Goal: Find specific page/section: Find specific page/section

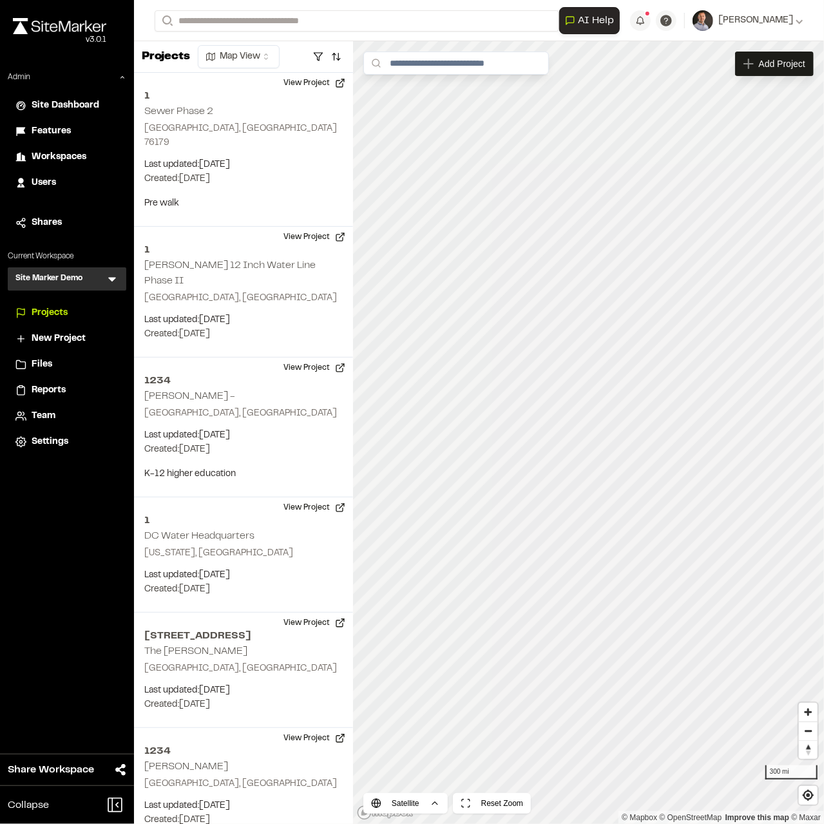
click at [106, 283] on icon at bounding box center [112, 279] width 13 height 13
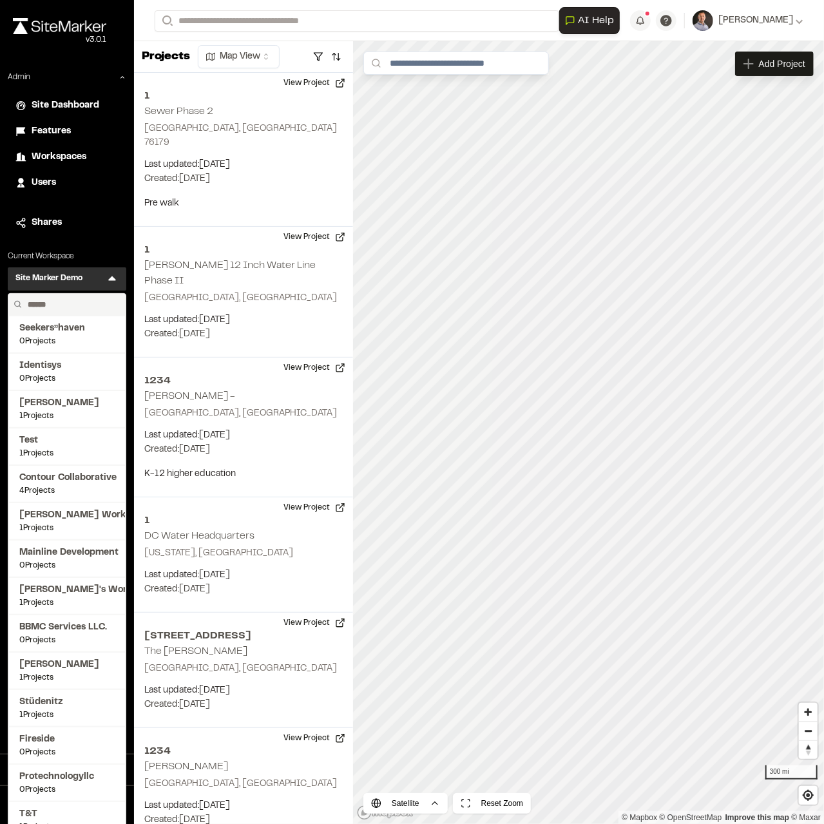
click at [75, 304] on input "text" at bounding box center [72, 305] width 98 height 22
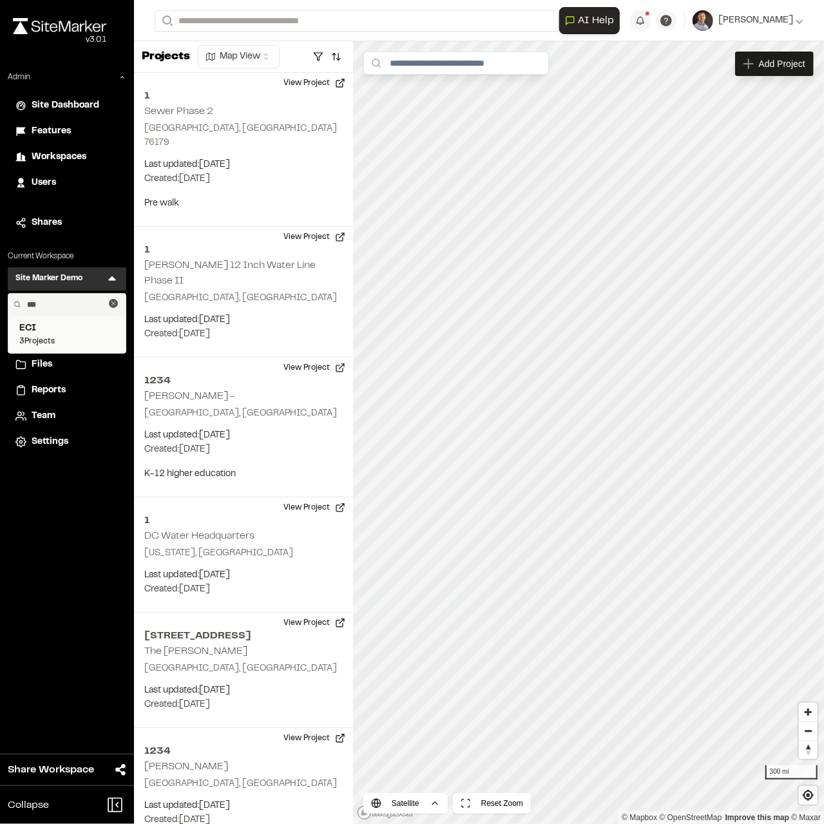
type input "***"
click at [34, 329] on span "ECI" at bounding box center [66, 329] width 95 height 14
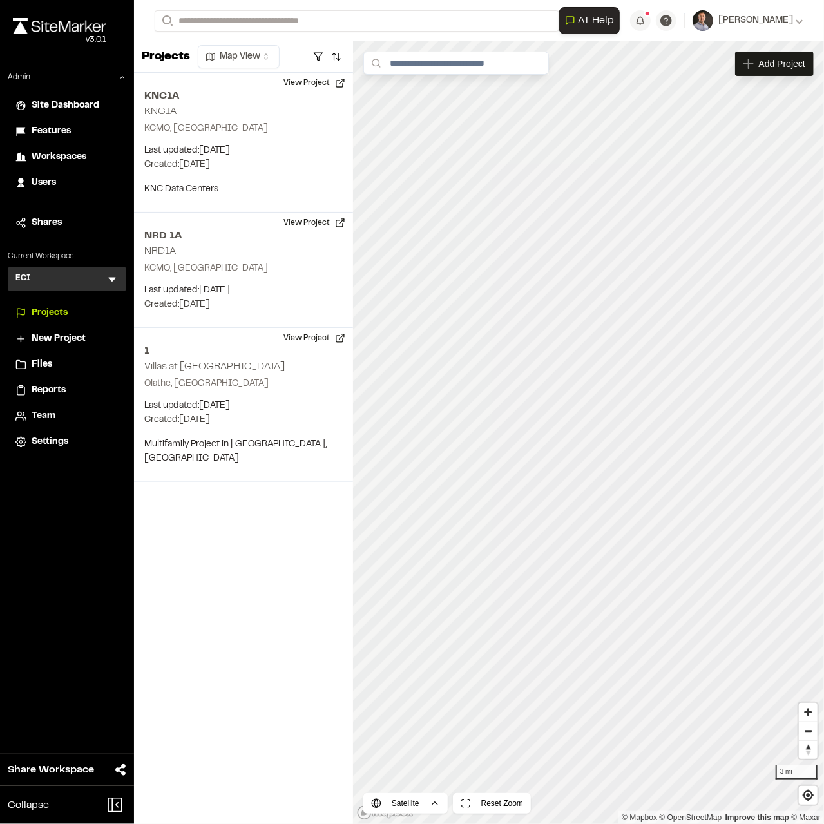
click at [31, 391] on div "Reports" at bounding box center [66, 391] width 103 height 14
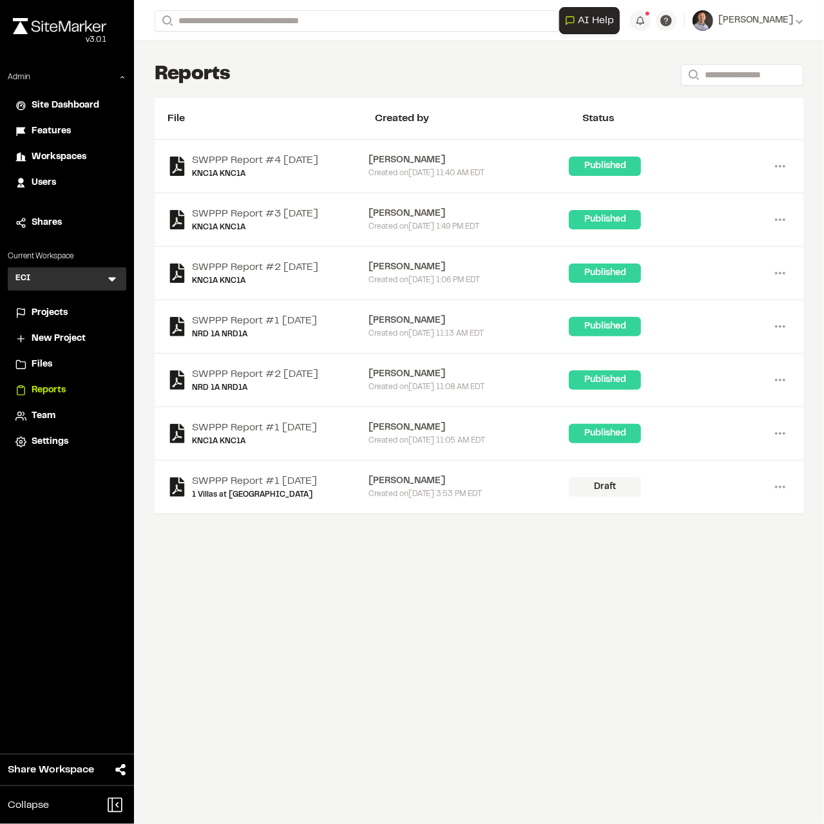
click at [50, 307] on span "Projects" at bounding box center [50, 313] width 36 height 14
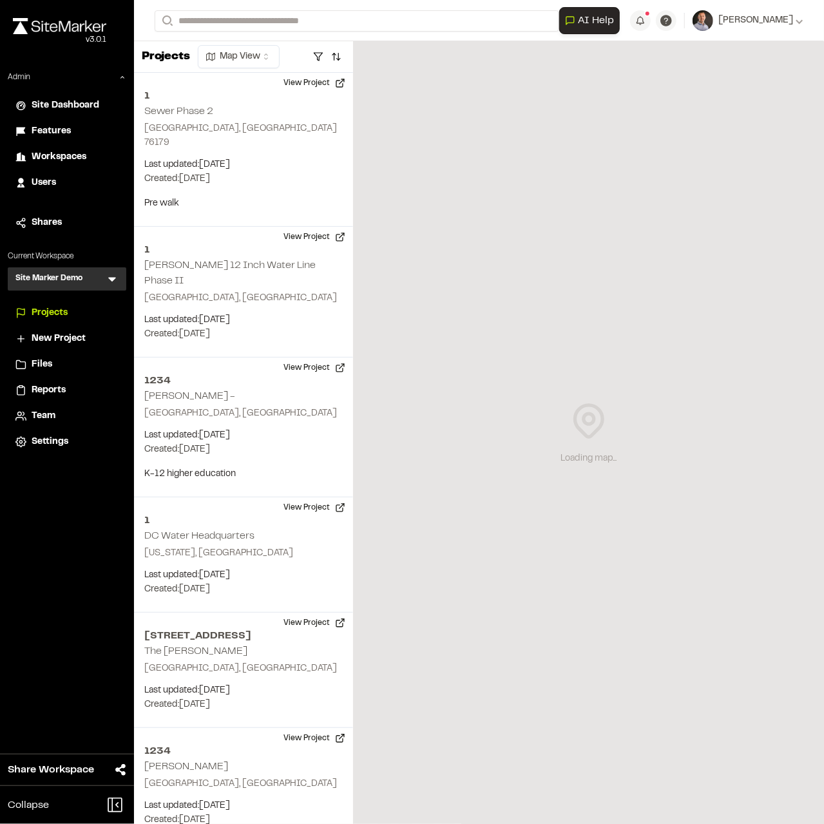
click at [111, 277] on icon at bounding box center [112, 279] width 13 height 13
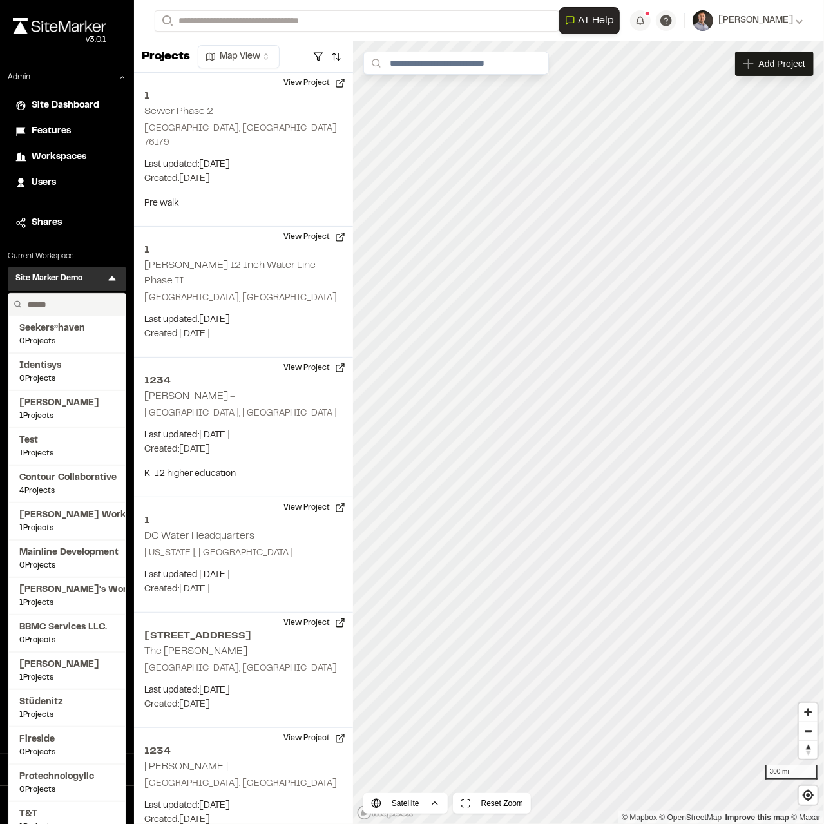
click at [90, 310] on input "text" at bounding box center [72, 305] width 98 height 22
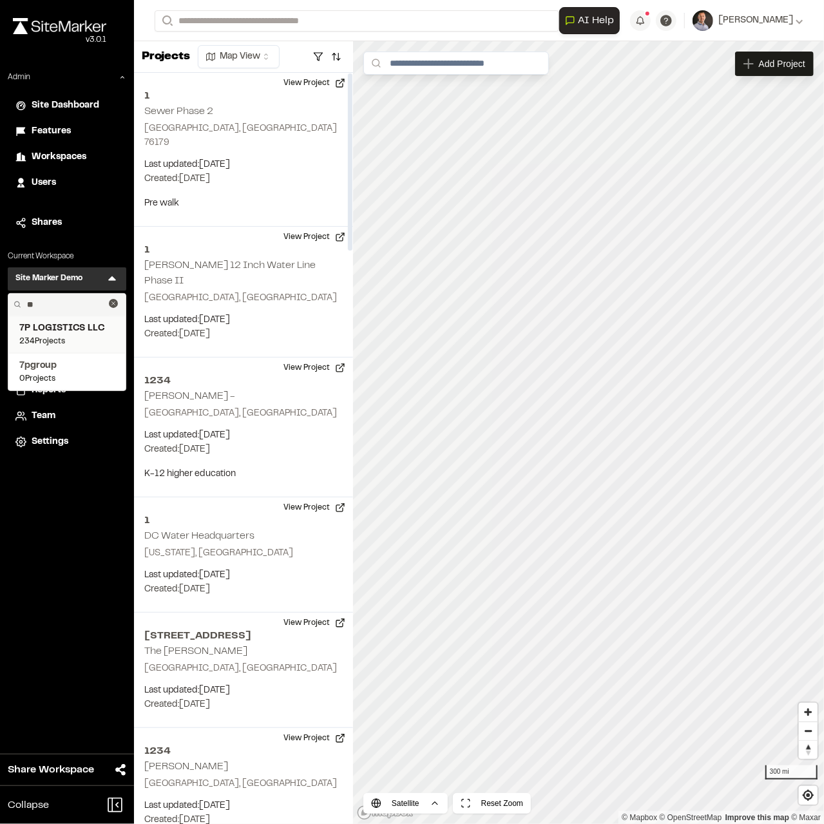
type input "**"
click at [66, 332] on span "7P LOGISTICS LLC" at bounding box center [66, 329] width 95 height 14
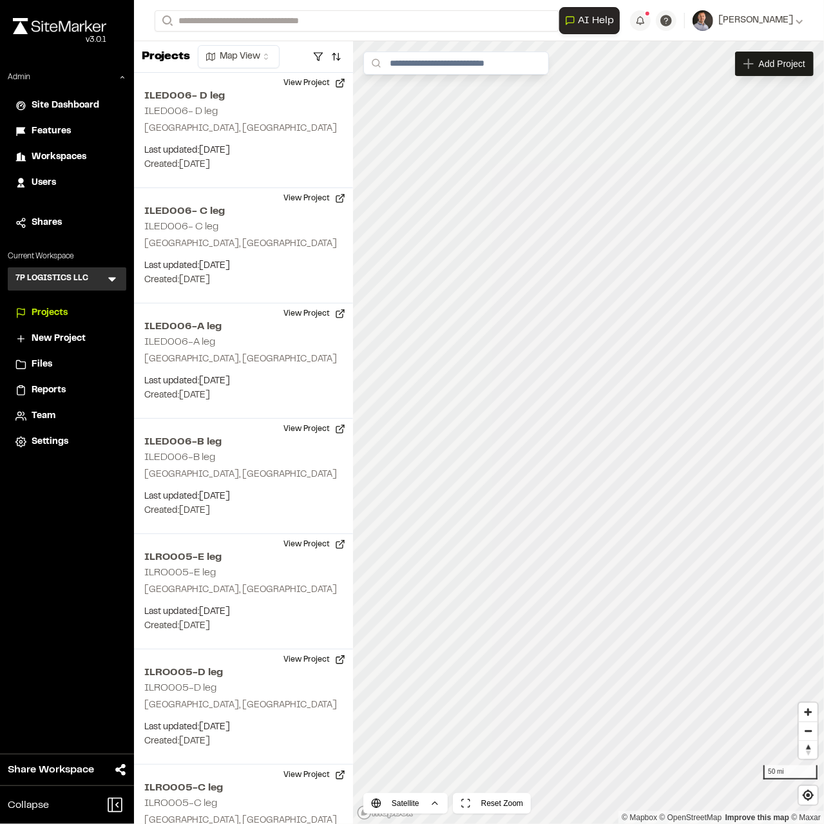
click at [46, 388] on span "Reports" at bounding box center [49, 391] width 34 height 14
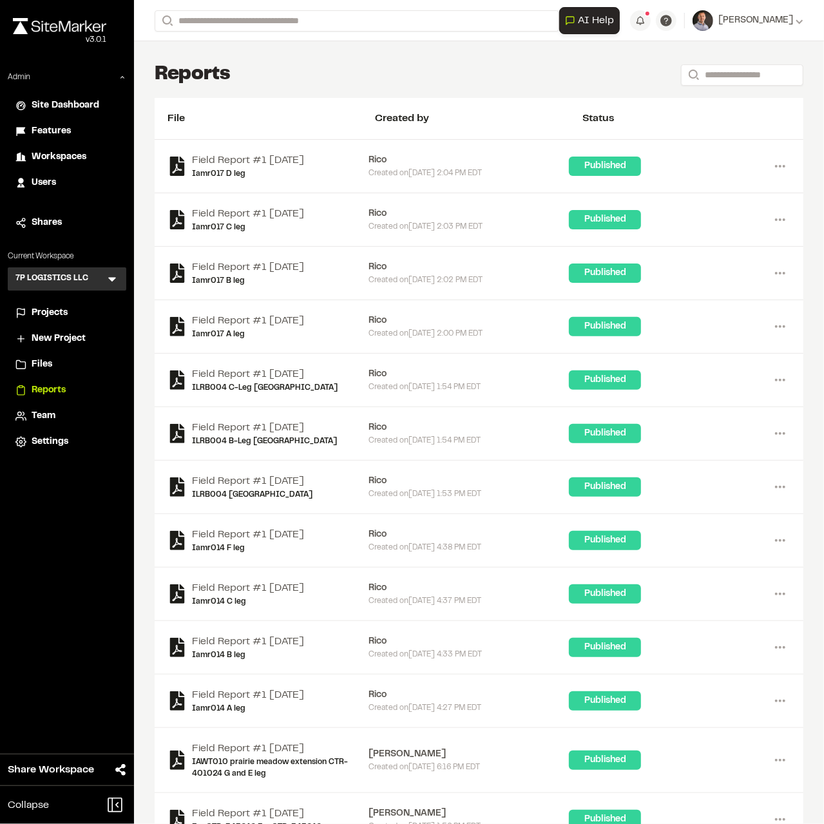
click at [59, 313] on span "Projects" at bounding box center [50, 313] width 36 height 14
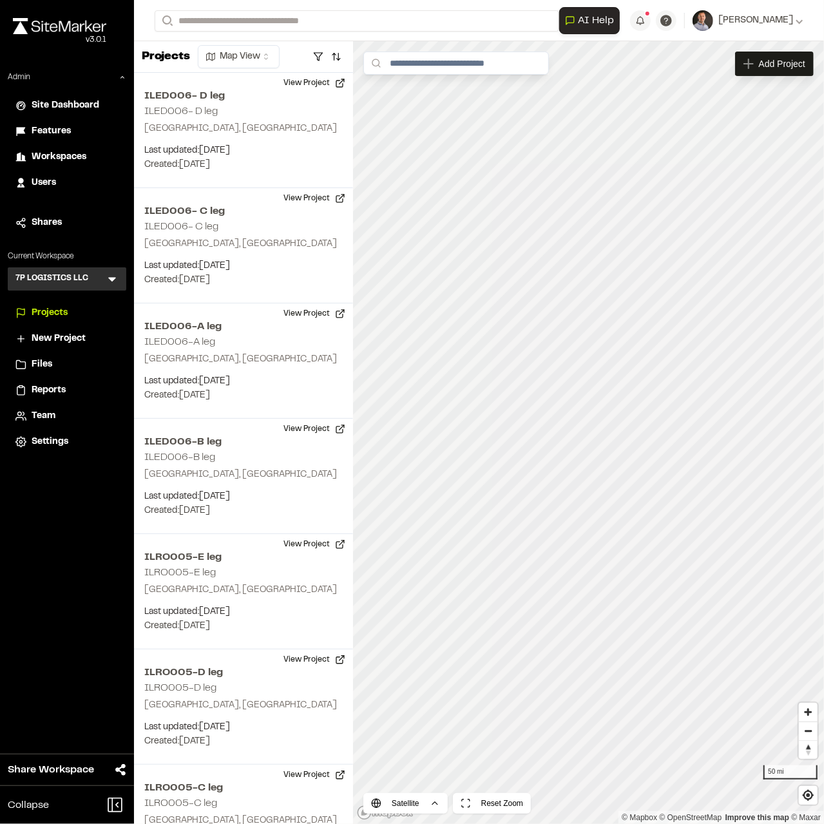
click at [64, 156] on span "Workspaces" at bounding box center [59, 157] width 55 height 14
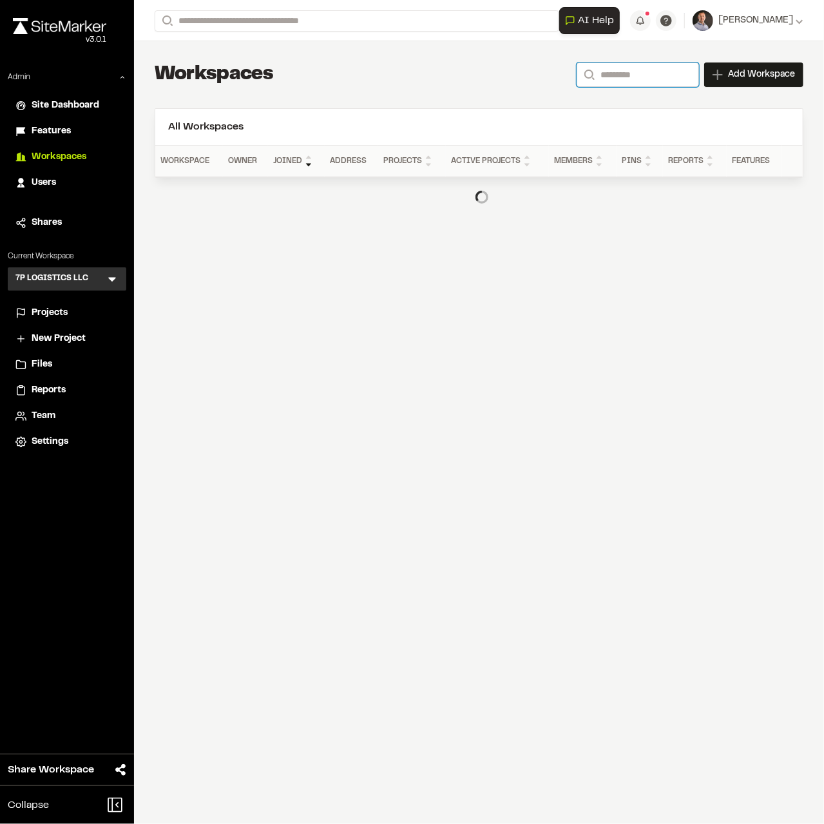
click at [624, 83] on input "Search" at bounding box center [638, 75] width 122 height 24
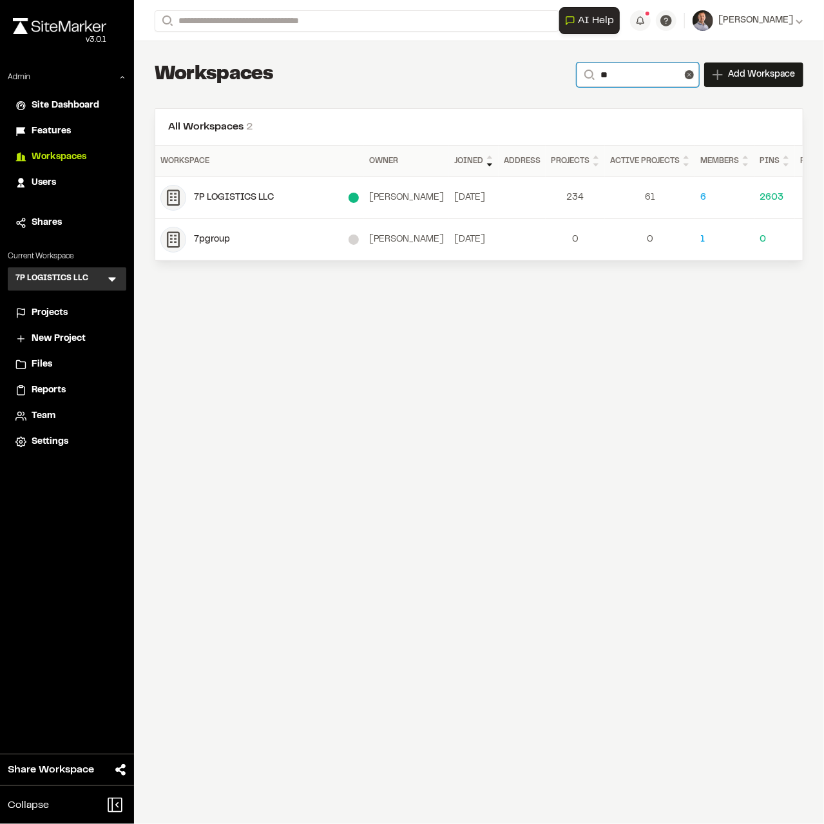
type input "**"
click at [70, 308] on div "Projects" at bounding box center [75, 313] width 87 height 14
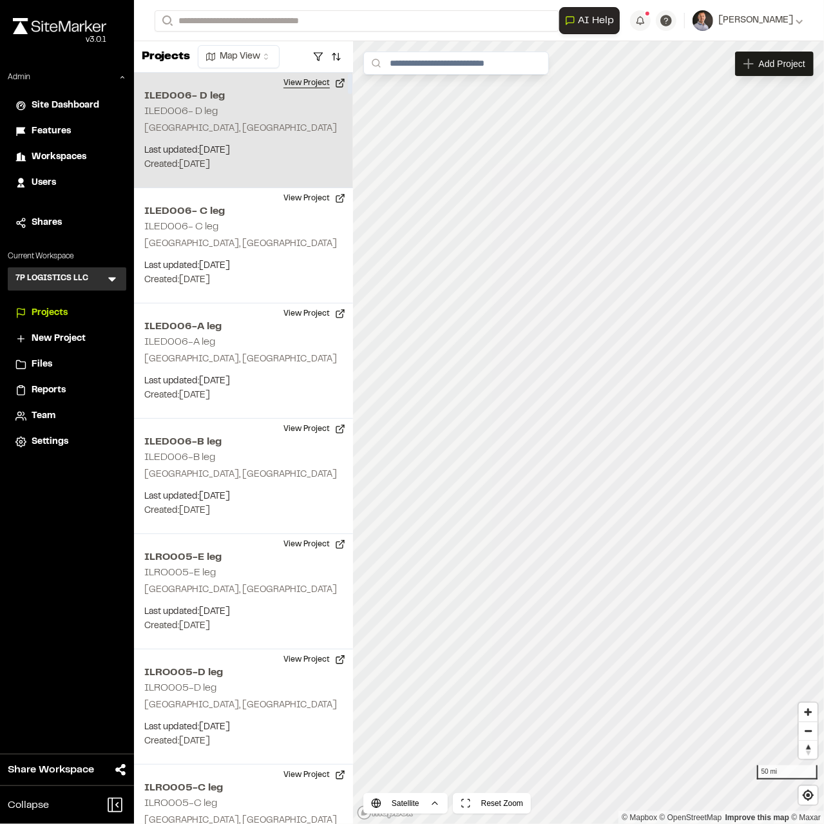
click at [298, 84] on button "View Project" at bounding box center [314, 83] width 77 height 21
click at [240, 134] on p "East Dundee, IL" at bounding box center [243, 129] width 199 height 14
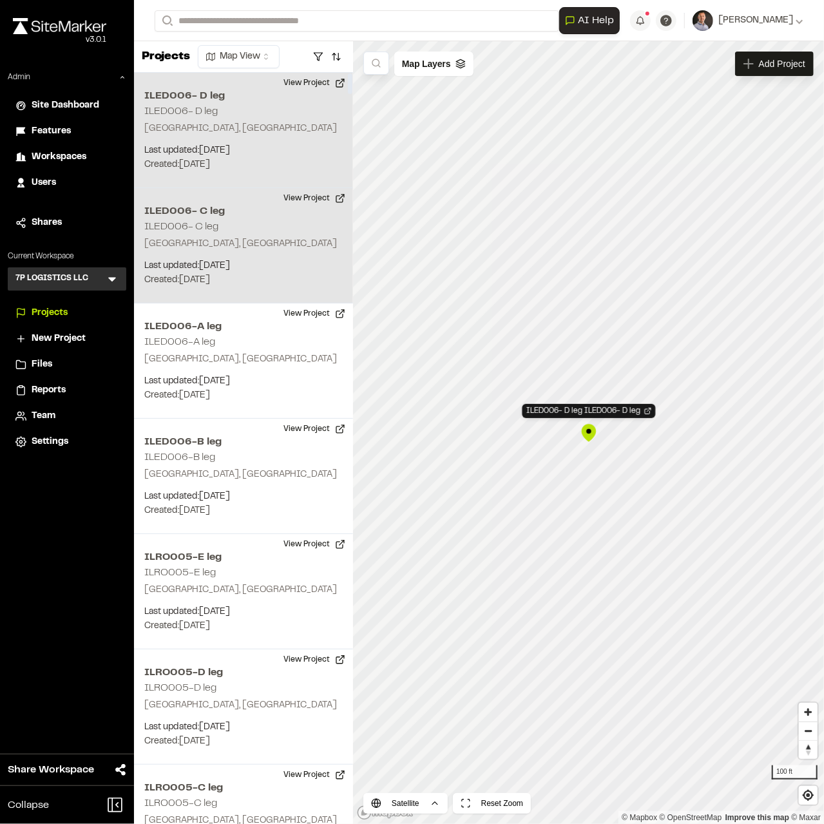
click at [245, 221] on div "ILED006- C leg ILED006- C leg East Dundee, IL Last updated: Aug 14, 2025 Budget…" at bounding box center [243, 245] width 219 height 115
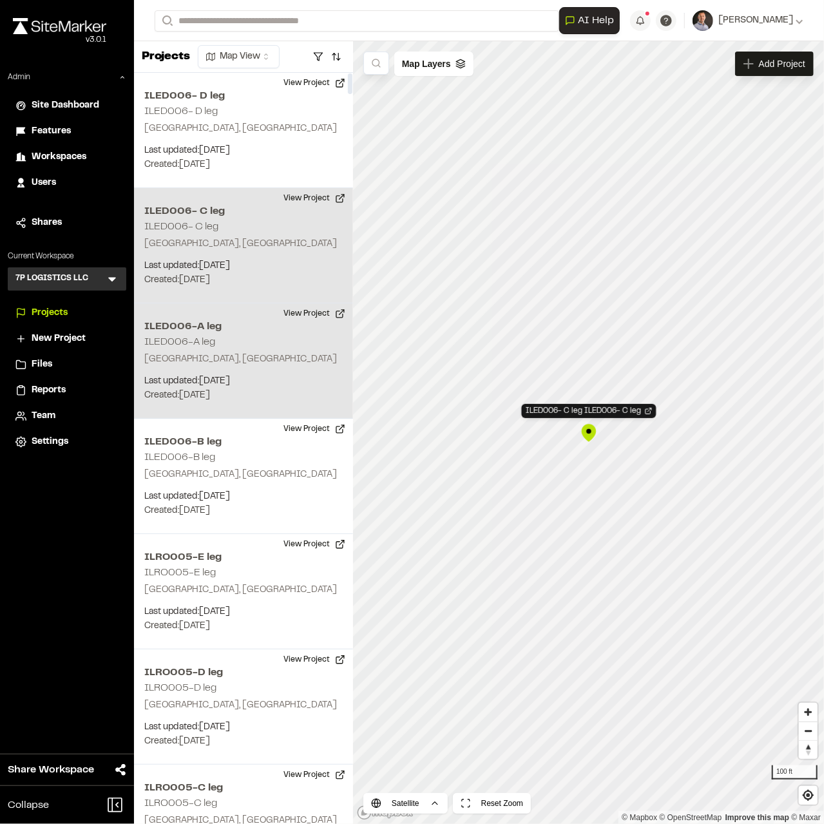
click at [241, 351] on div "ILED006-A leg ILED006-A leg East Dundee, IL Last updated: Aug 14, 2025 Budget: …" at bounding box center [243, 361] width 219 height 115
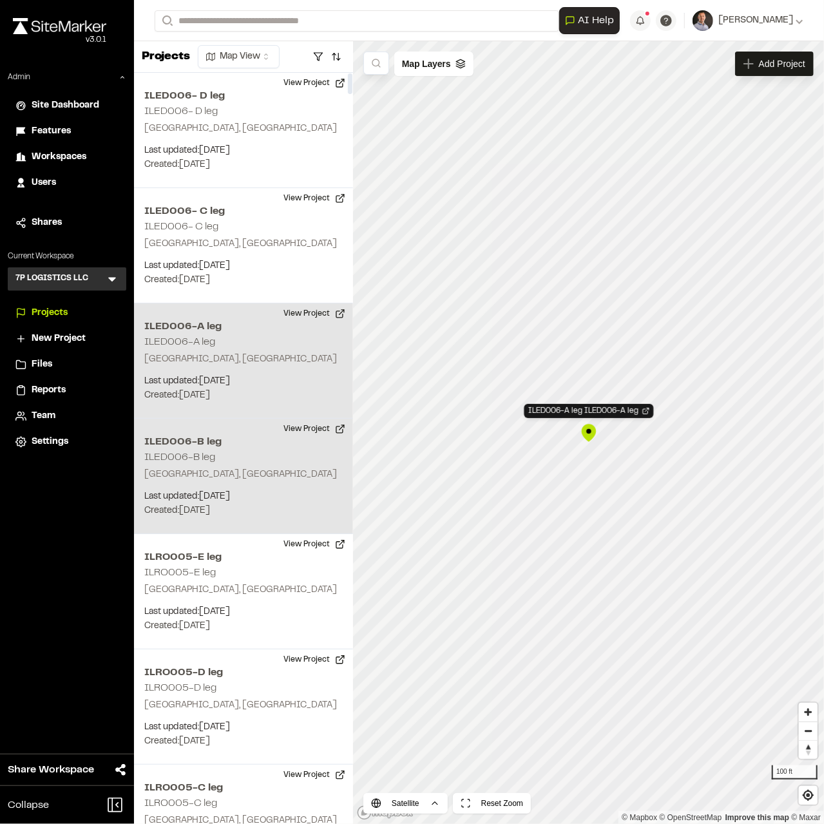
click at [249, 466] on div "ILED006-B leg ILED006-B leg East Dundee, IL Last updated: Aug 14, 2025 Budget: …" at bounding box center [243, 476] width 219 height 115
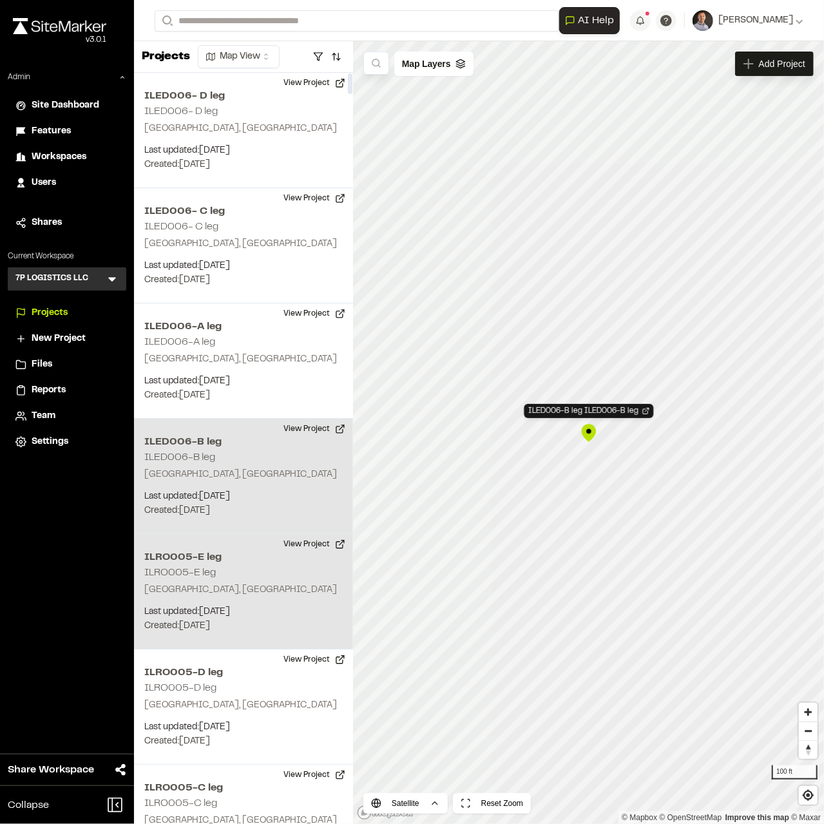
click at [227, 567] on div "ILRO005-E leg ILRO005-E leg Machesney Park, IL Last updated: Jul 27, 2025 Budge…" at bounding box center [243, 591] width 219 height 115
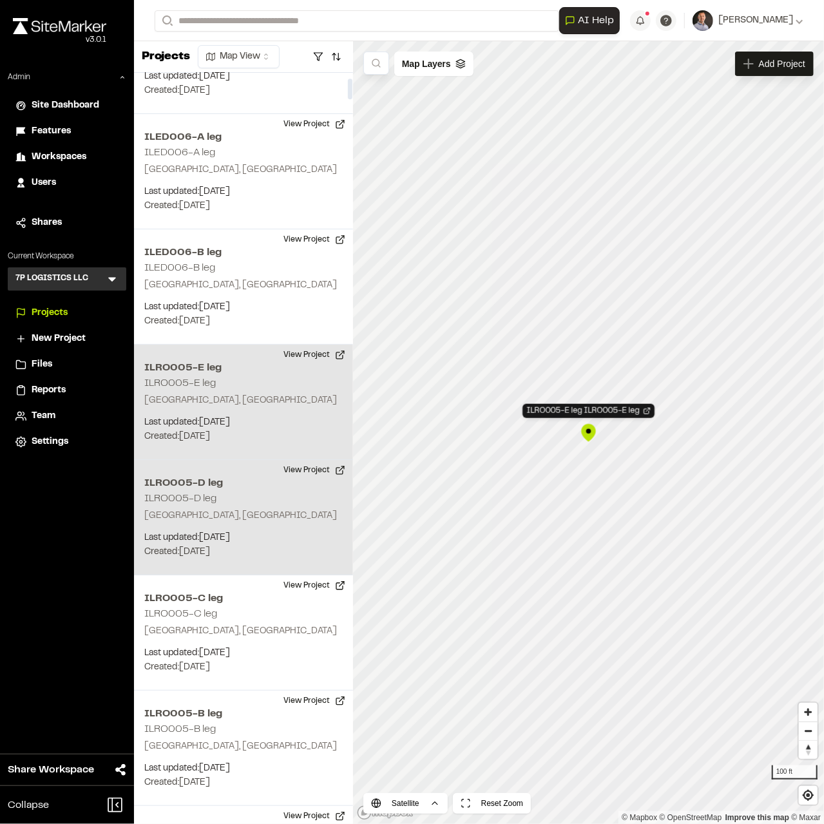
scroll to position [193, 0]
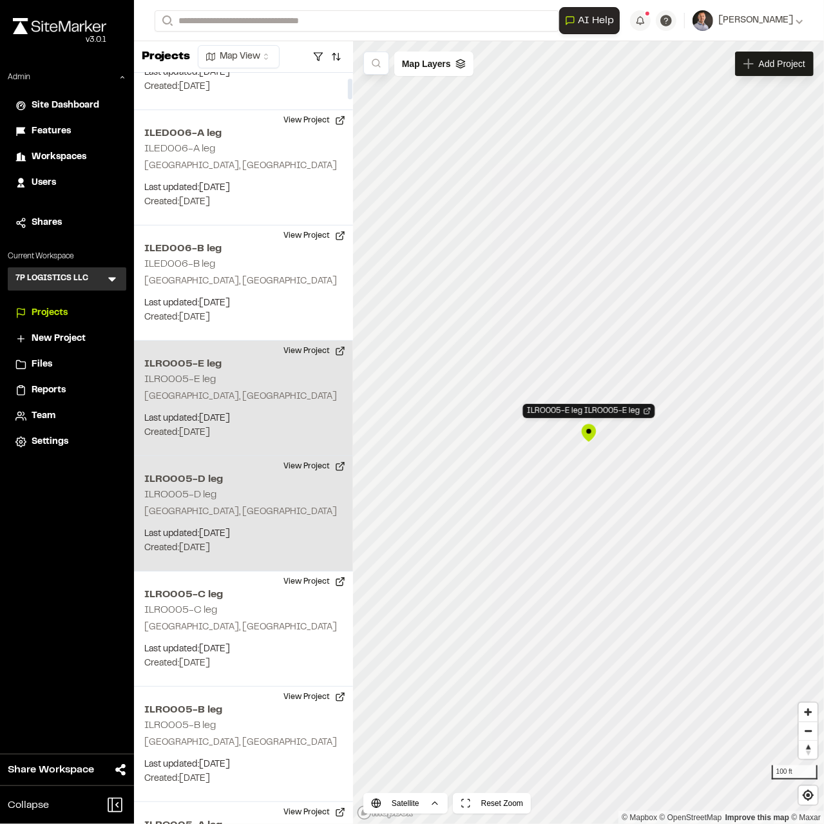
click at [286, 512] on p "Machesney Park, IL" at bounding box center [243, 512] width 199 height 14
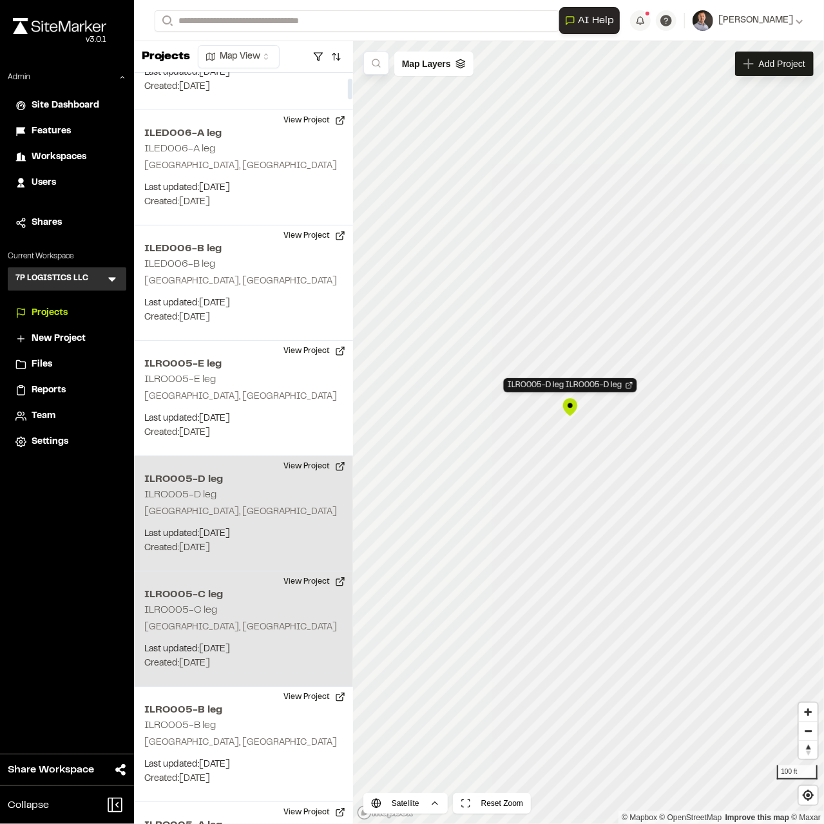
click at [263, 599] on h2 "ILRO005-C leg" at bounding box center [243, 594] width 199 height 15
click at [310, 469] on button "View Project" at bounding box center [314, 466] width 77 height 21
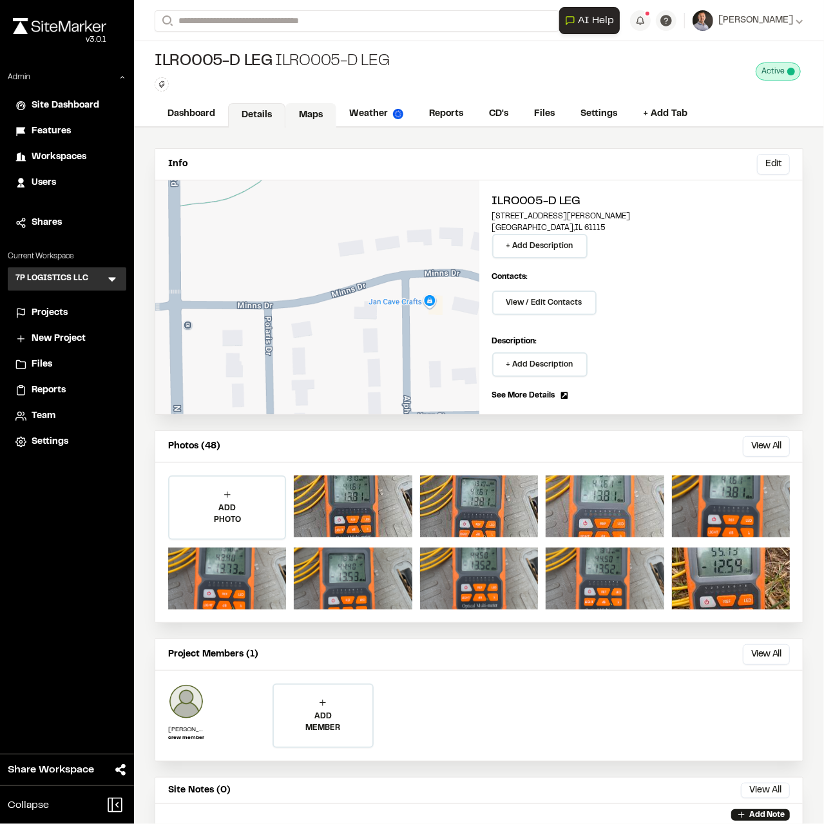
click at [300, 101] on div "ILRO005-D leg ILRO005-D leg Type Enter or comma to add tag. Active Deactivate I…" at bounding box center [479, 84] width 690 height 86
click at [294, 112] on link "Maps" at bounding box center [311, 115] width 51 height 24
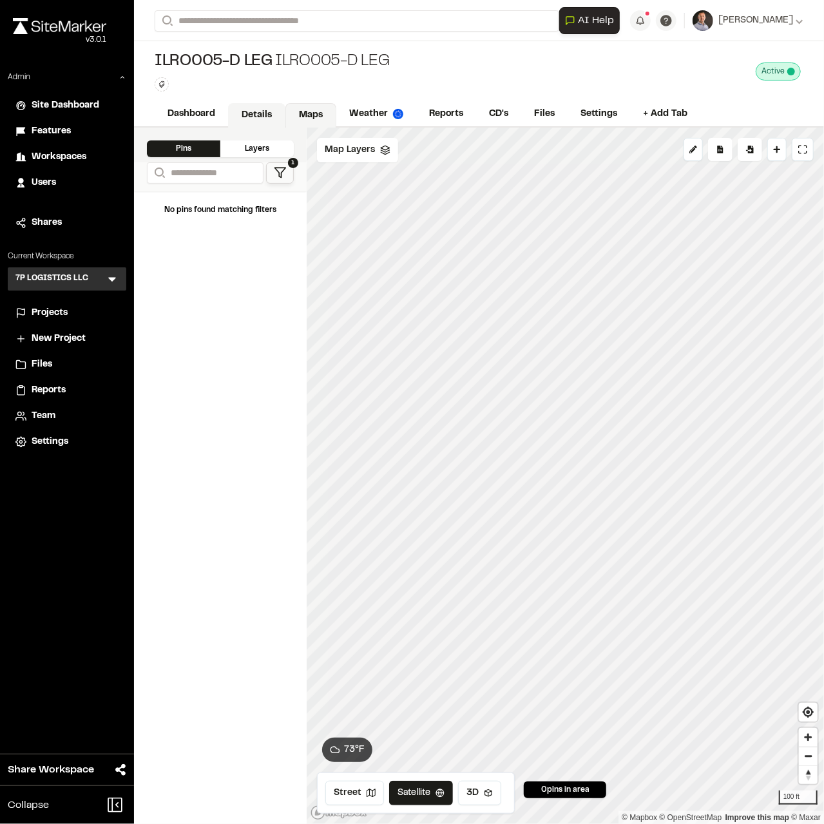
click at [248, 113] on link "Details" at bounding box center [256, 115] width 57 height 24
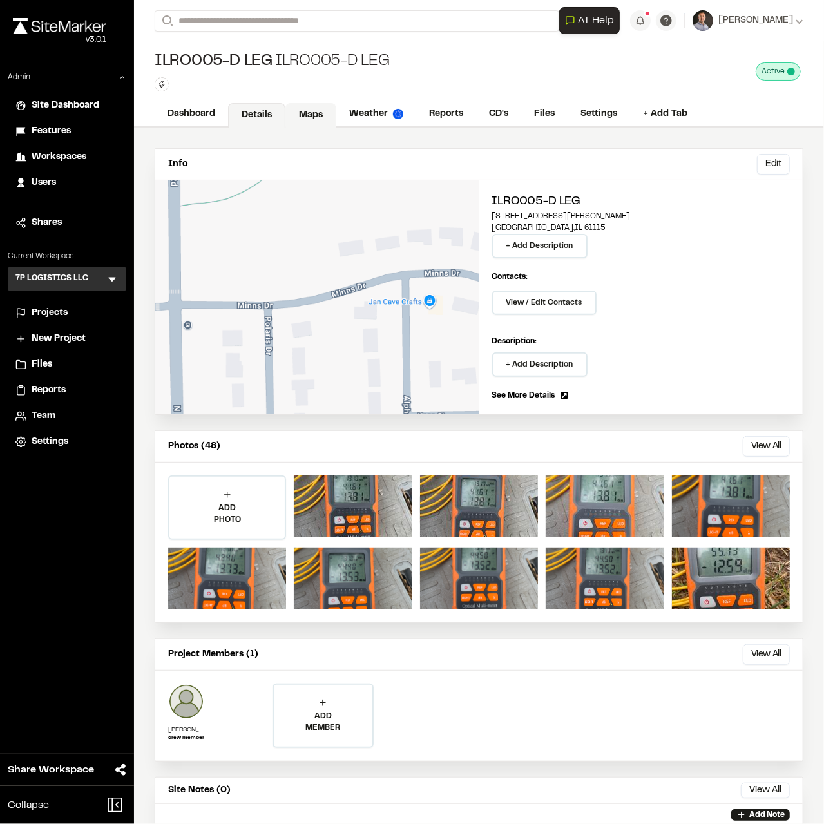
click at [304, 110] on link "Maps" at bounding box center [311, 115] width 51 height 24
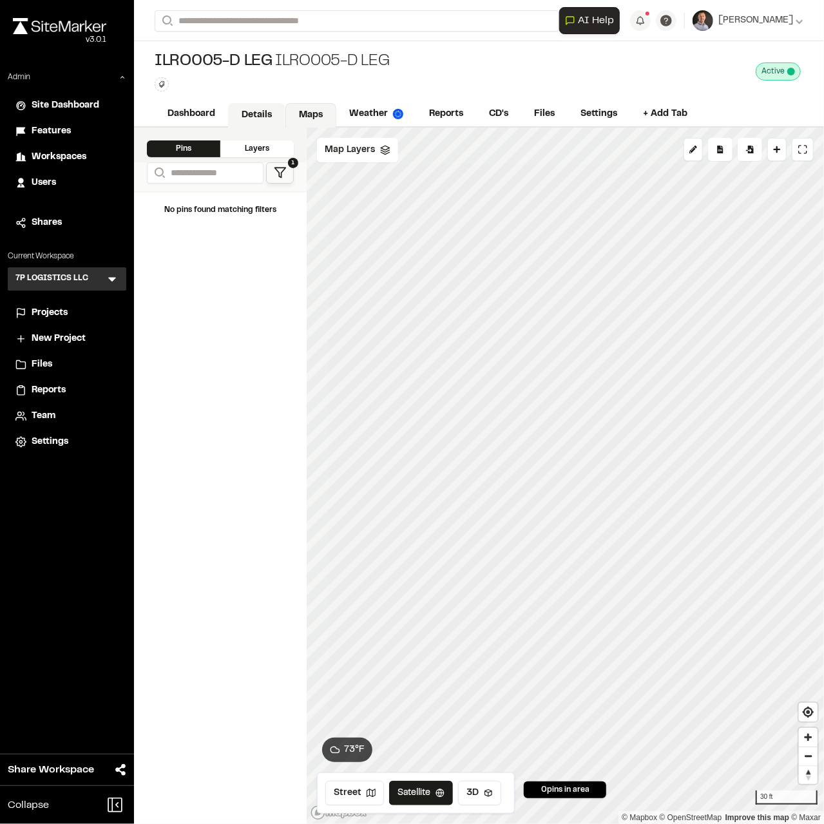
click at [250, 112] on link "Details" at bounding box center [256, 115] width 57 height 24
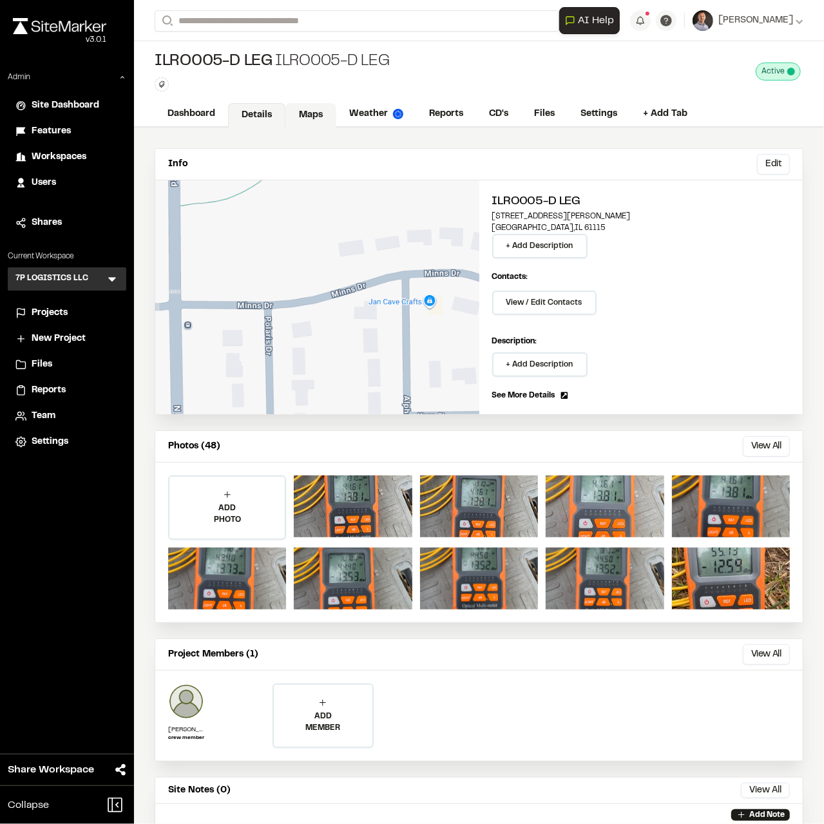
click at [288, 115] on link "Maps" at bounding box center [311, 115] width 51 height 24
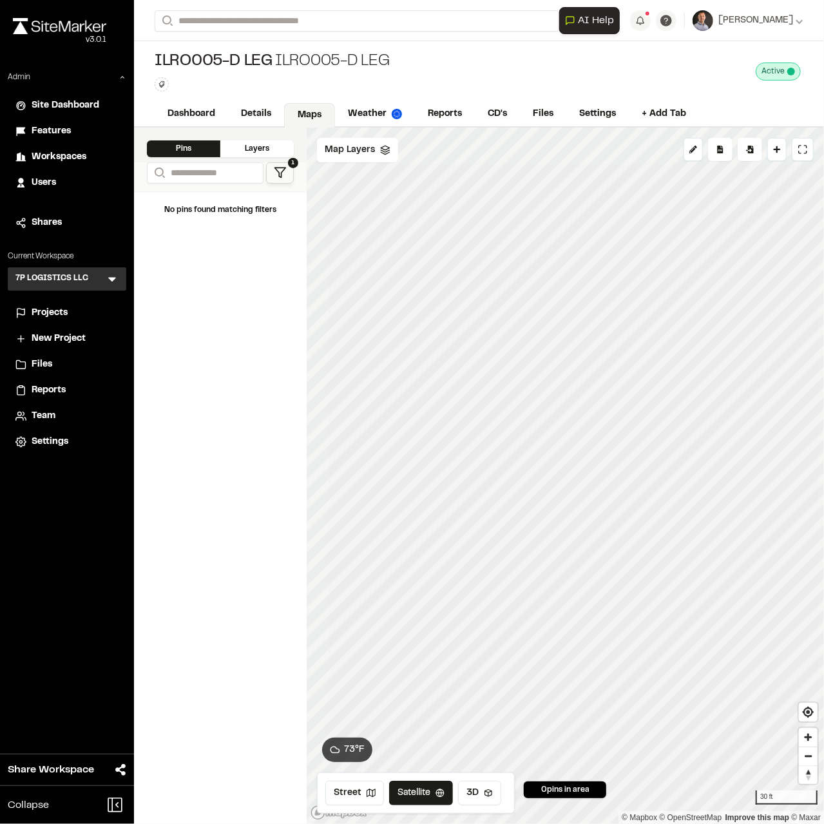
click at [278, 169] on icon at bounding box center [280, 172] width 13 height 13
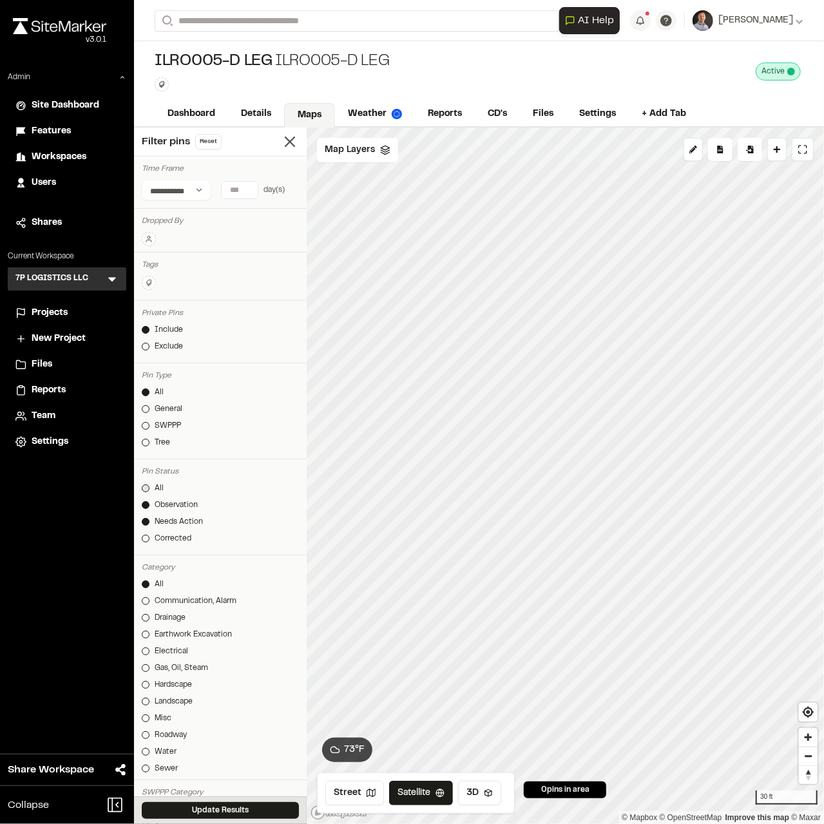
click at [147, 486] on div at bounding box center [146, 489] width 8 height 8
click at [200, 814] on button "Update Results" at bounding box center [220, 811] width 157 height 17
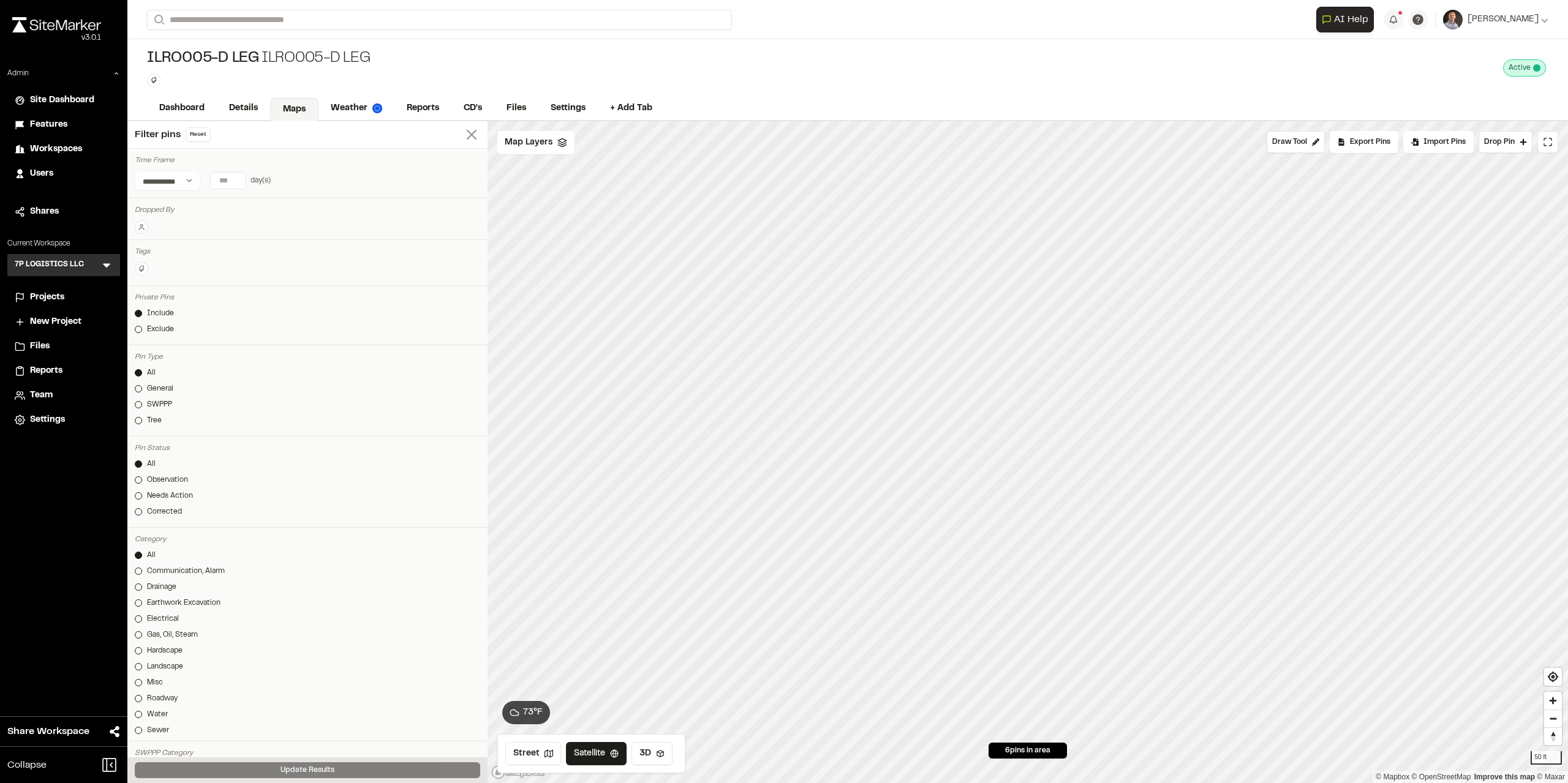
click at [463, 126] on icon at bounding box center [471, 135] width 17 height 17
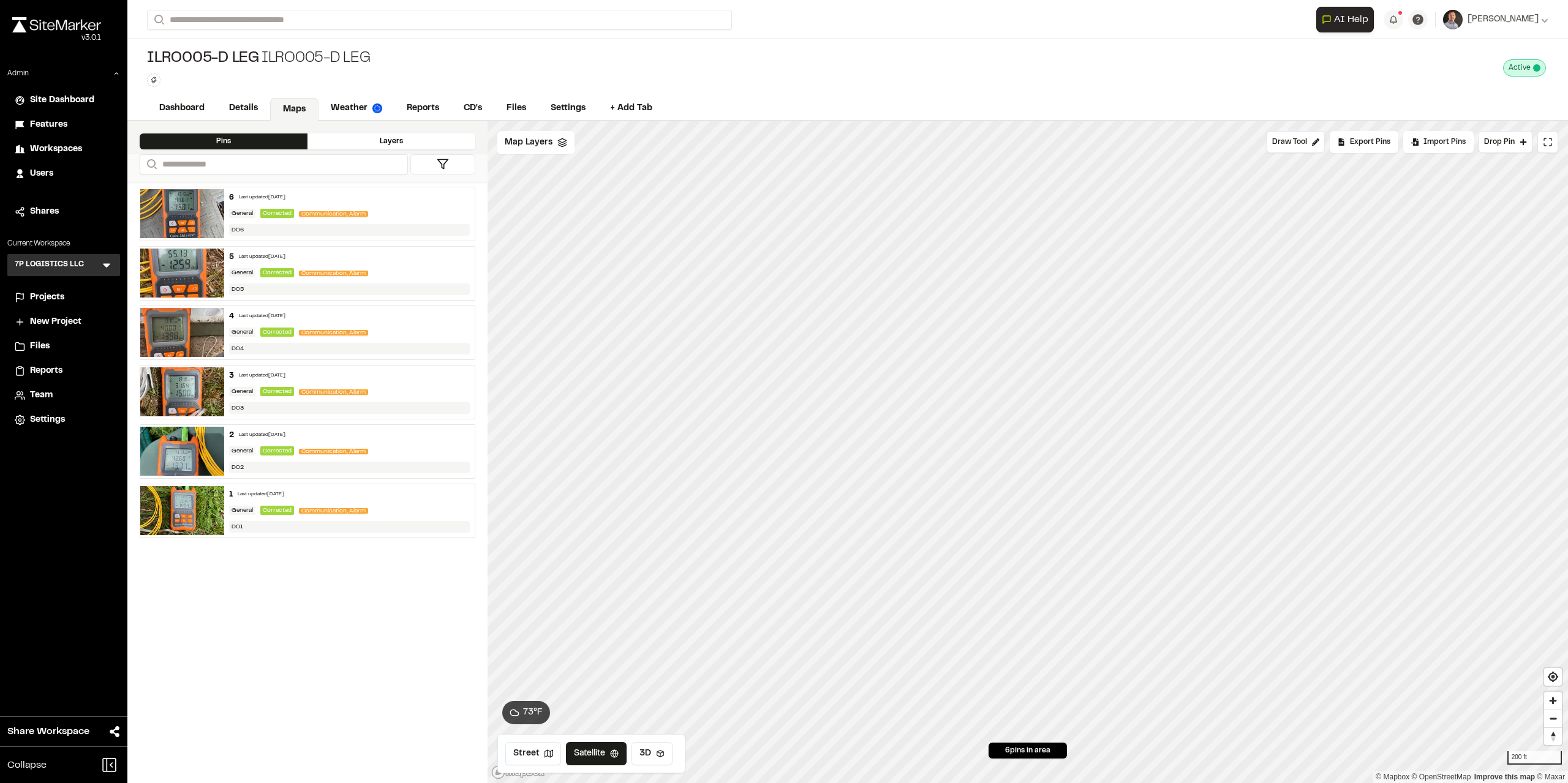
click at [435, 162] on button at bounding box center [443, 163] width 65 height 20
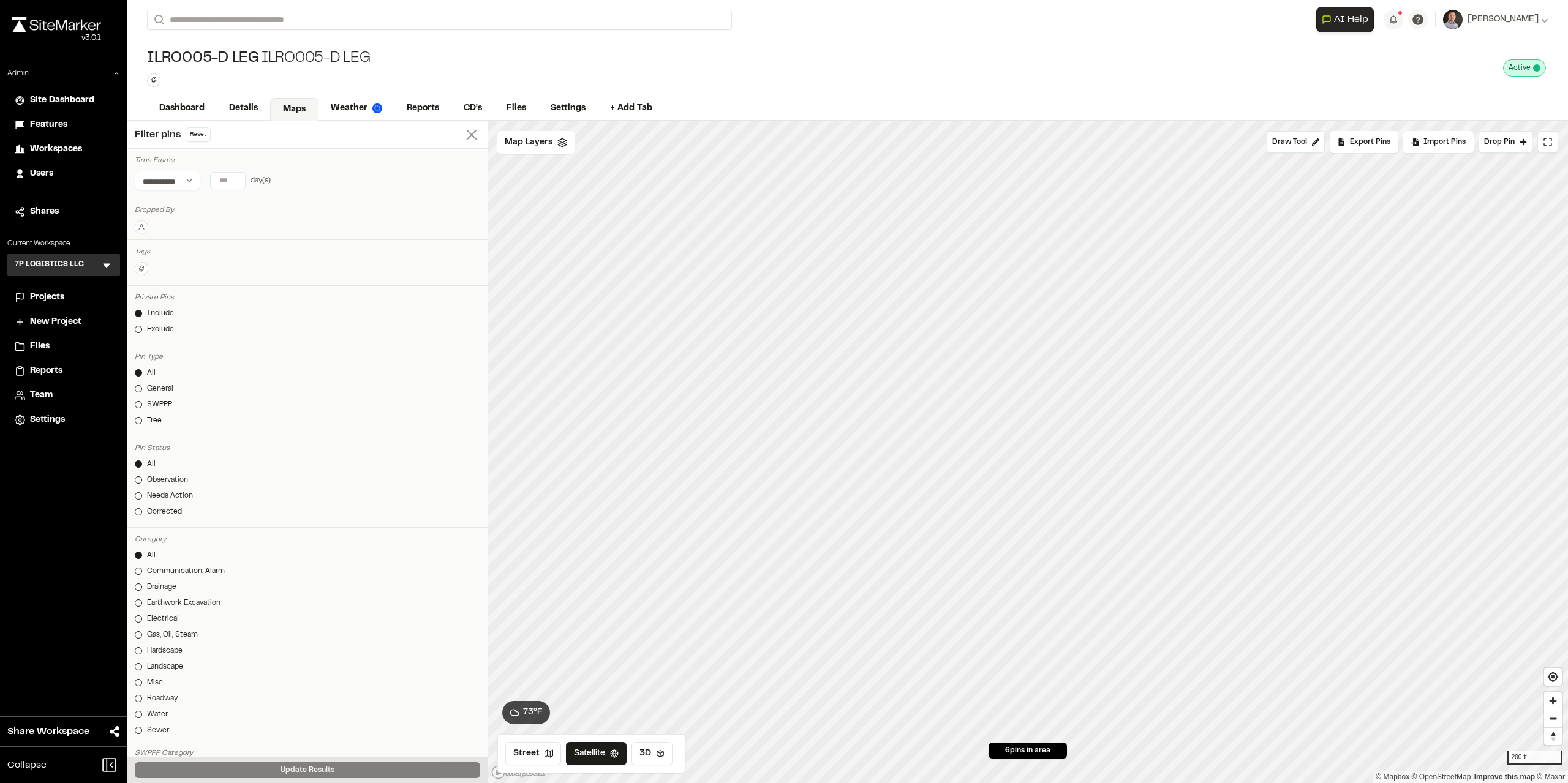
click at [468, 131] on line at bounding box center [471, 134] width 9 height 9
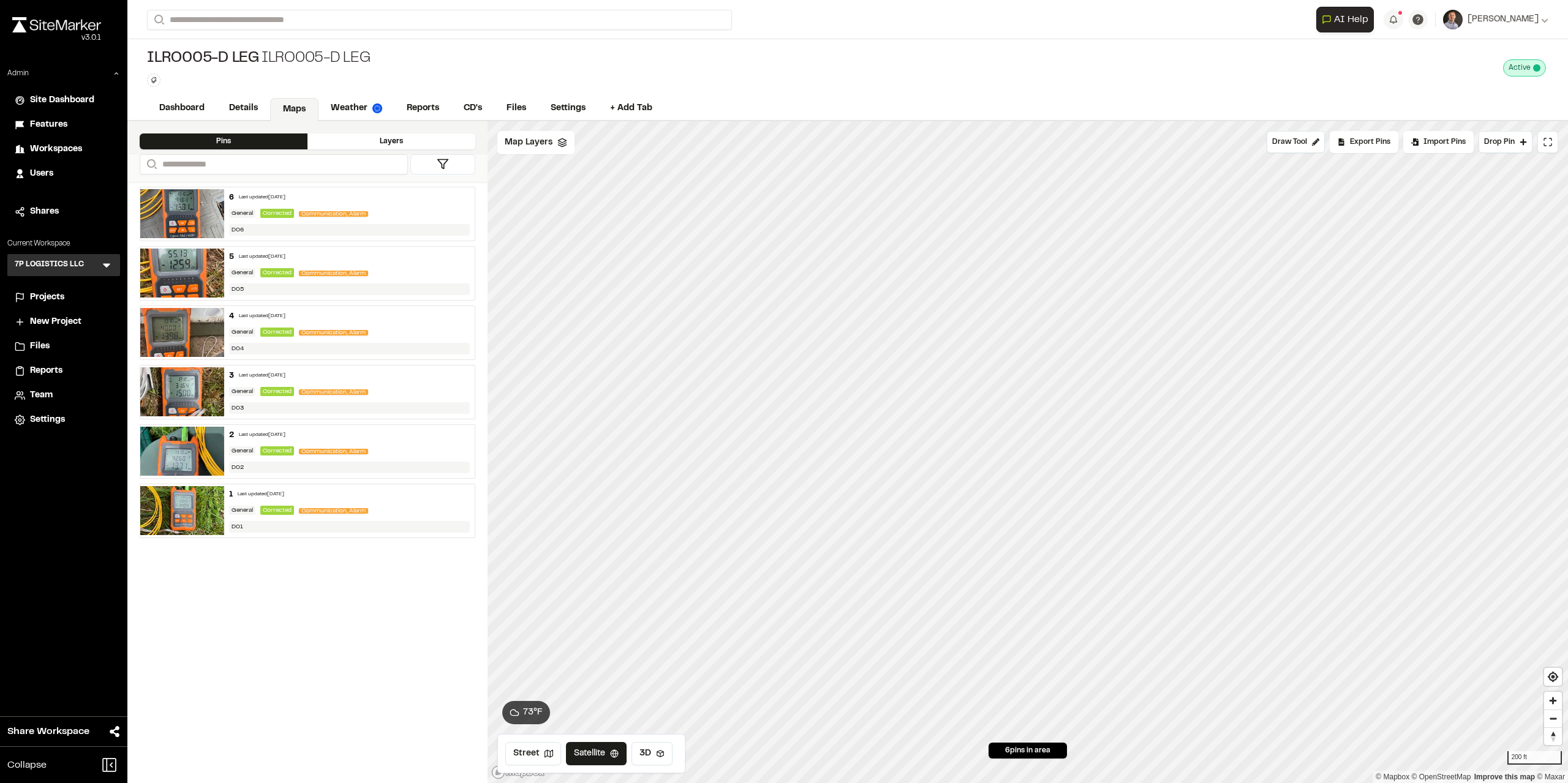
click at [384, 208] on div "General Corrected Communication, Alarm" at bounding box center [350, 214] width 241 height 11
click at [392, 327] on div "General Corrected Communication, Alarm" at bounding box center [350, 333] width 241 height 11
click at [405, 387] on div "General Corrected Communication, Alarm" at bounding box center [350, 392] width 241 height 11
click at [379, 449] on div "General Corrected Communication, Alarm" at bounding box center [350, 451] width 241 height 11
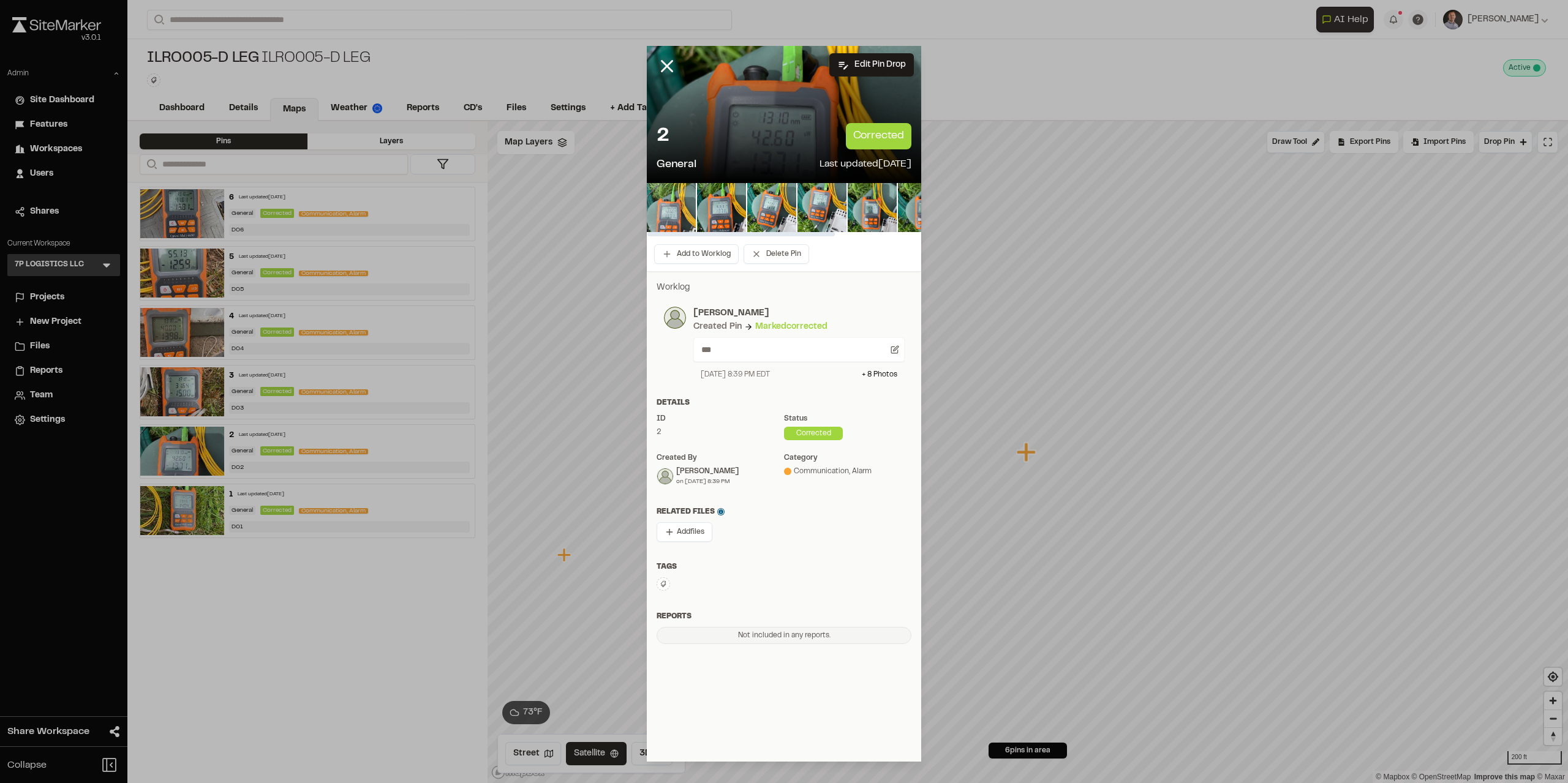
click at [674, 205] on img at bounding box center [672, 208] width 49 height 49
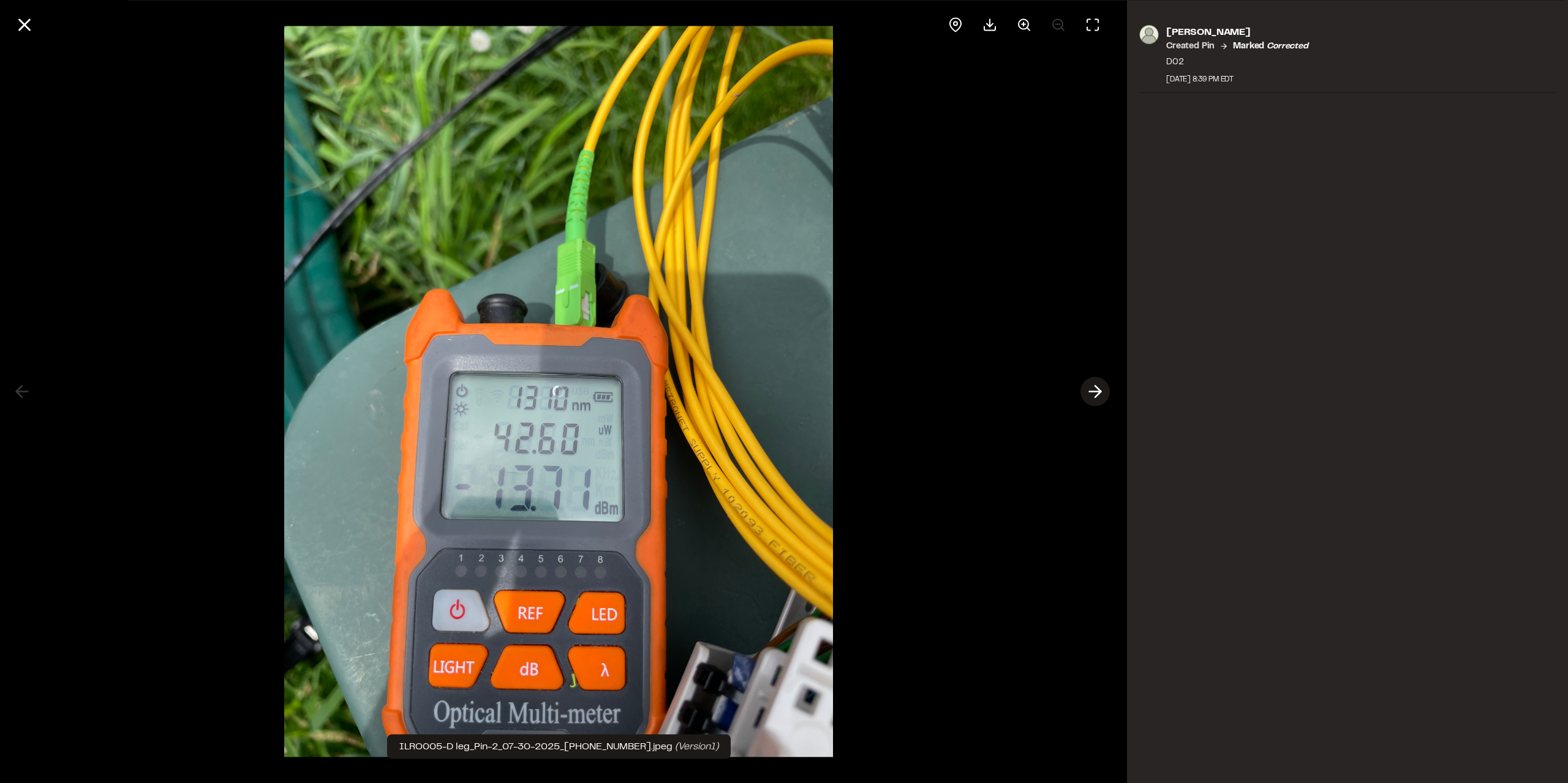
click at [783, 393] on icon at bounding box center [1095, 392] width 20 height 21
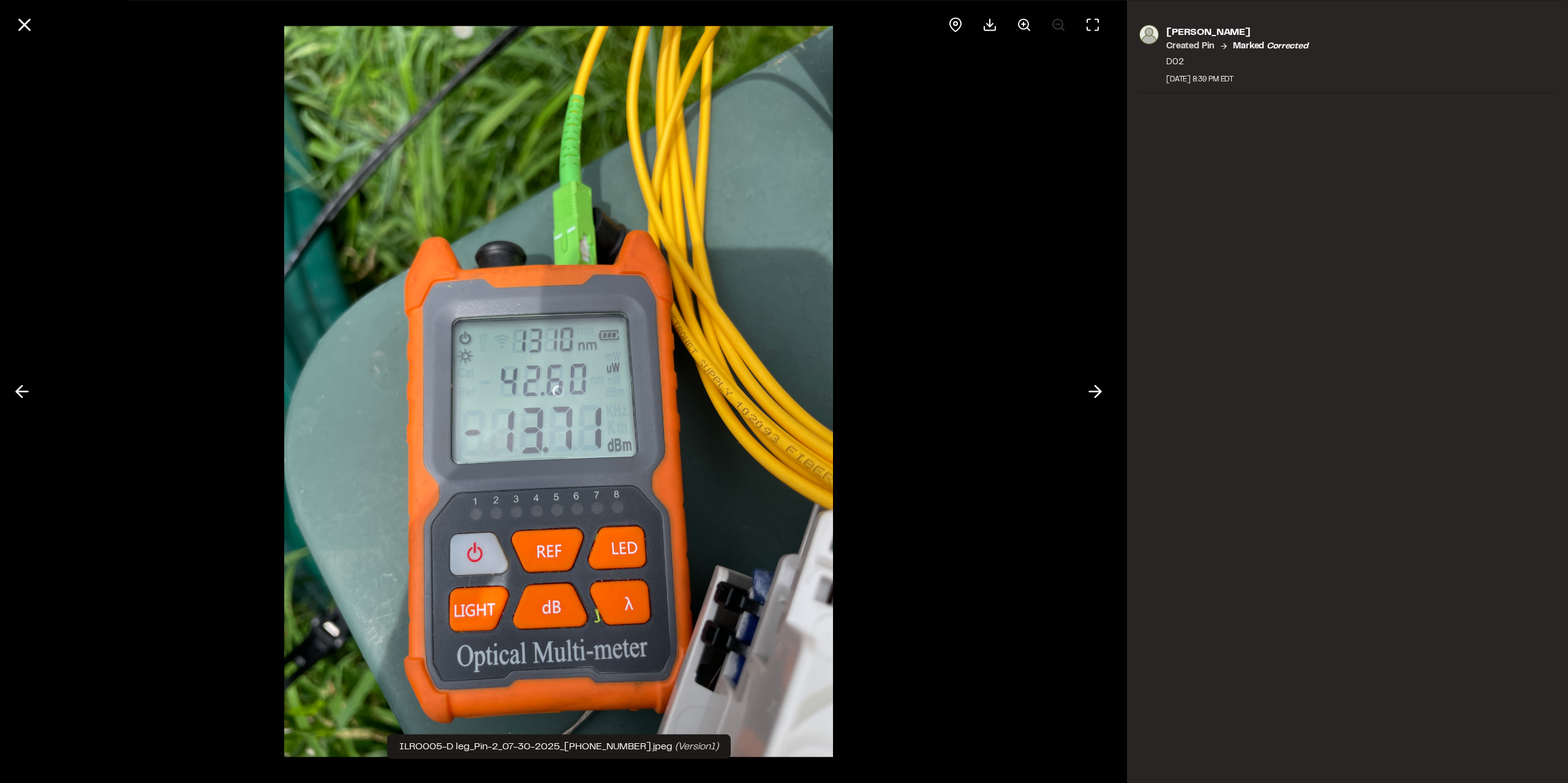
drag, startPoint x: 1096, startPoint y: 393, endPoint x: 1083, endPoint y: 405, distance: 17.7
click at [783, 395] on icon at bounding box center [1095, 392] width 20 height 21
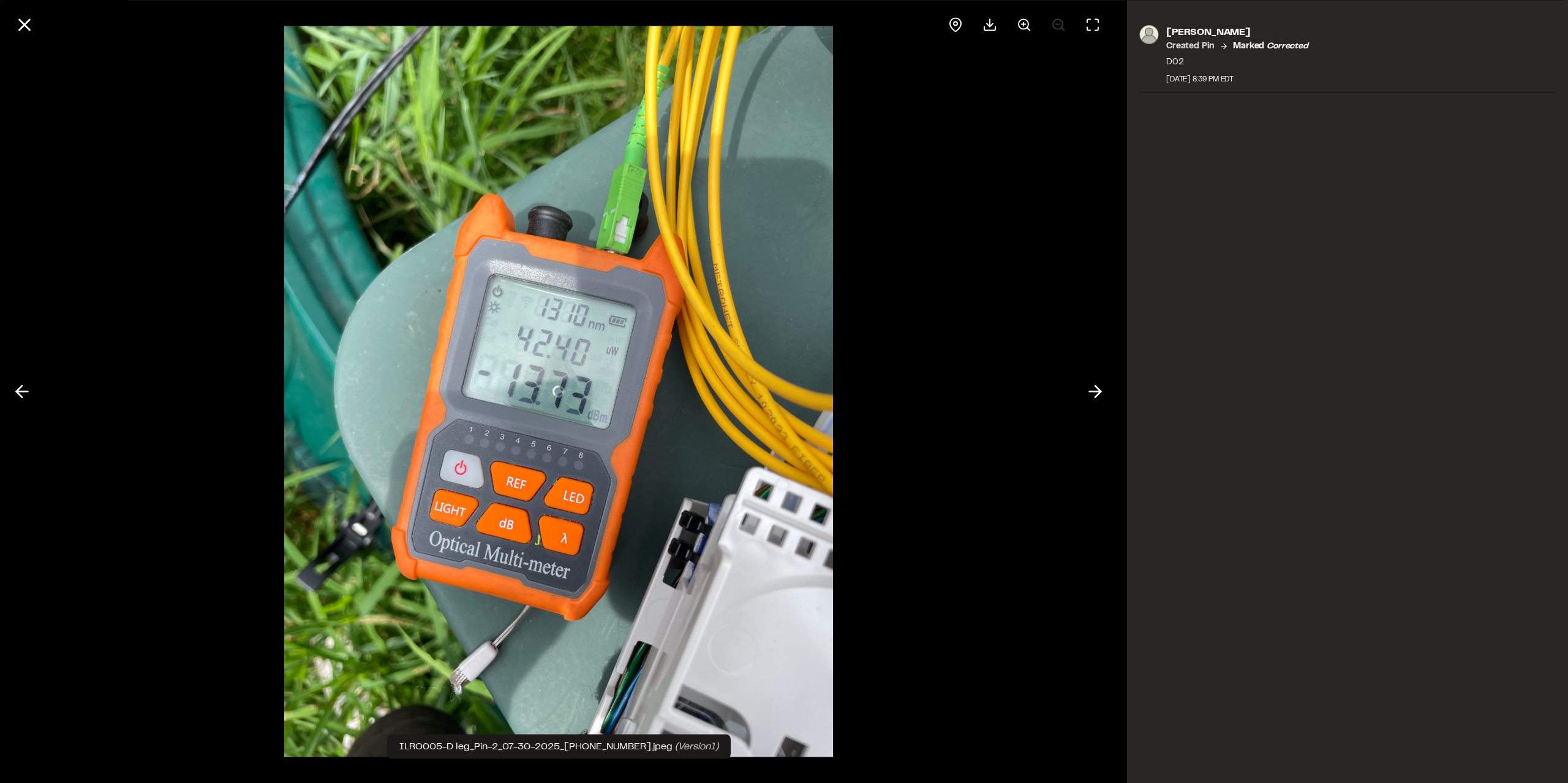
click at [783, 395] on div at bounding box center [559, 392] width 1118 height 783
drag, startPoint x: 1100, startPoint y: 398, endPoint x: 1097, endPoint y: 404, distance: 6.7
click at [783, 397] on icon at bounding box center [1095, 392] width 20 height 21
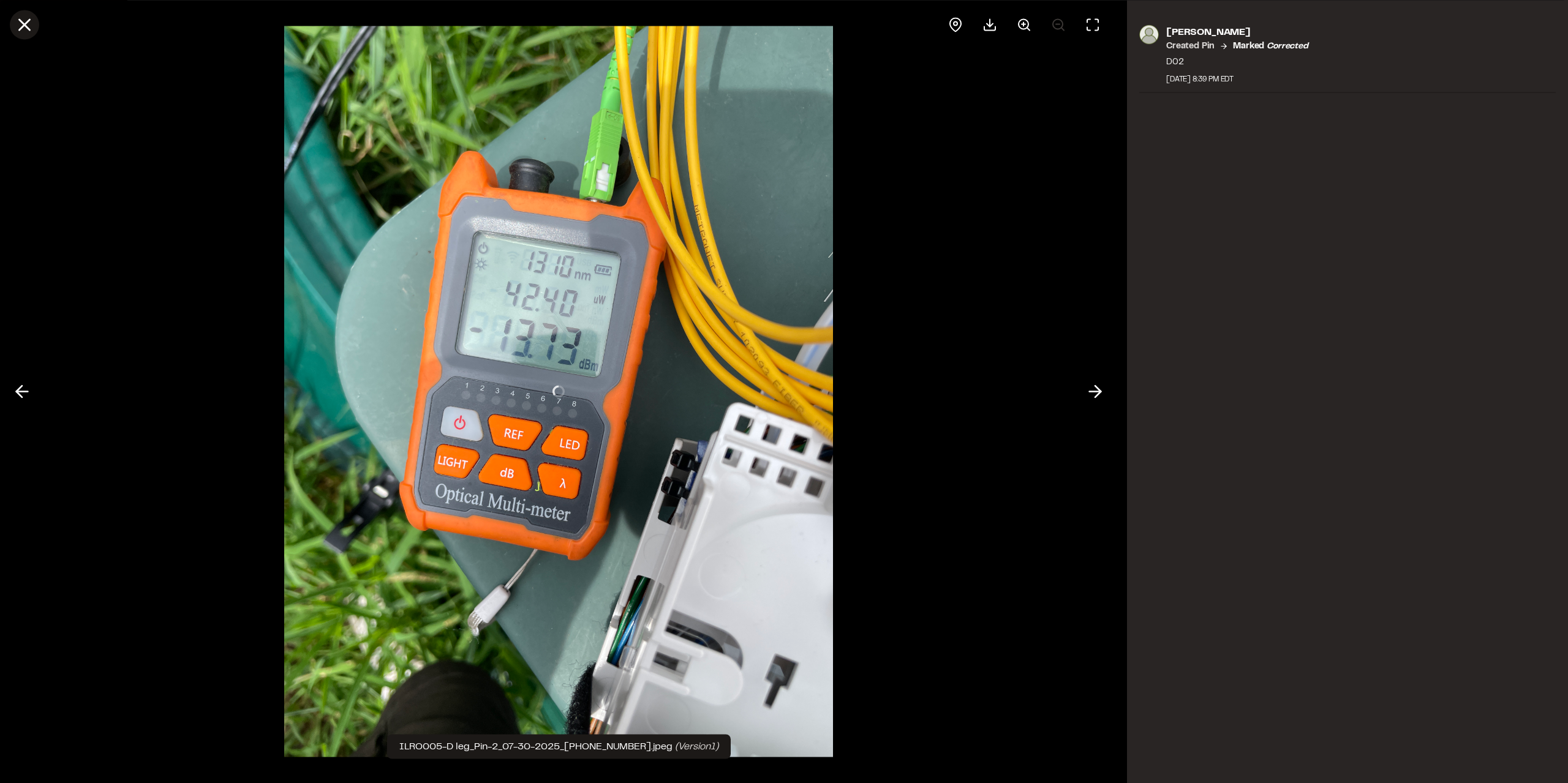
click at [23, 20] on icon at bounding box center [25, 25] width 21 height 21
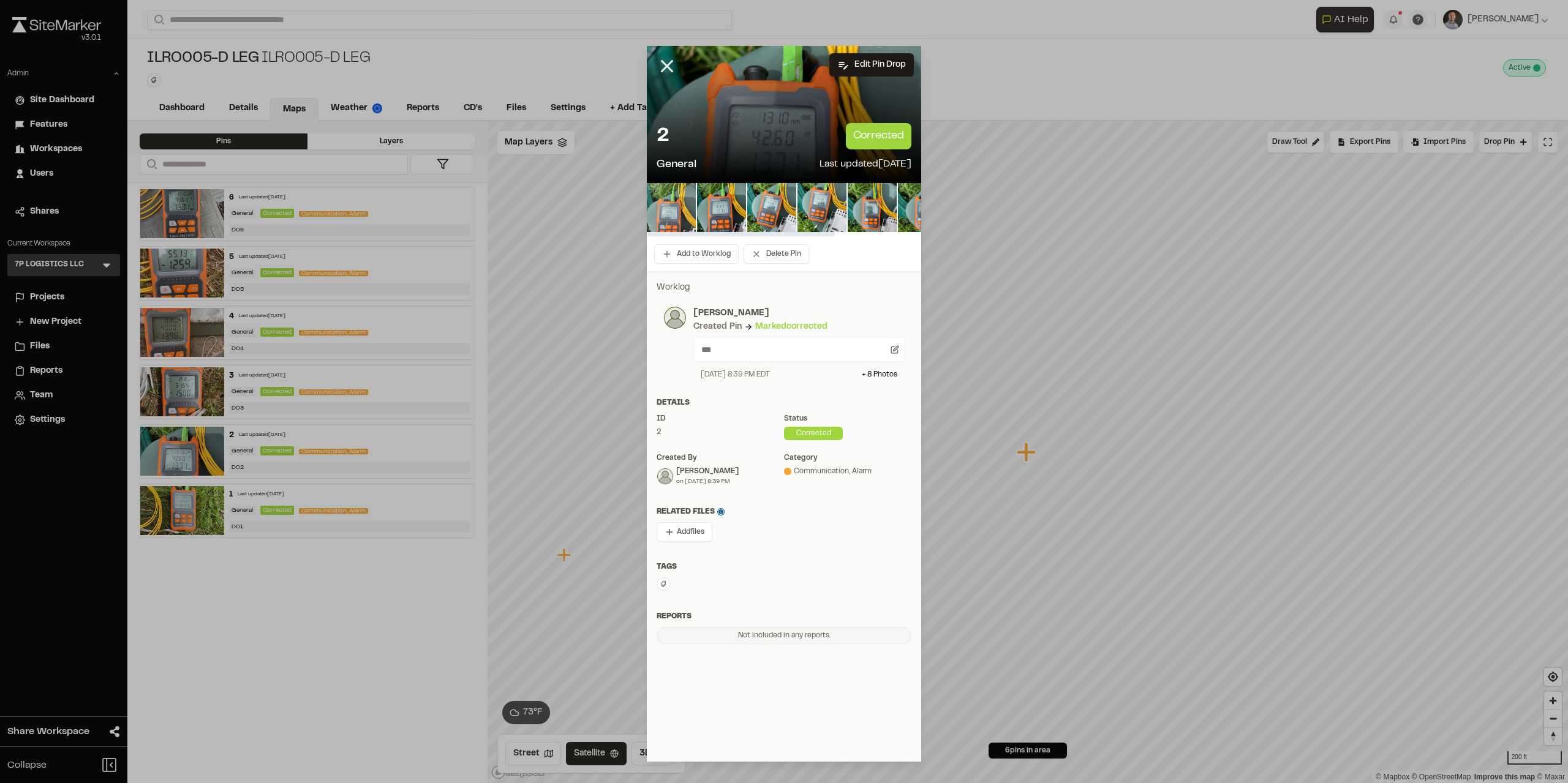
click at [679, 205] on img at bounding box center [672, 208] width 49 height 49
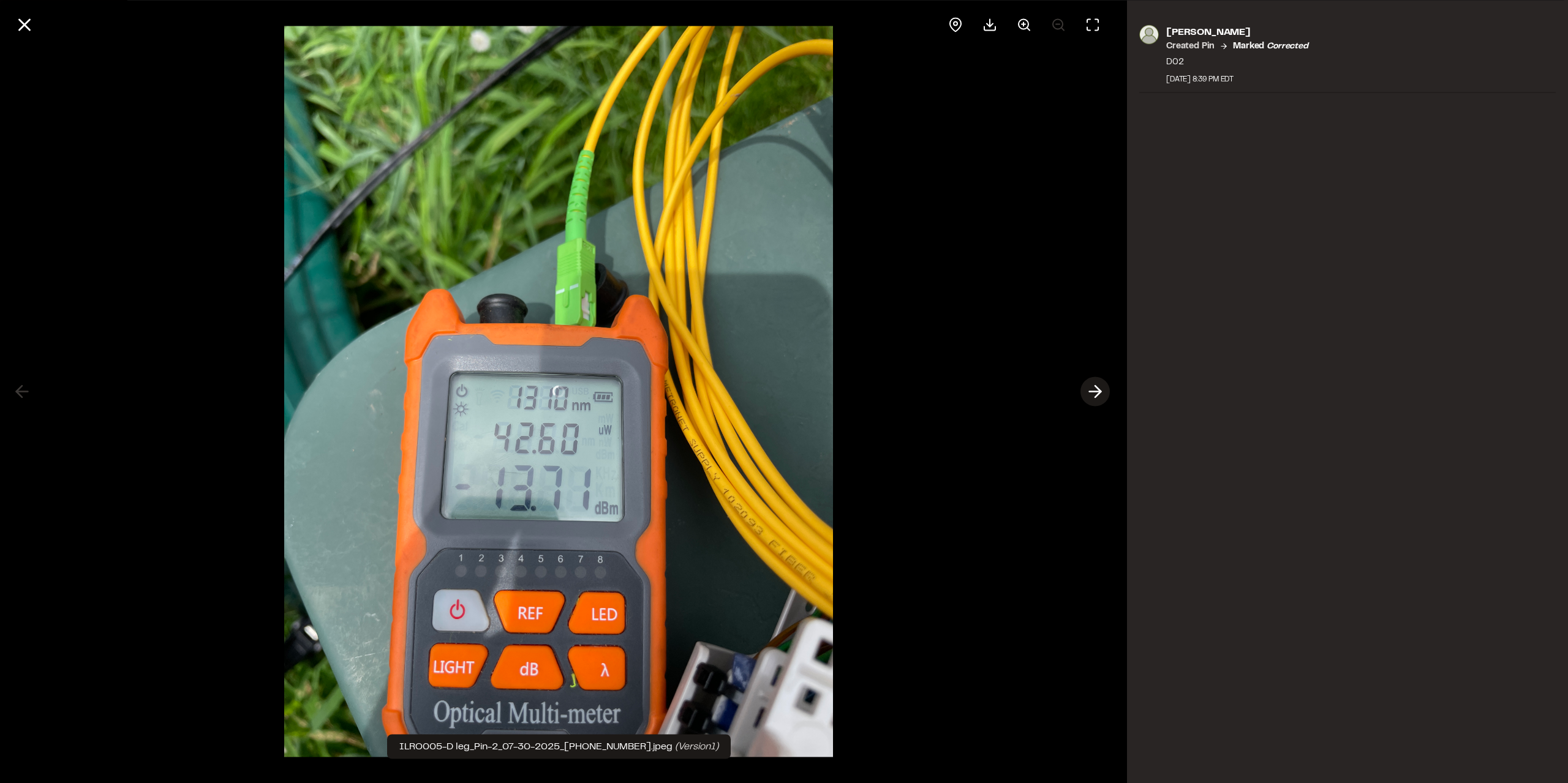
click at [783, 391] on icon at bounding box center [1095, 392] width 20 height 21
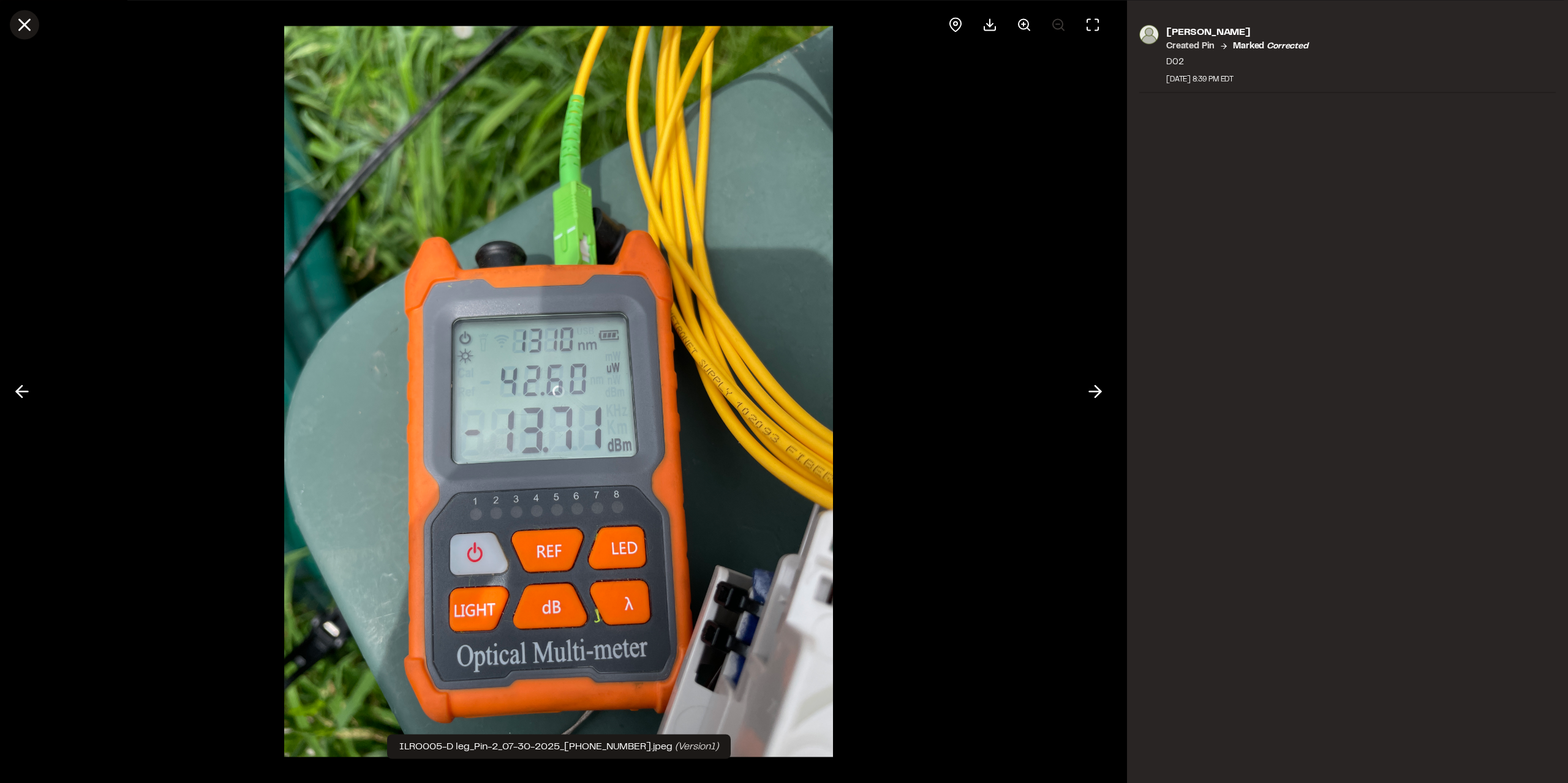
click at [29, 28] on icon at bounding box center [25, 25] width 21 height 21
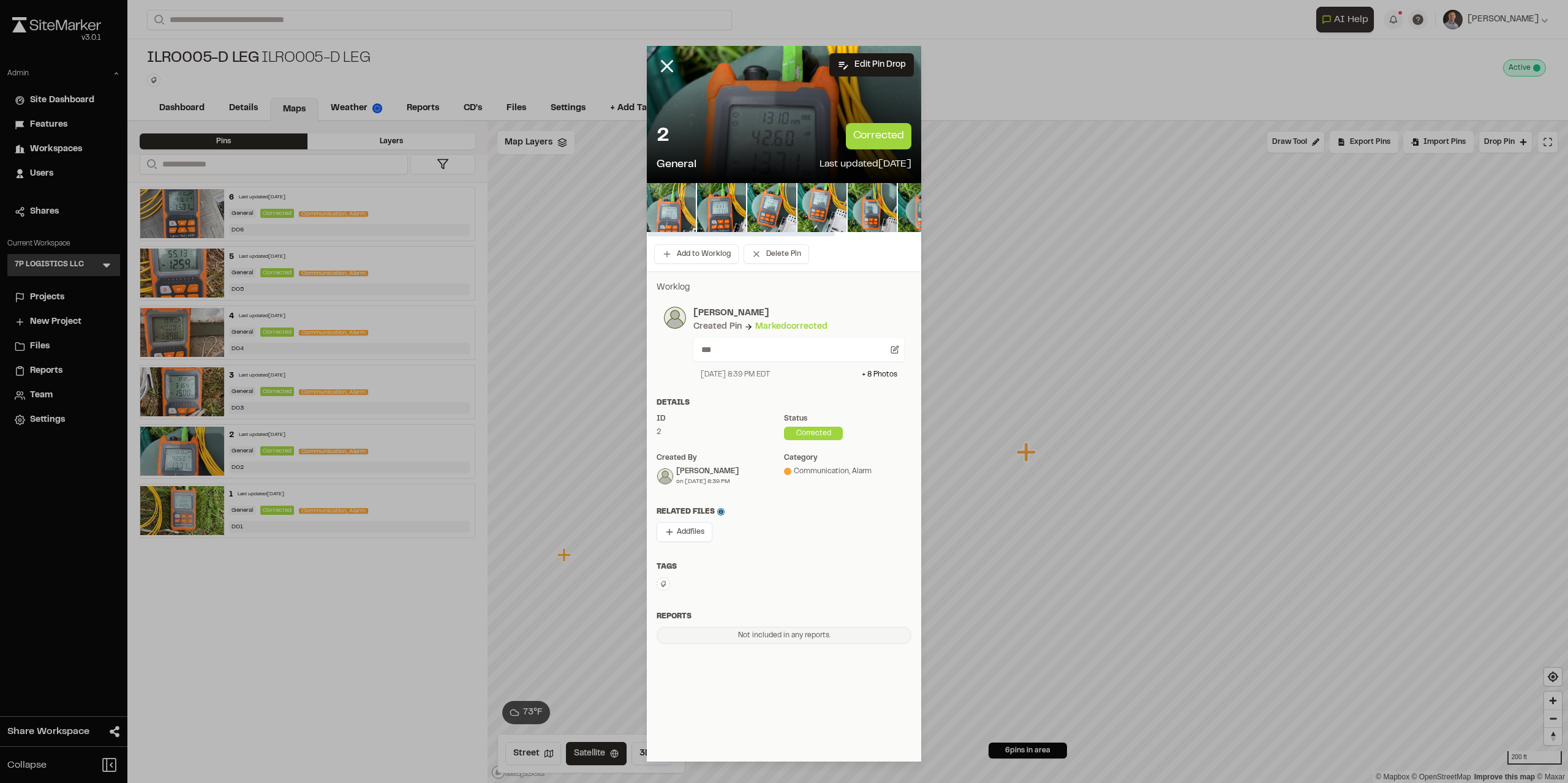
click at [661, 201] on img at bounding box center [672, 208] width 49 height 49
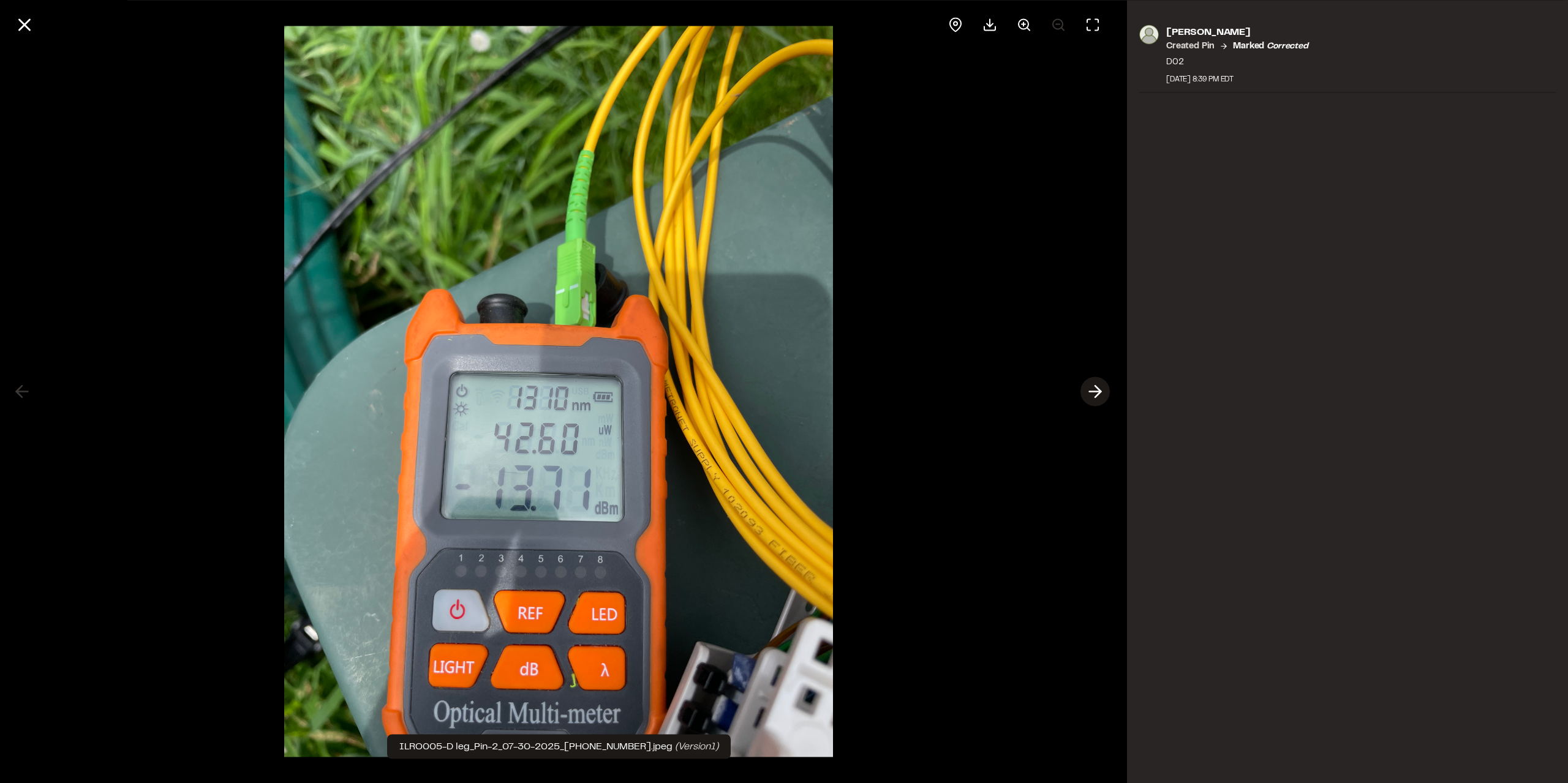
click at [783, 391] on button at bounding box center [1095, 392] width 29 height 29
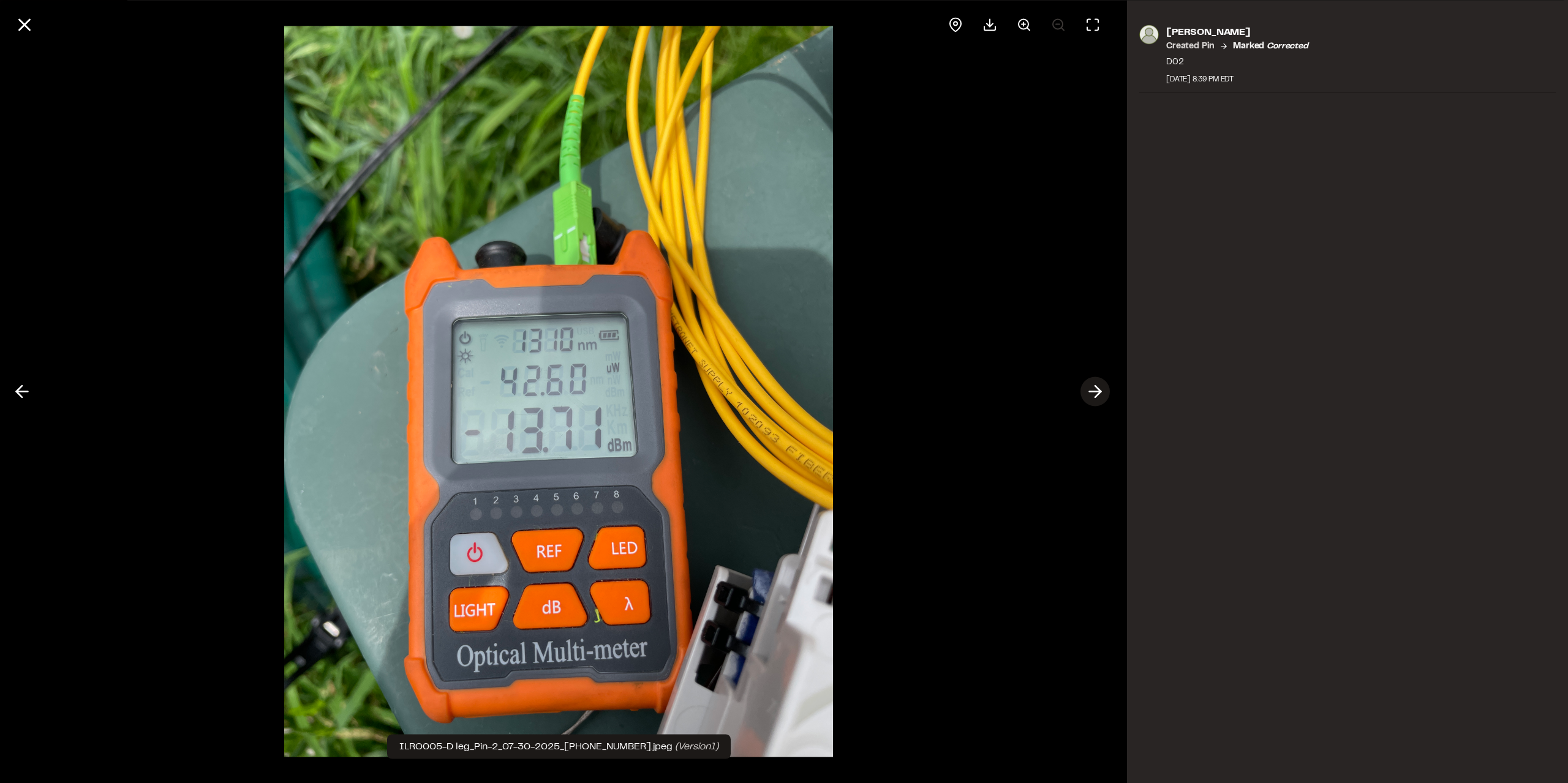
click at [783, 391] on button at bounding box center [1095, 392] width 29 height 29
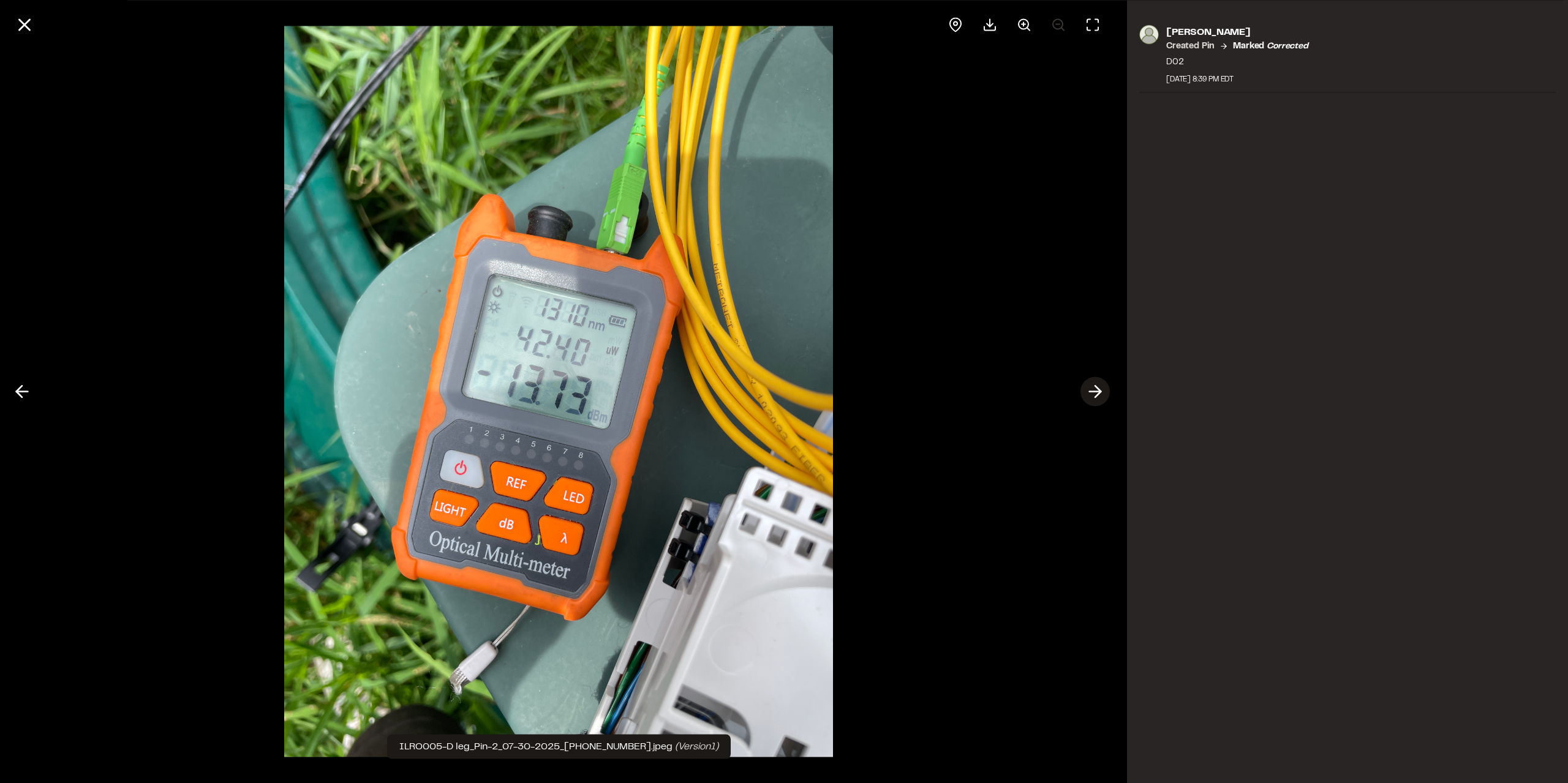
click at [783, 391] on button at bounding box center [1095, 392] width 29 height 29
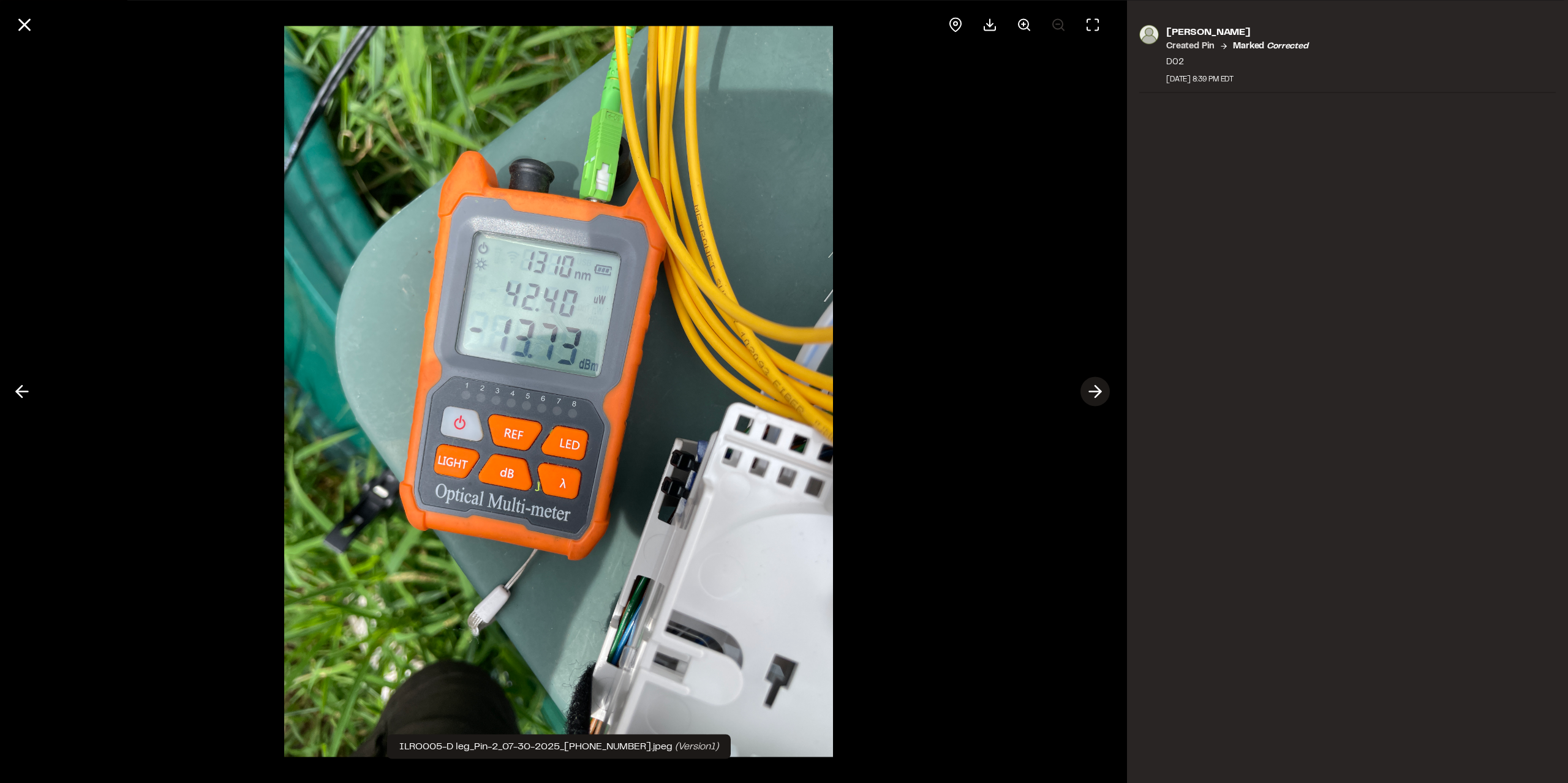
click at [783, 391] on button at bounding box center [1095, 392] width 29 height 29
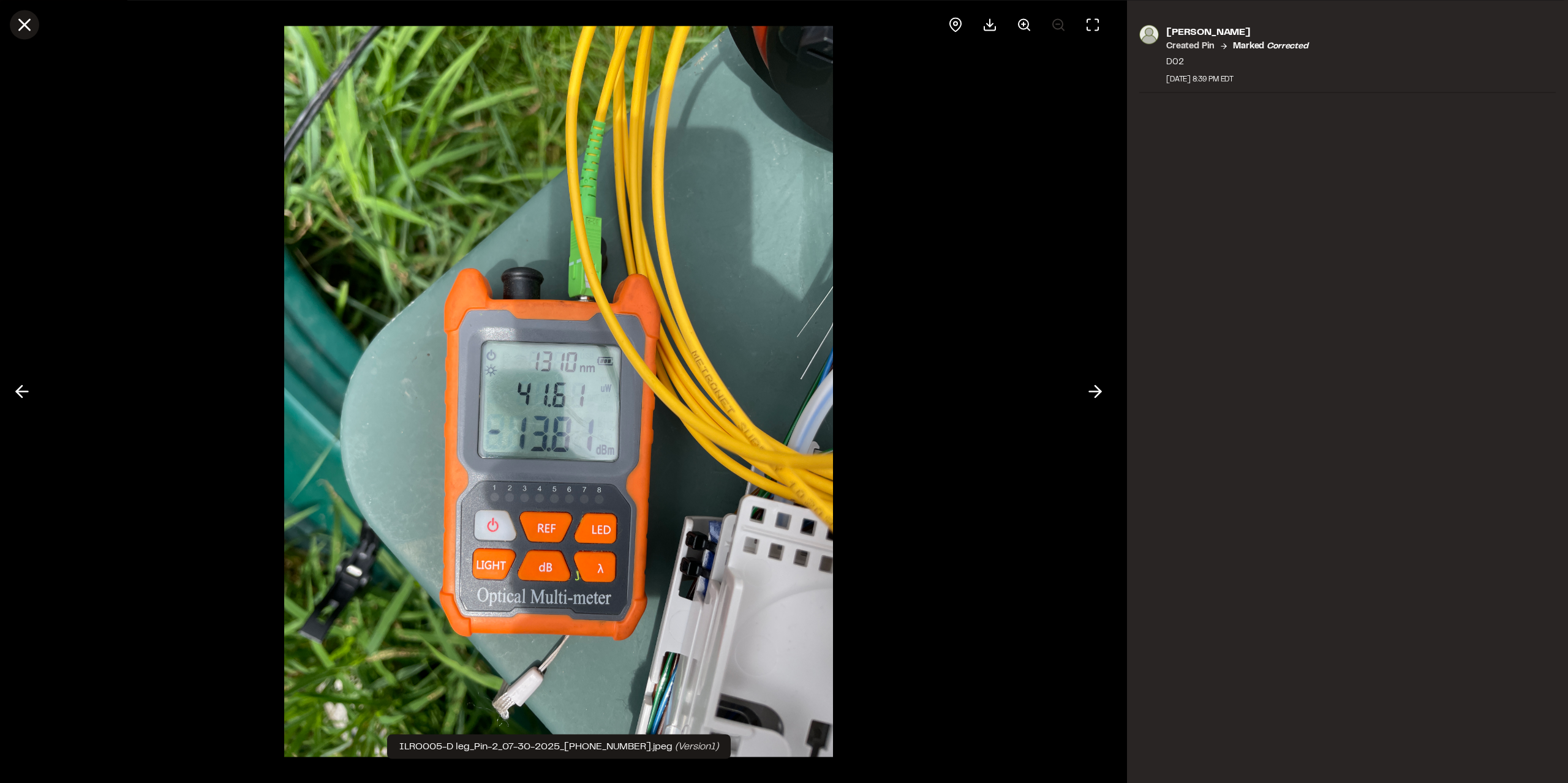
click at [36, 22] on button at bounding box center [24, 24] width 29 height 29
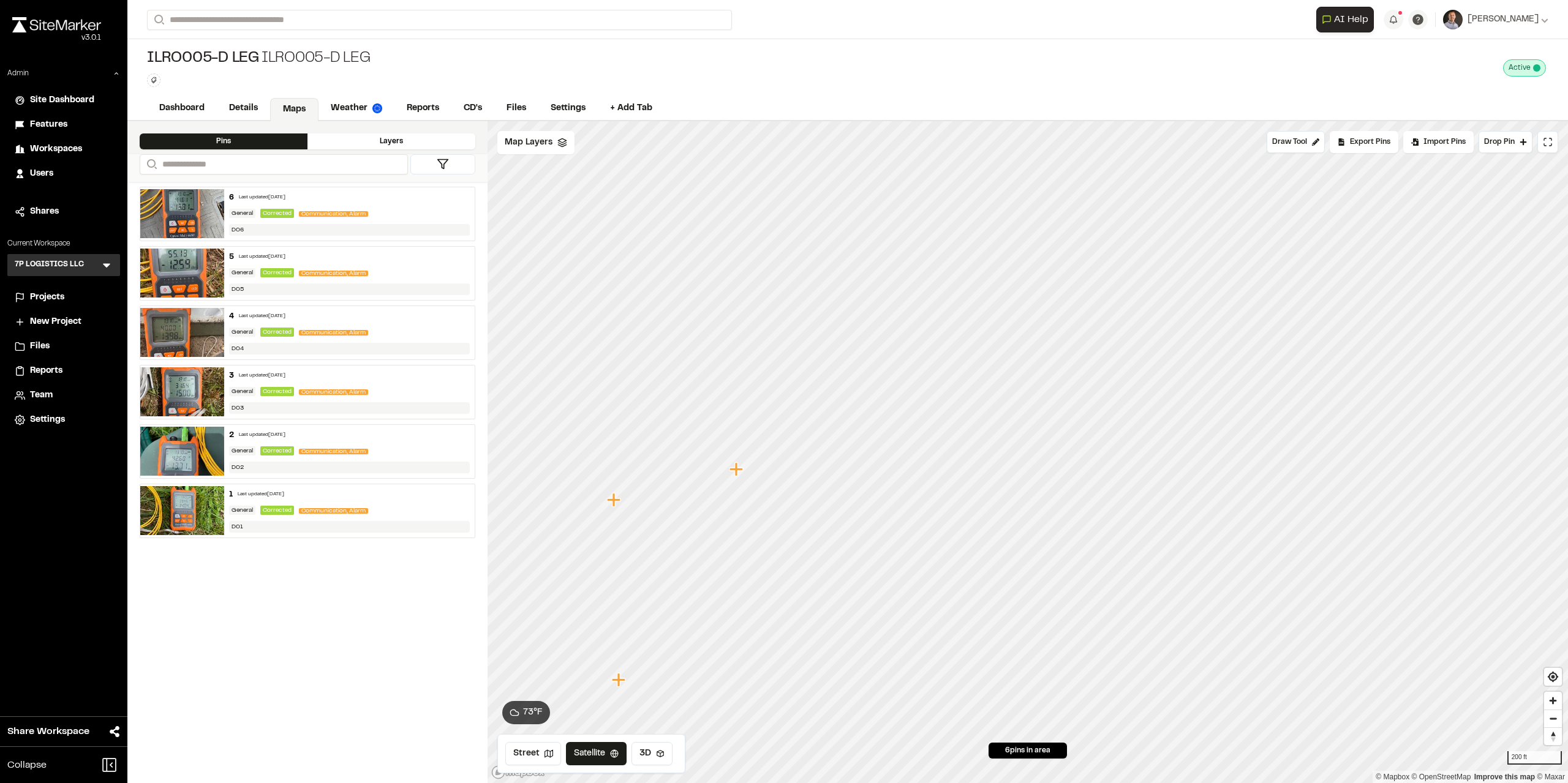
click at [738, 470] on icon "Map marker" at bounding box center [736, 469] width 13 height 13
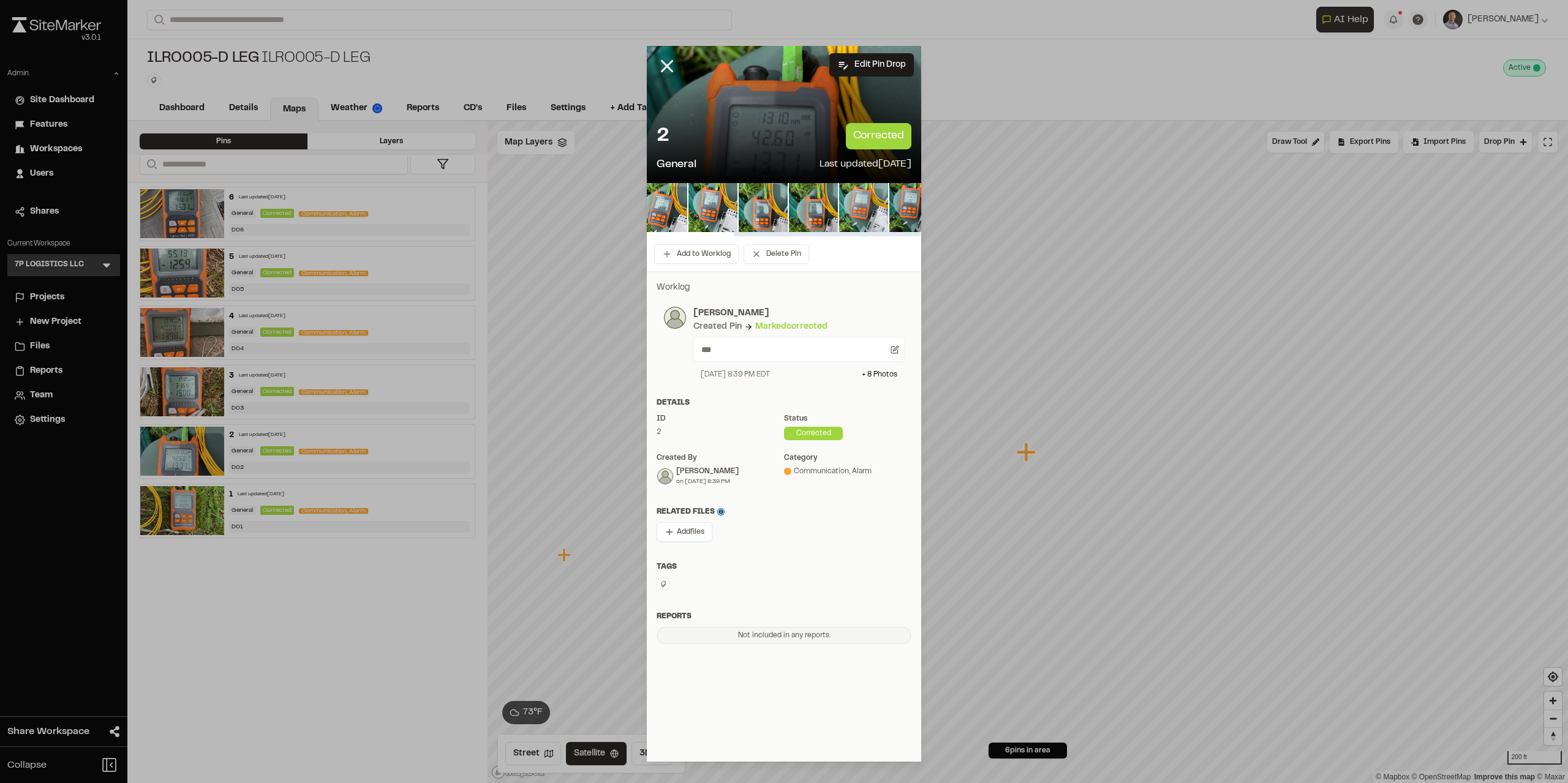
scroll to position [0, 126]
drag, startPoint x: 852, startPoint y: 233, endPoint x: 925, endPoint y: 234, distance: 73.0
click at [783, 234] on div at bounding box center [827, 234] width 187 height 5
drag, startPoint x: 892, startPoint y: 236, endPoint x: 732, endPoint y: 232, distance: 160.0
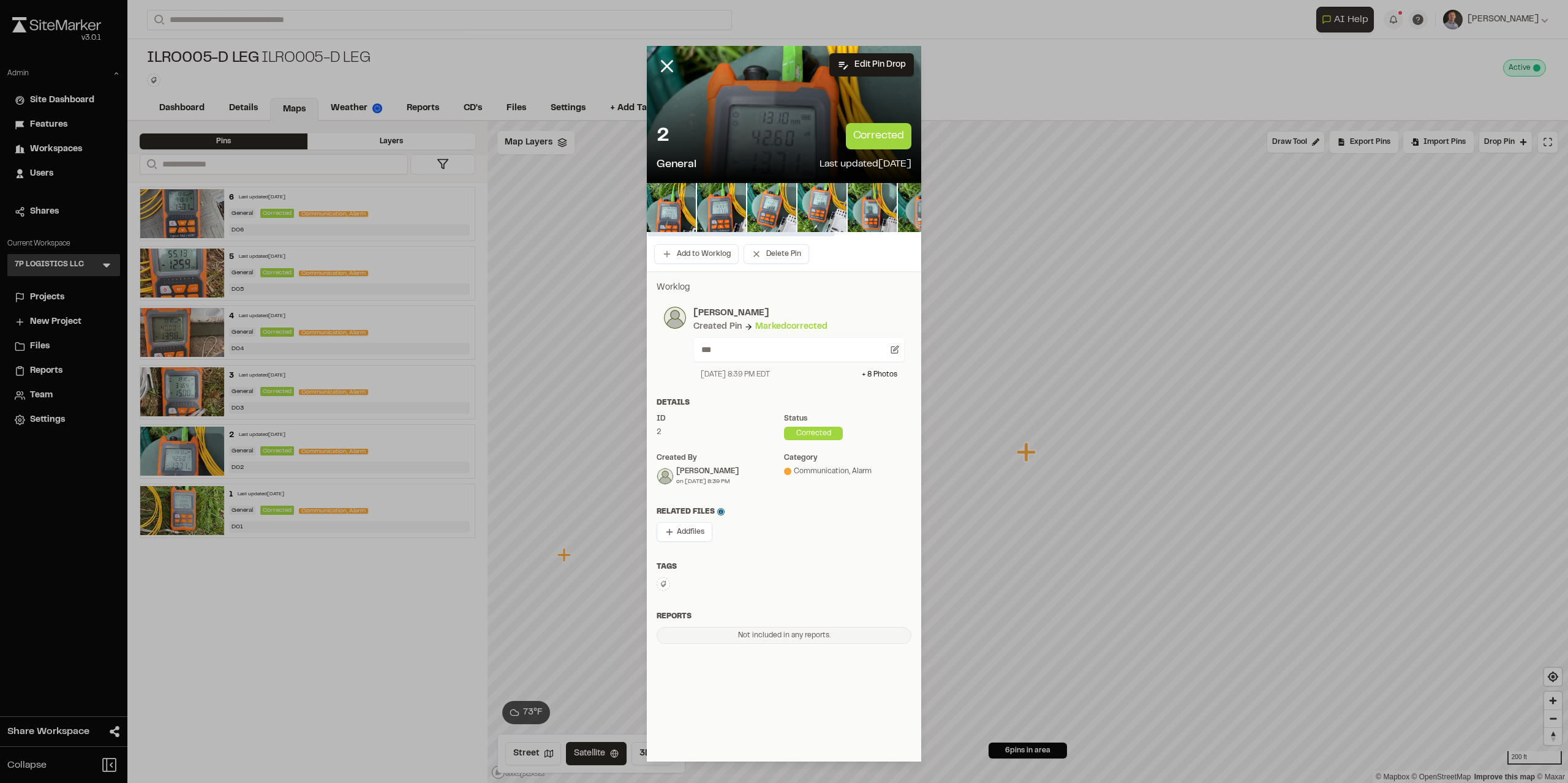
click at [732, 232] on div at bounding box center [740, 234] width 187 height 5
click at [665, 68] on line at bounding box center [667, 66] width 10 height 10
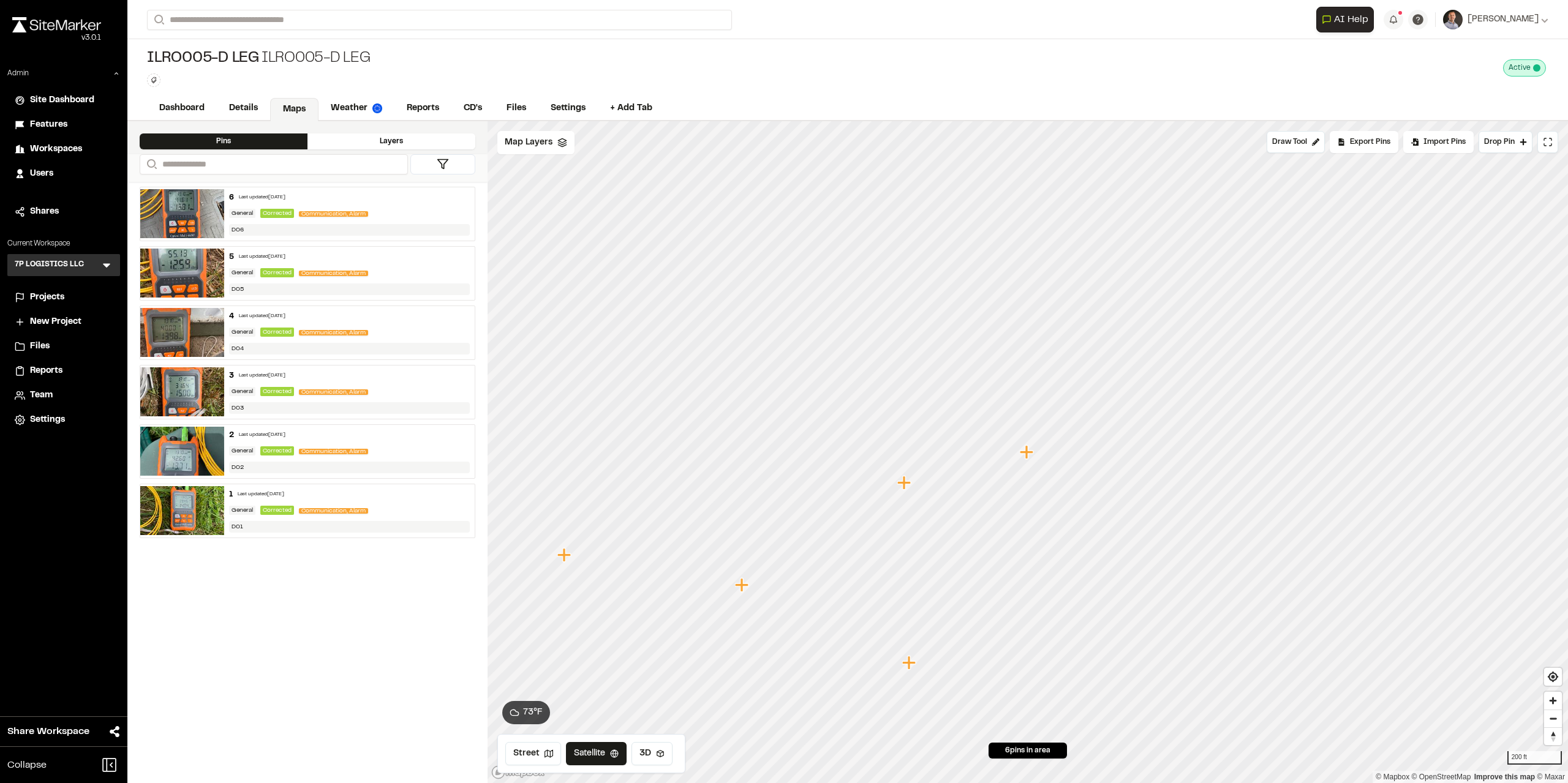
click at [783, 487] on icon "Map marker" at bounding box center [905, 483] width 16 height 16
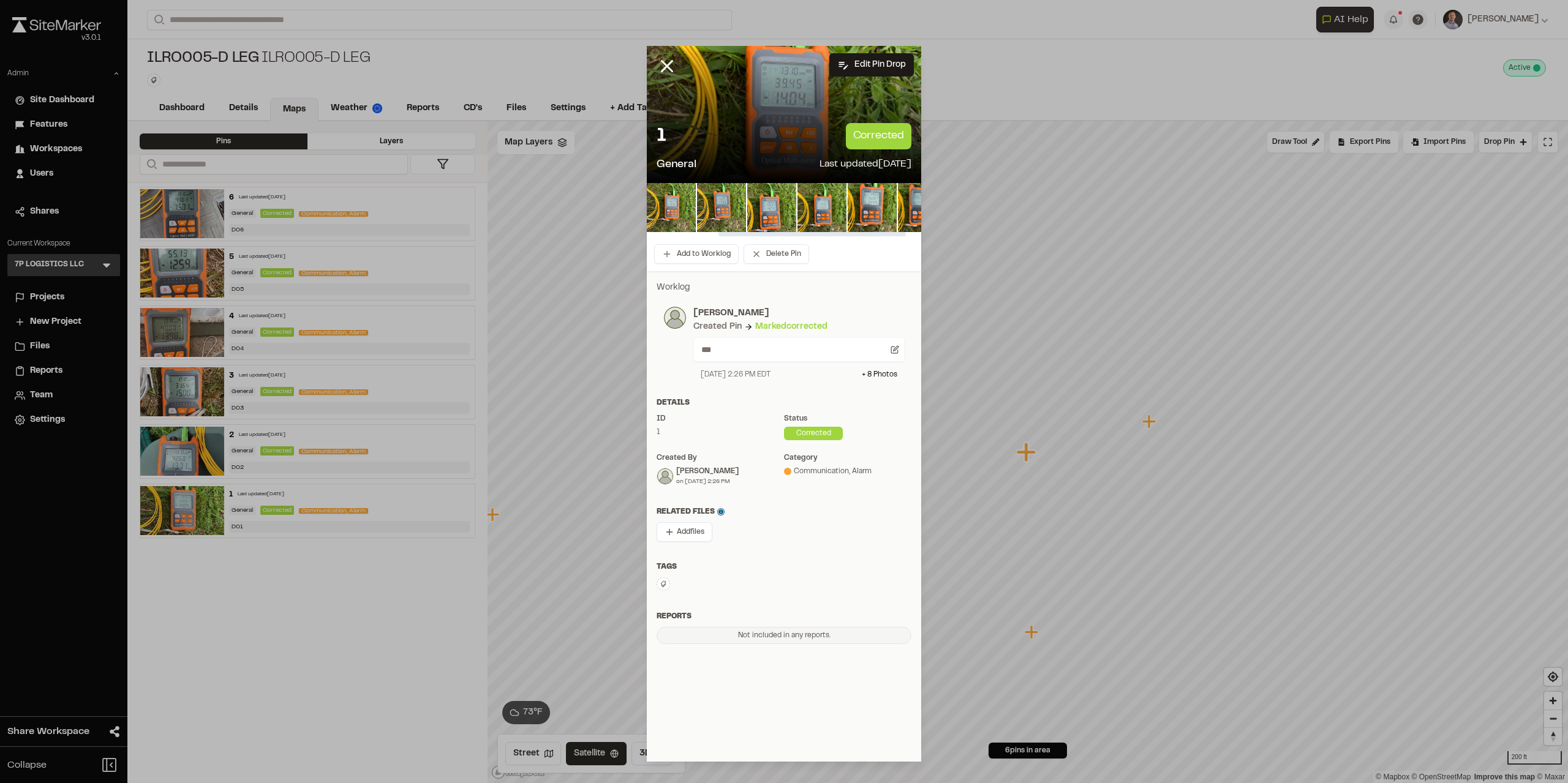
scroll to position [0, 126]
drag, startPoint x: 681, startPoint y: 235, endPoint x: 827, endPoint y: 247, distance: 146.5
click at [783, 237] on div at bounding box center [827, 234] width 187 height 5
drag, startPoint x: 829, startPoint y: 236, endPoint x: 758, endPoint y: 234, distance: 71.0
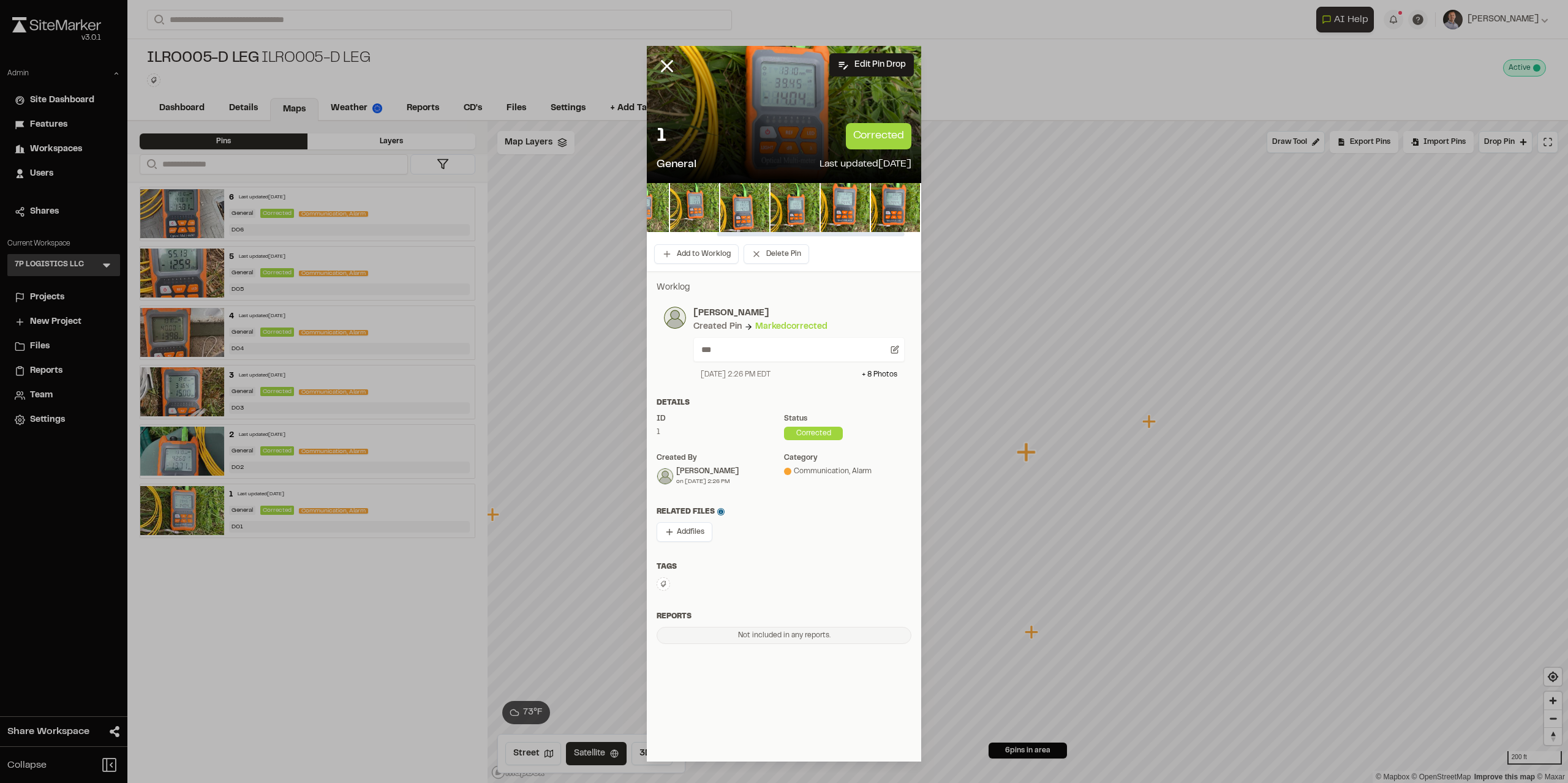
click at [760, 236] on div at bounding box center [811, 234] width 187 height 5
click at [673, 73] on icon at bounding box center [667, 67] width 21 height 21
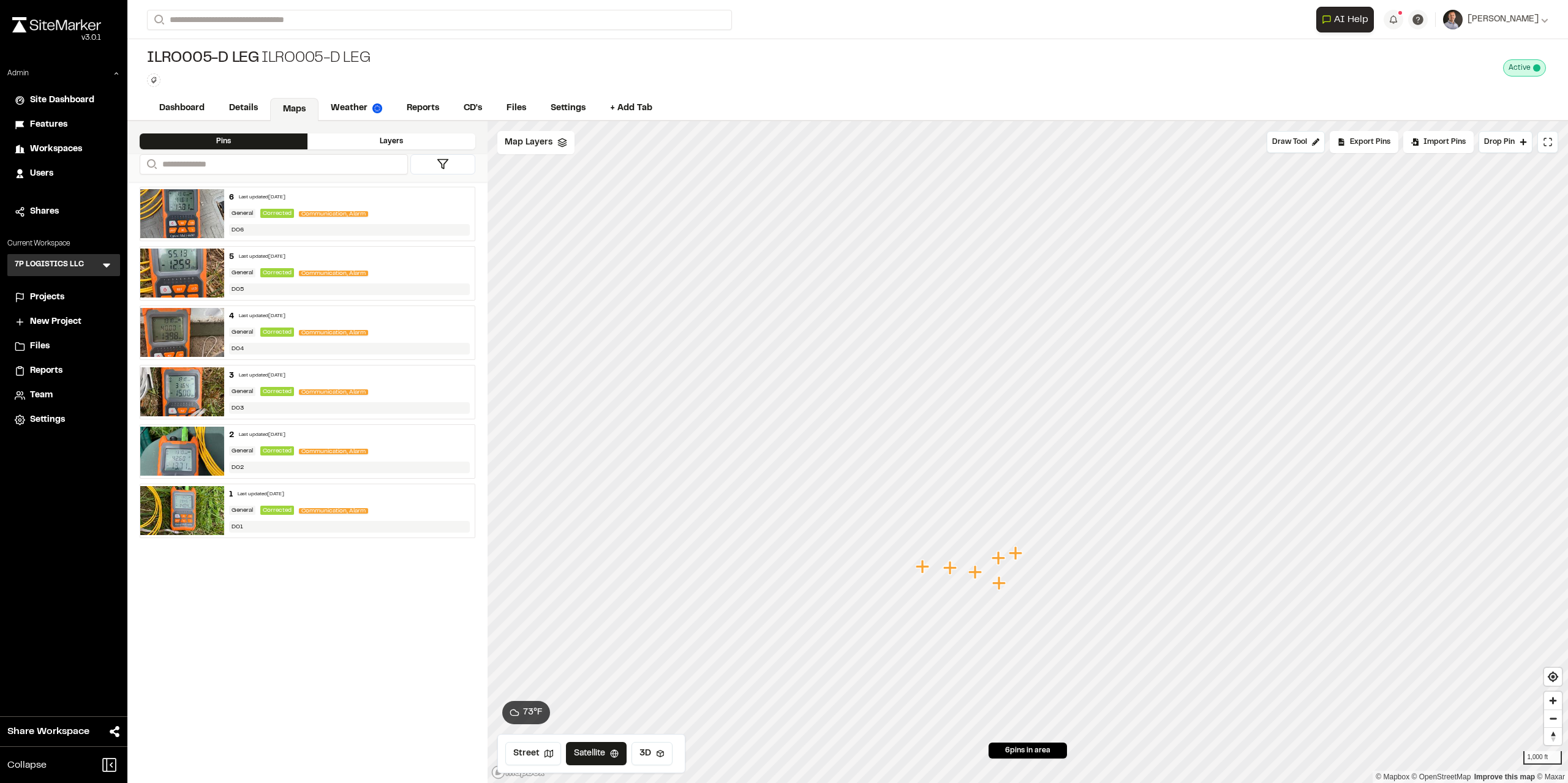
click at [35, 395] on span "Team" at bounding box center [42, 395] width 23 height 13
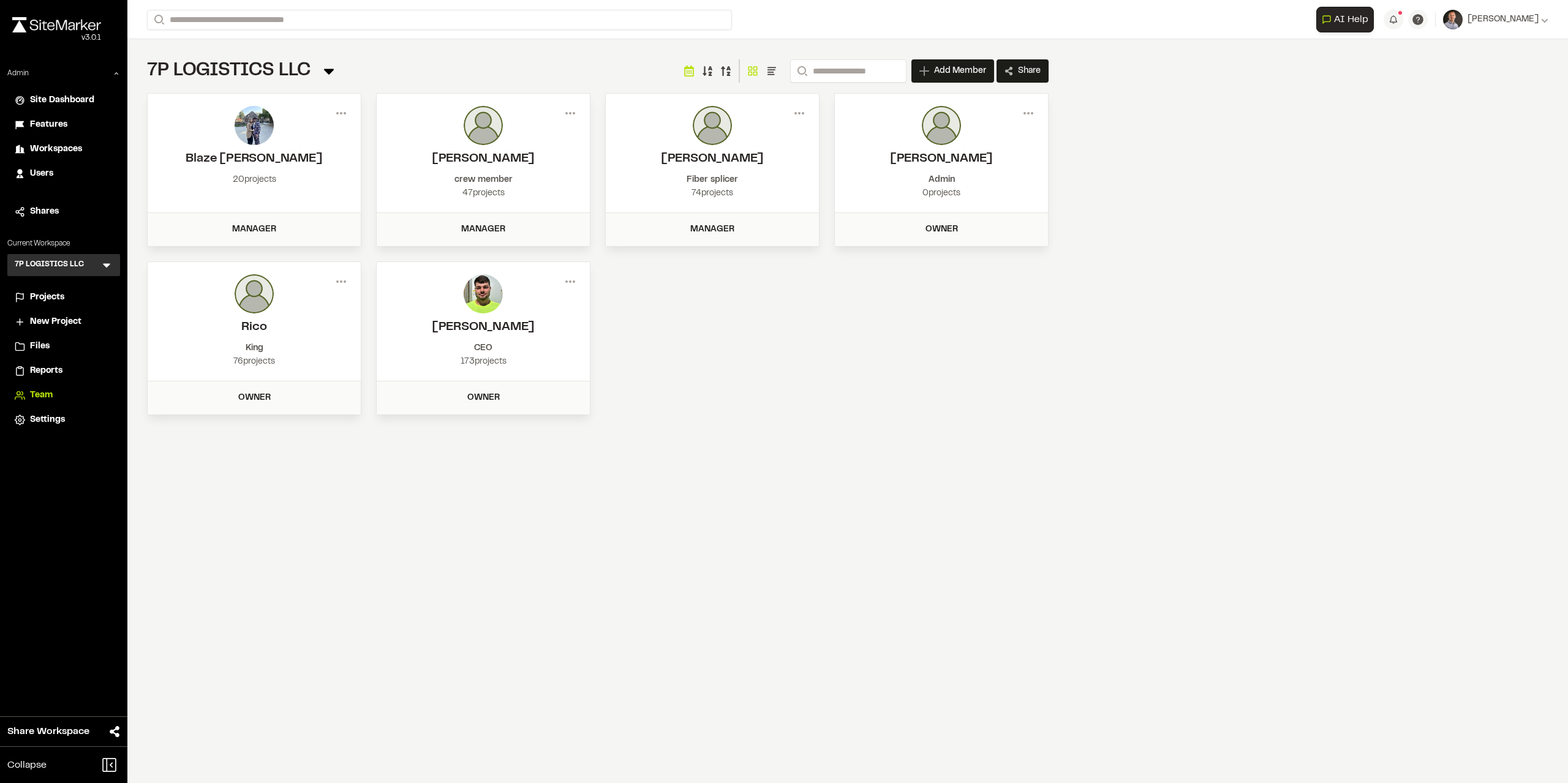
click at [106, 263] on icon at bounding box center [106, 265] width 12 height 12
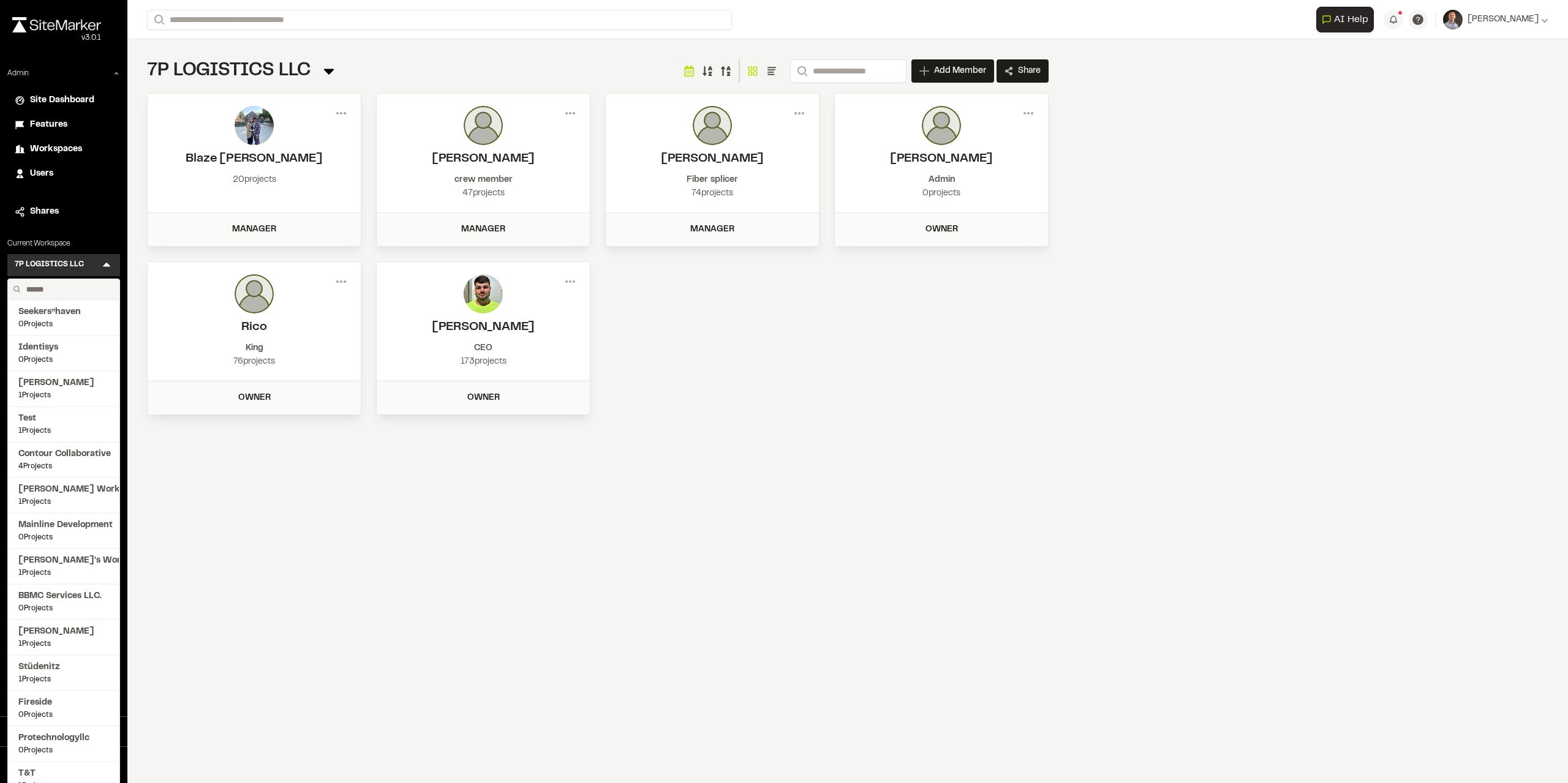
click at [55, 287] on input "text" at bounding box center [68, 290] width 93 height 21
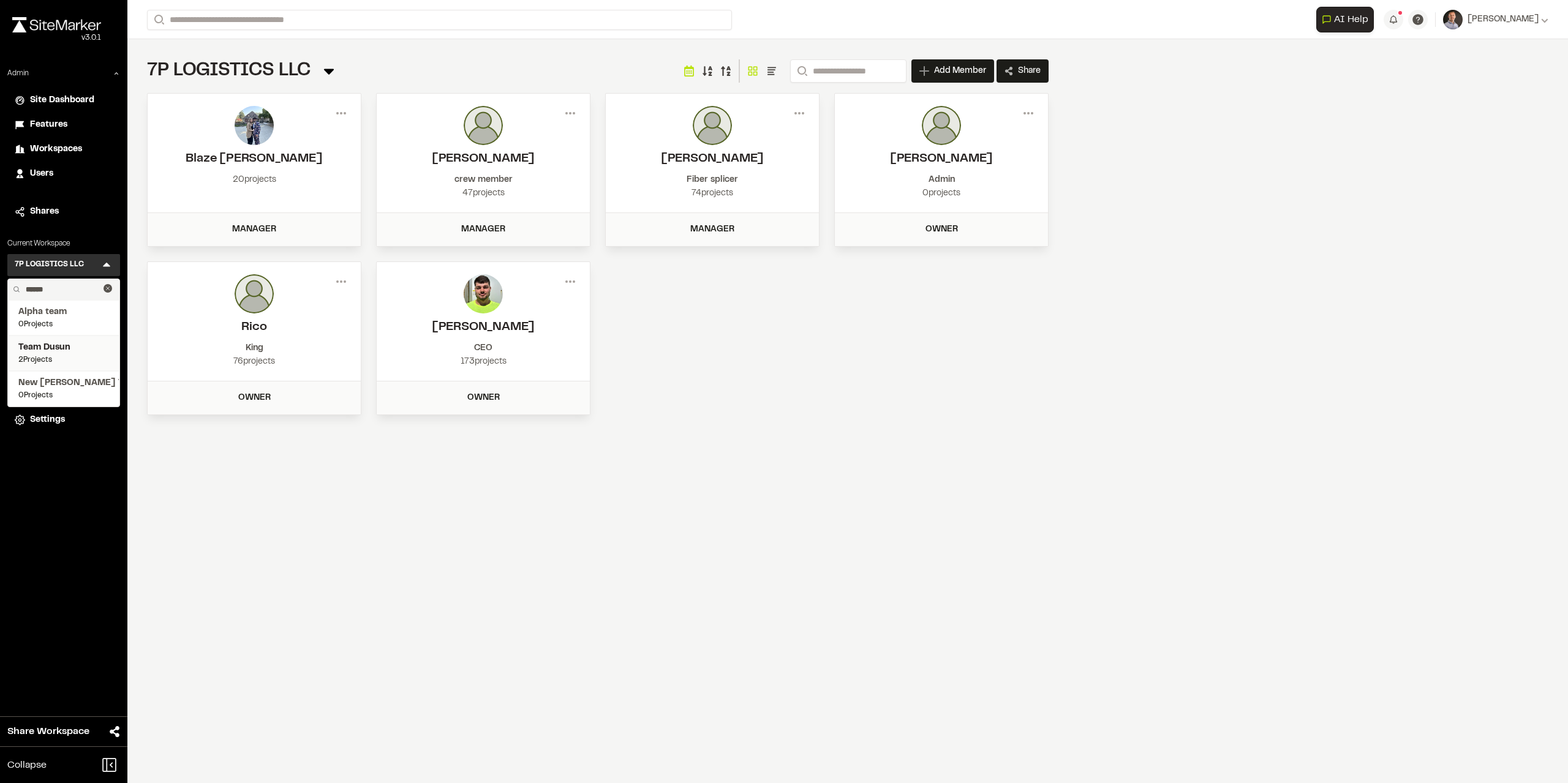
type input "******"
click at [68, 356] on span "2 Projects" at bounding box center [63, 360] width 90 height 11
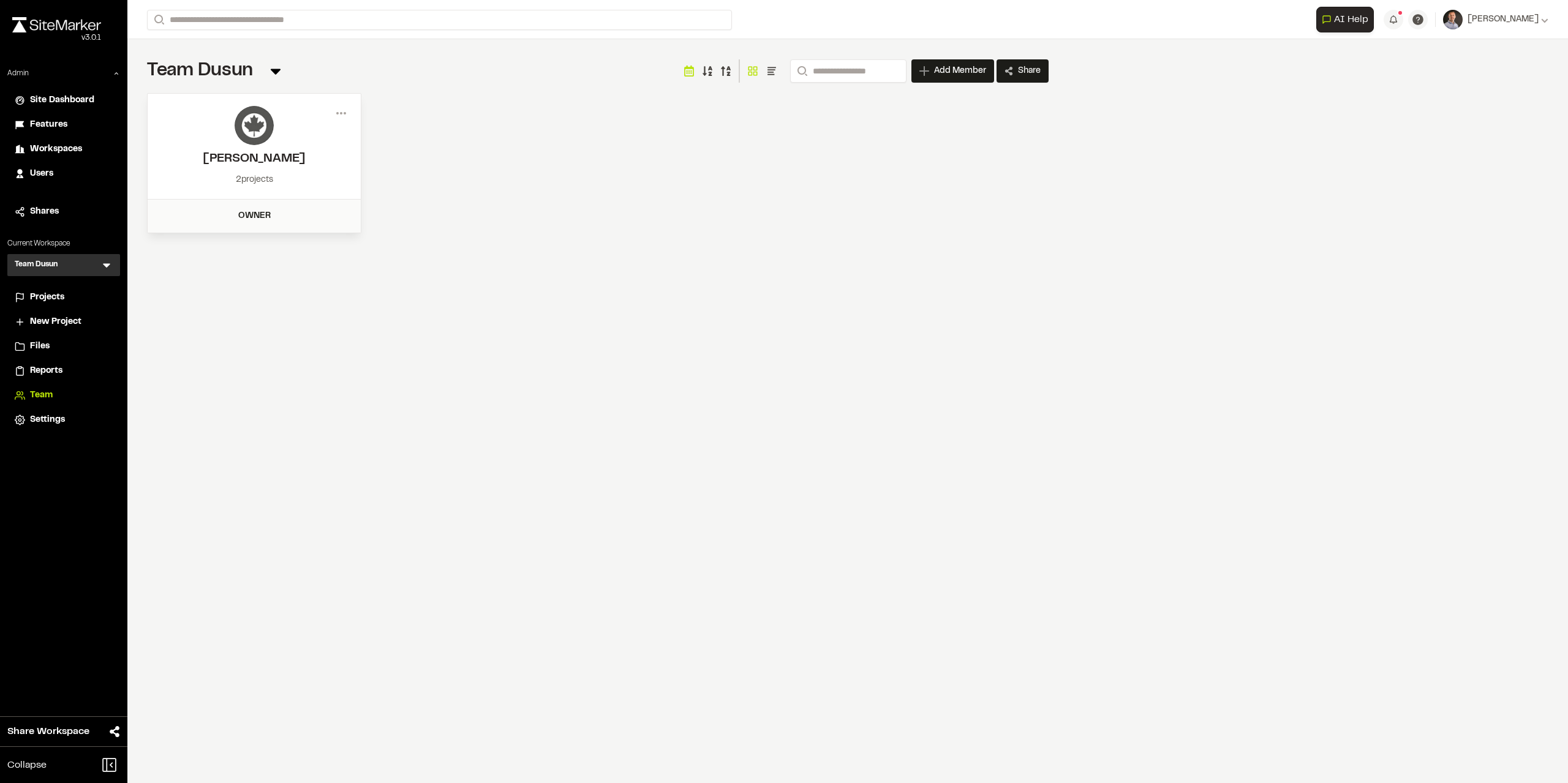
click at [63, 300] on span "Projects" at bounding box center [48, 297] width 34 height 13
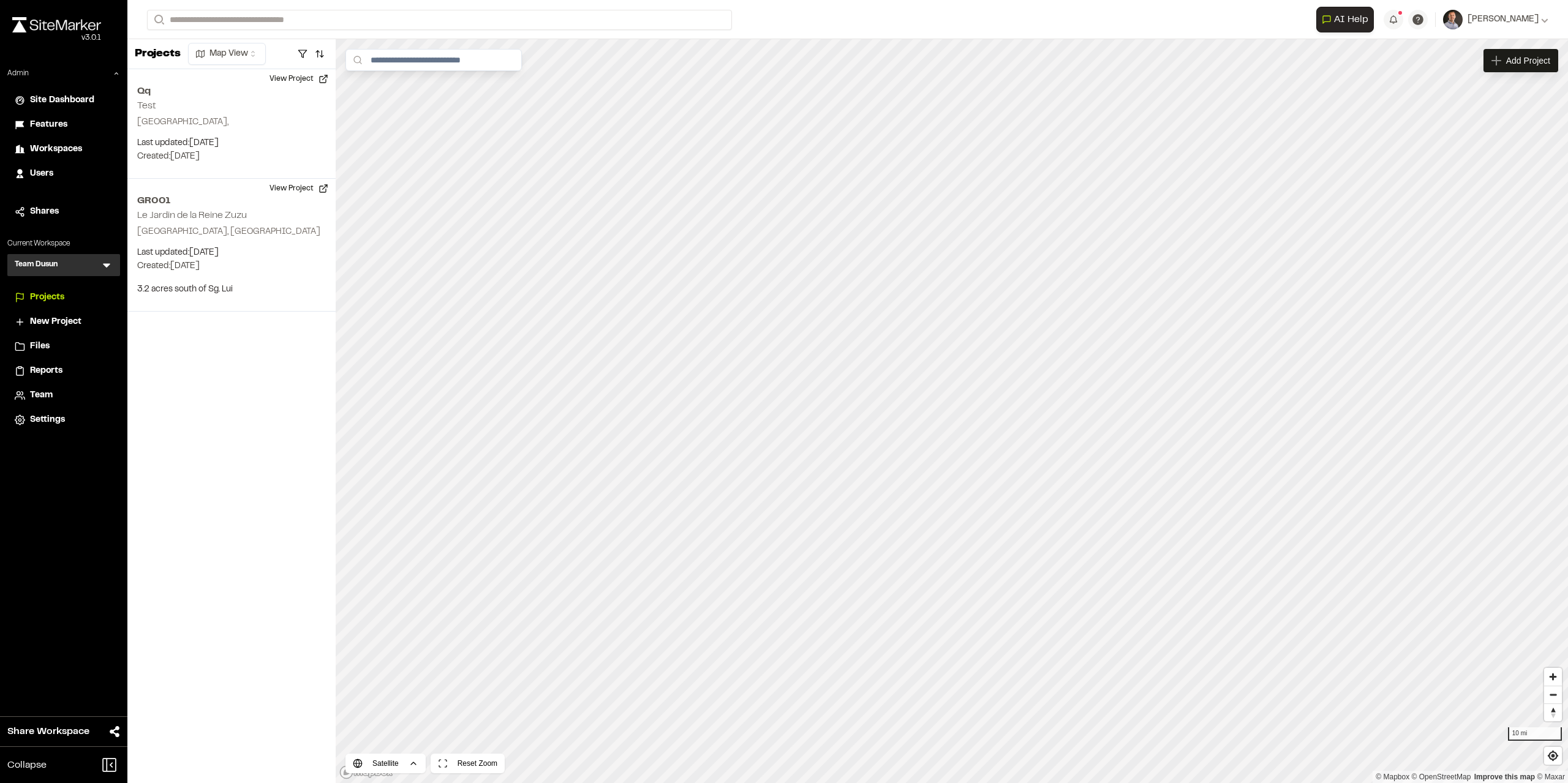
click at [39, 366] on span "Reports" at bounding box center [47, 372] width 32 height 13
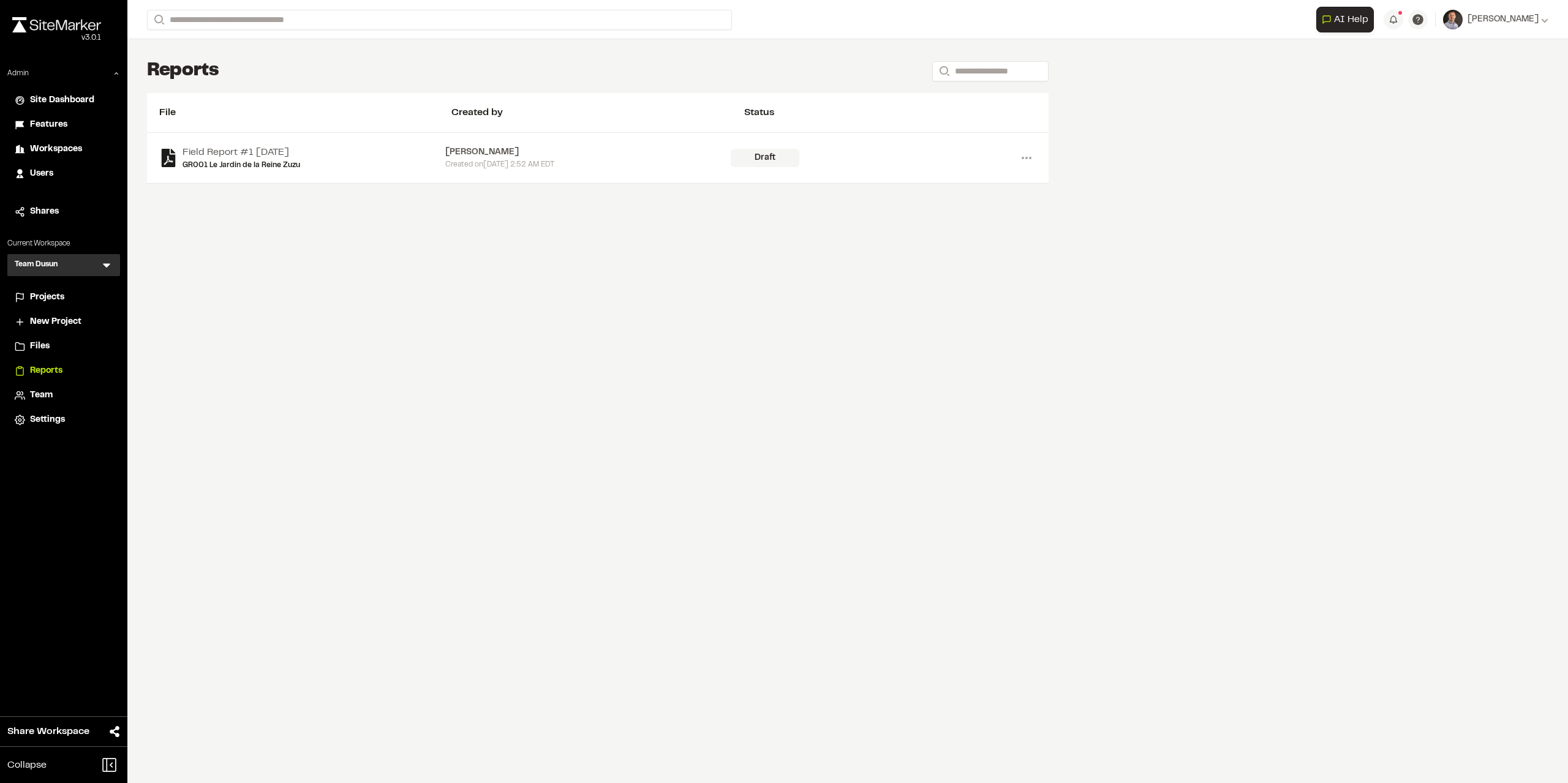
click at [52, 291] on span "Projects" at bounding box center [48, 297] width 34 height 13
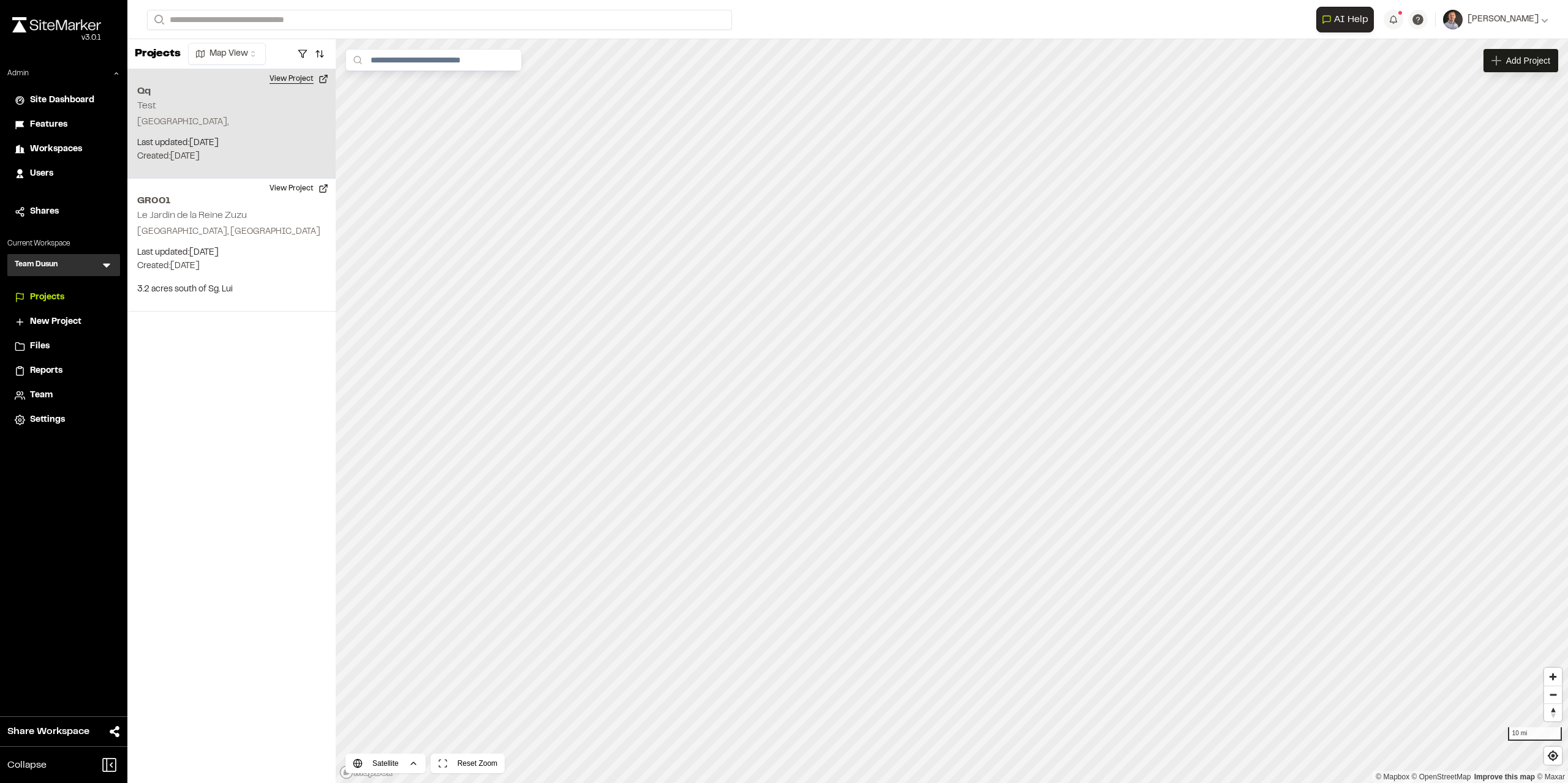
click at [296, 76] on button "View Project" at bounding box center [298, 79] width 73 height 20
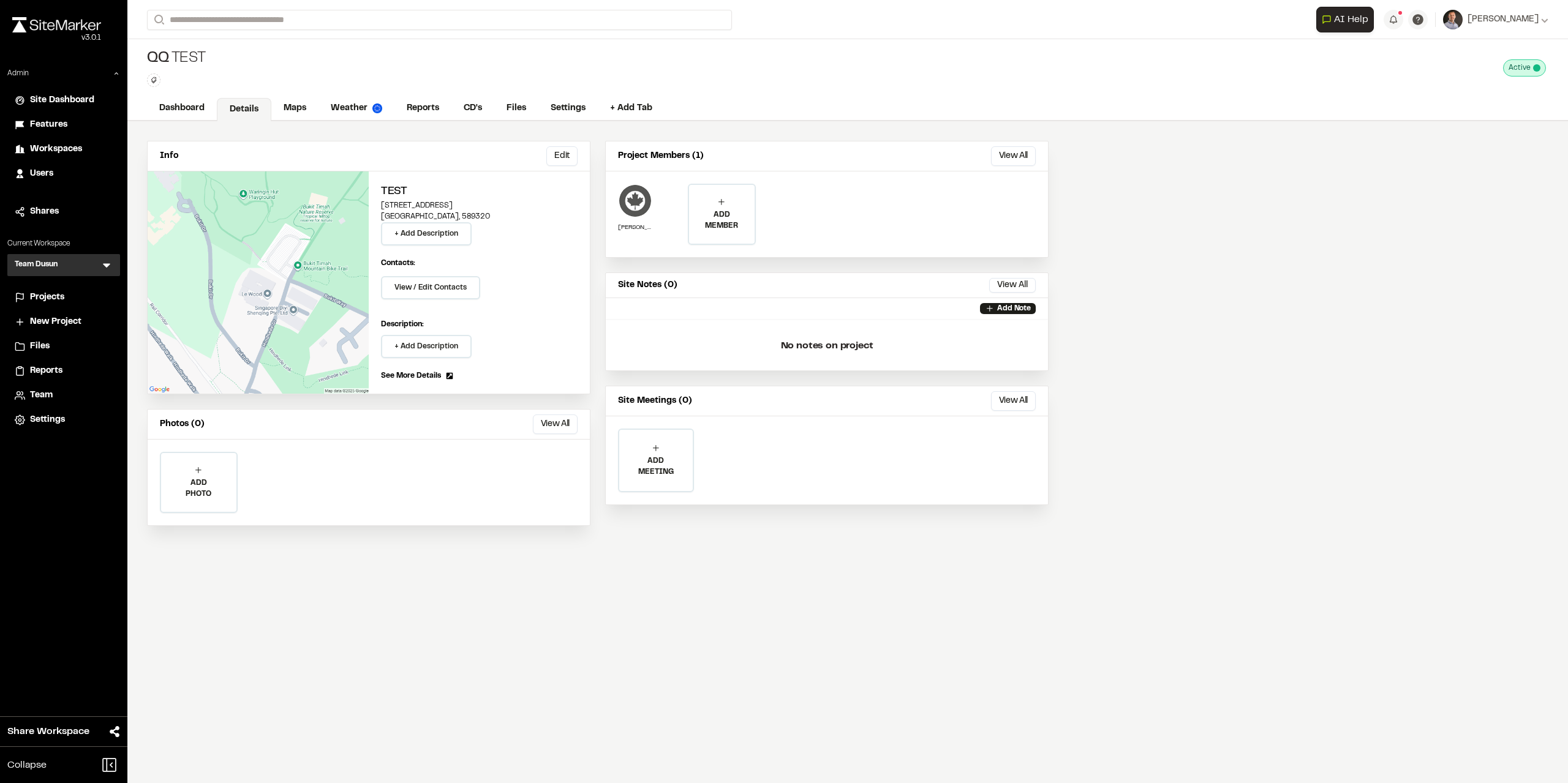
click at [42, 296] on span "Projects" at bounding box center [48, 297] width 34 height 13
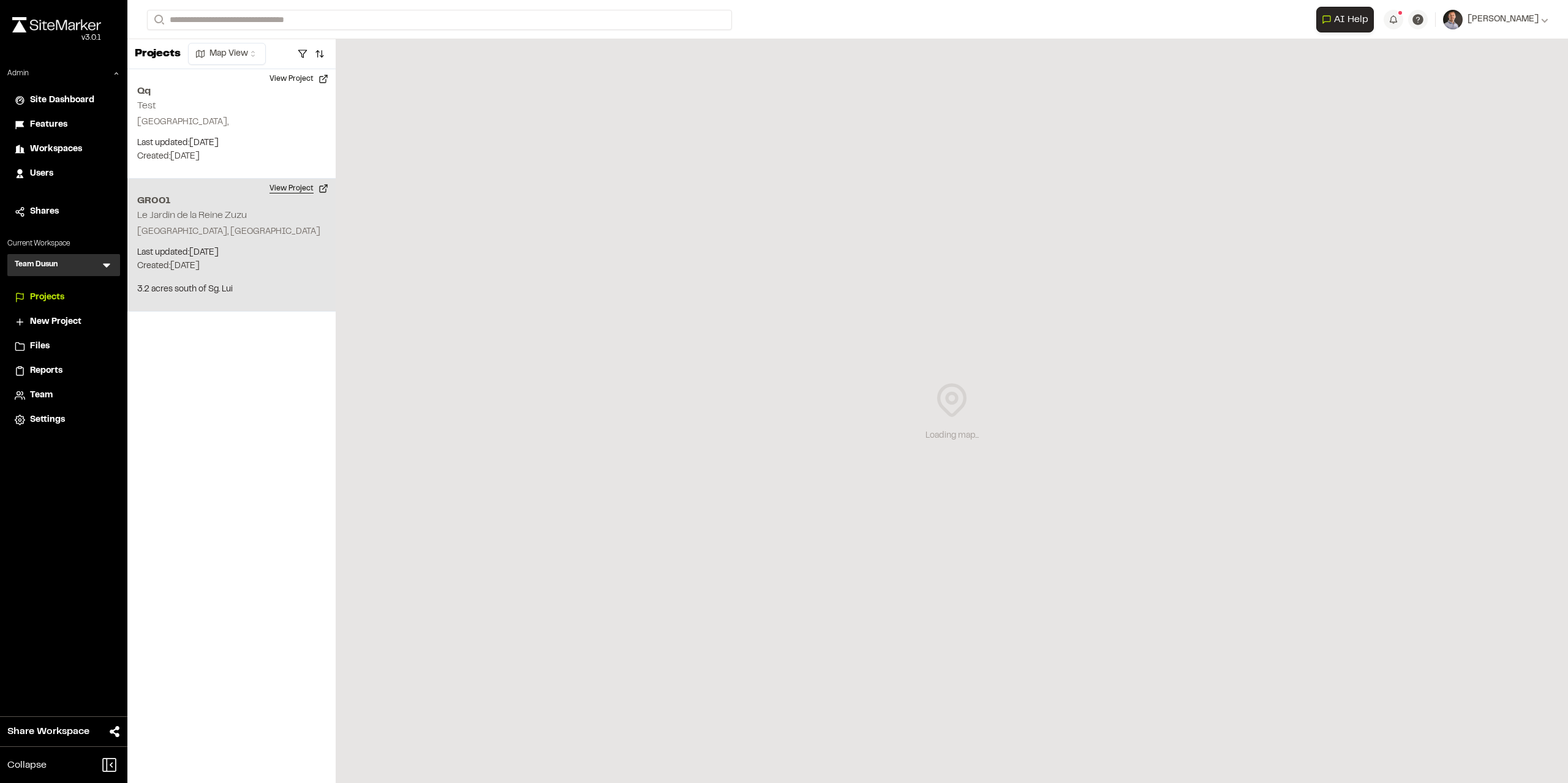
click at [294, 187] on button "View Project" at bounding box center [298, 188] width 73 height 20
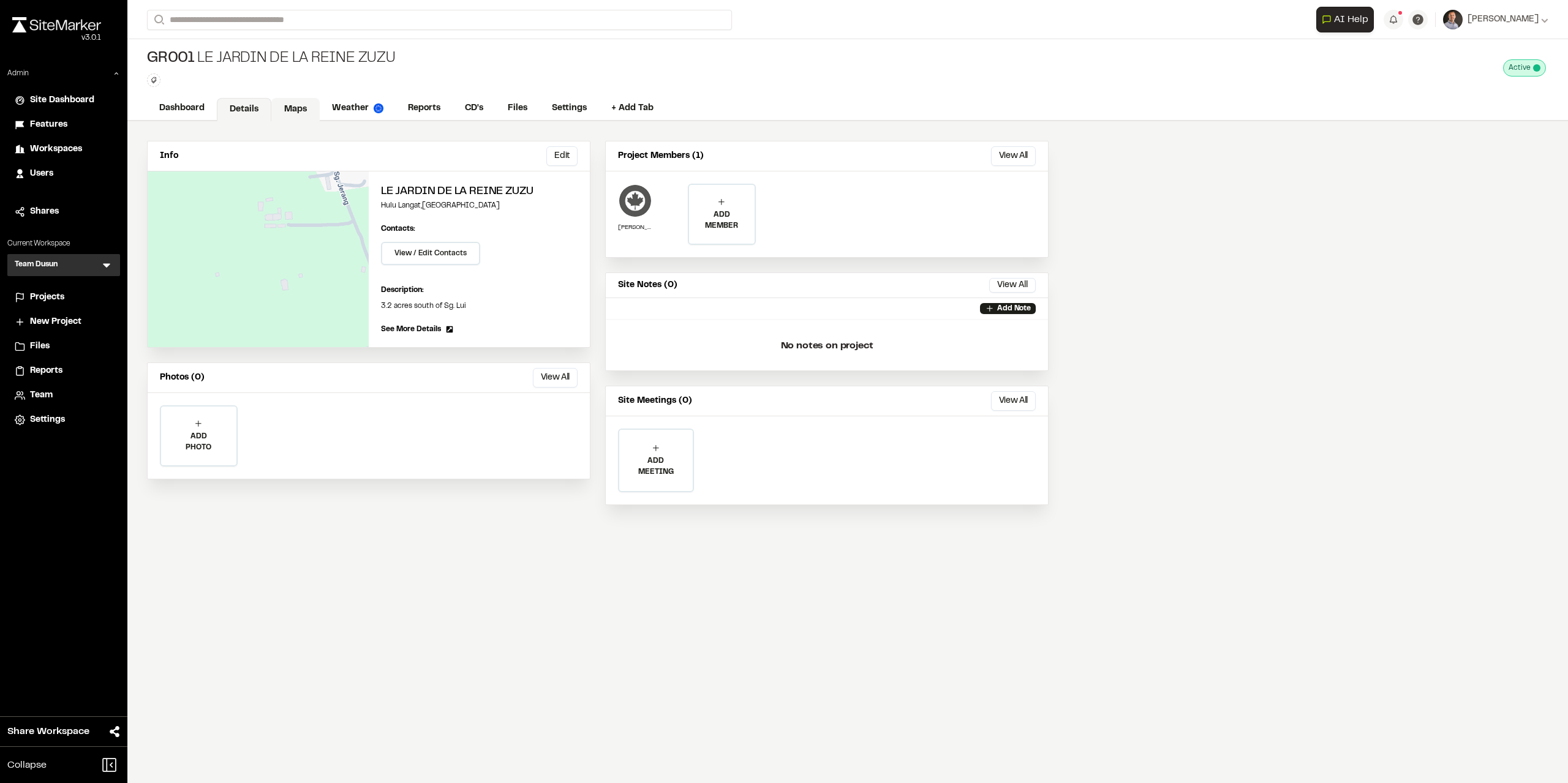
drag, startPoint x: 308, startPoint y: 111, endPoint x: 291, endPoint y: 117, distance: 18.0
click at [309, 111] on link "Maps" at bounding box center [296, 109] width 48 height 23
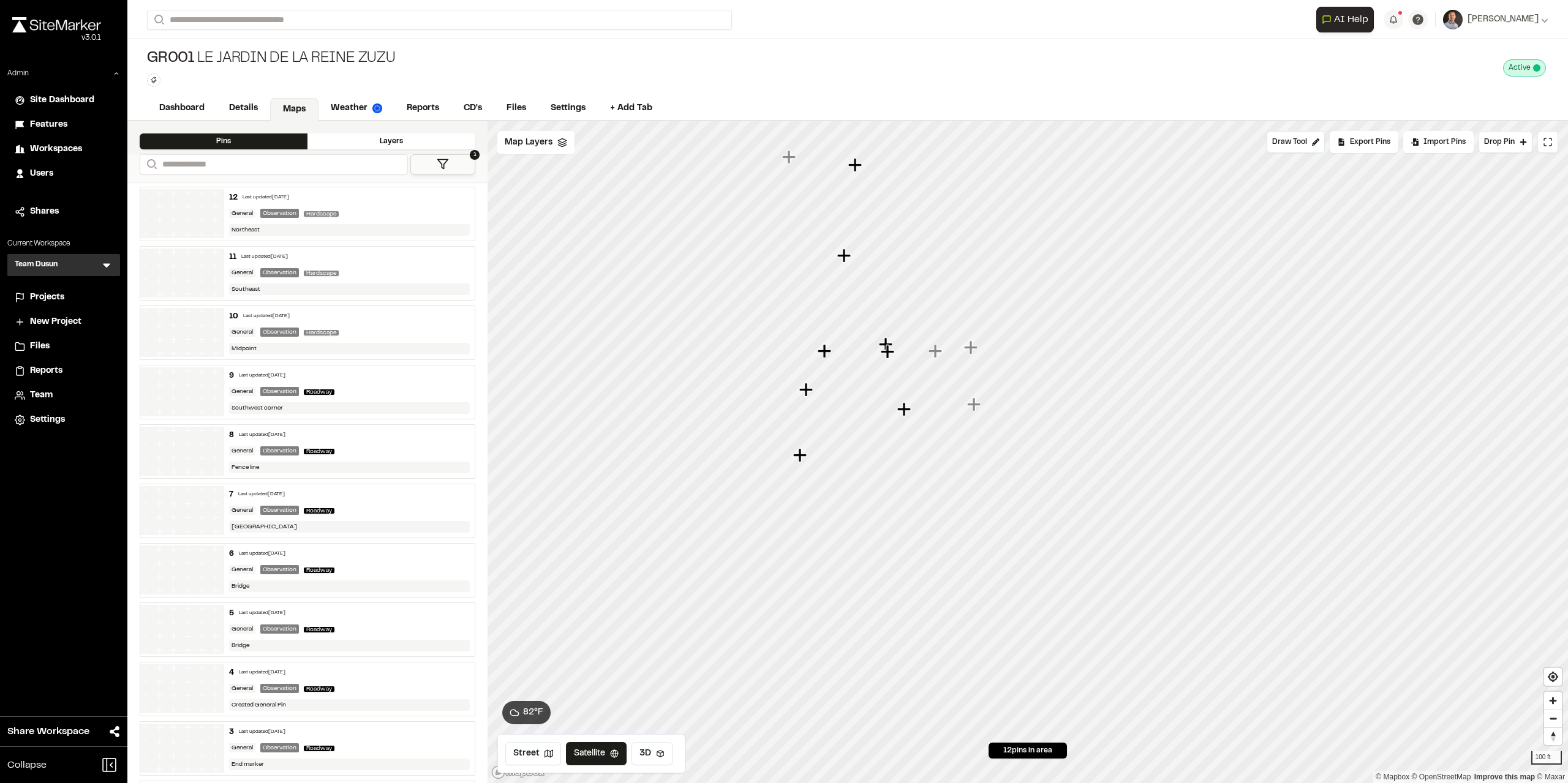
click at [823, 351] on icon "Map marker" at bounding box center [825, 351] width 13 height 13
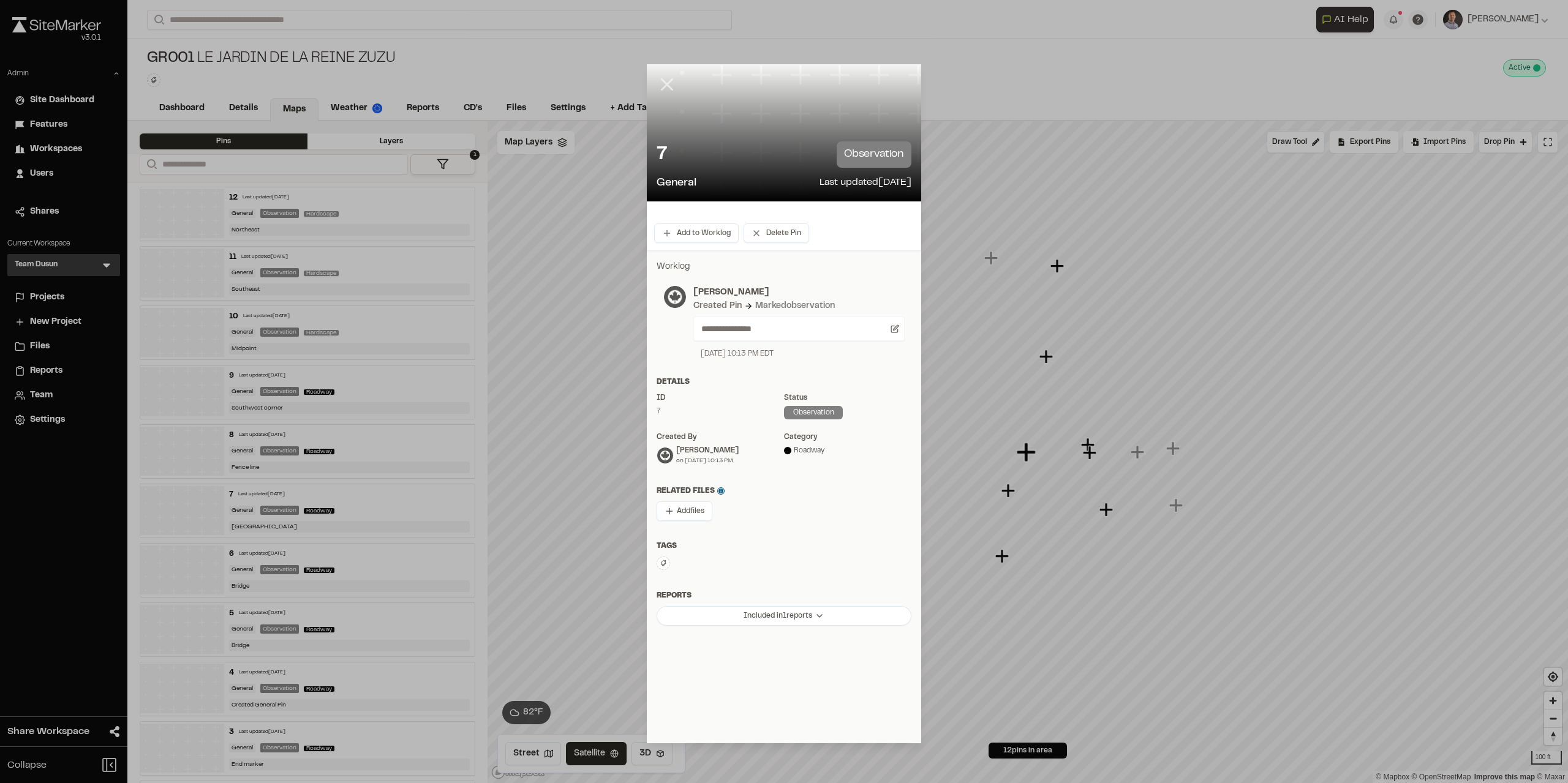
click at [668, 78] on icon at bounding box center [667, 85] width 21 height 21
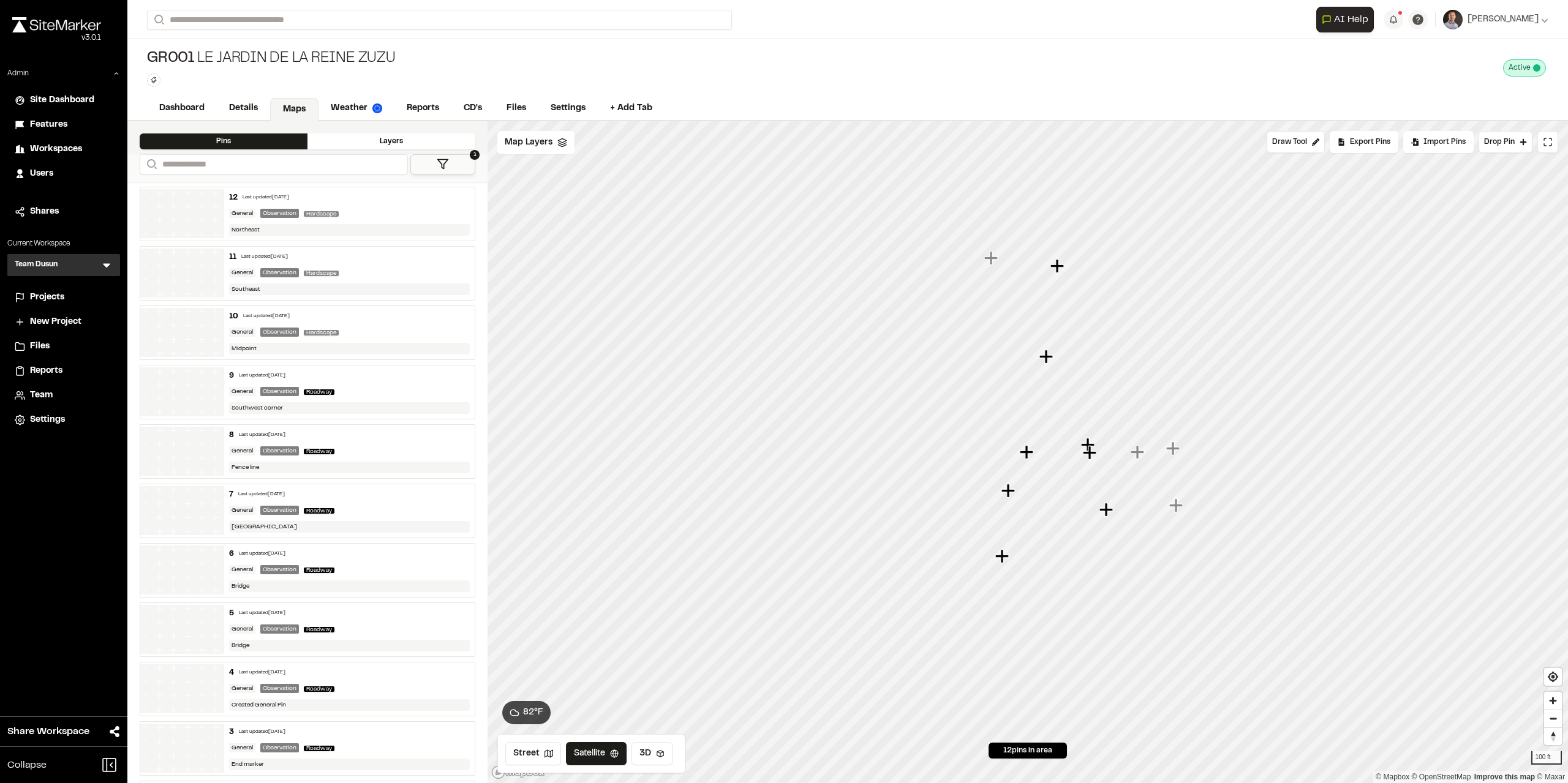
click at [997, 558] on icon "Map marker" at bounding box center [1003, 557] width 16 height 16
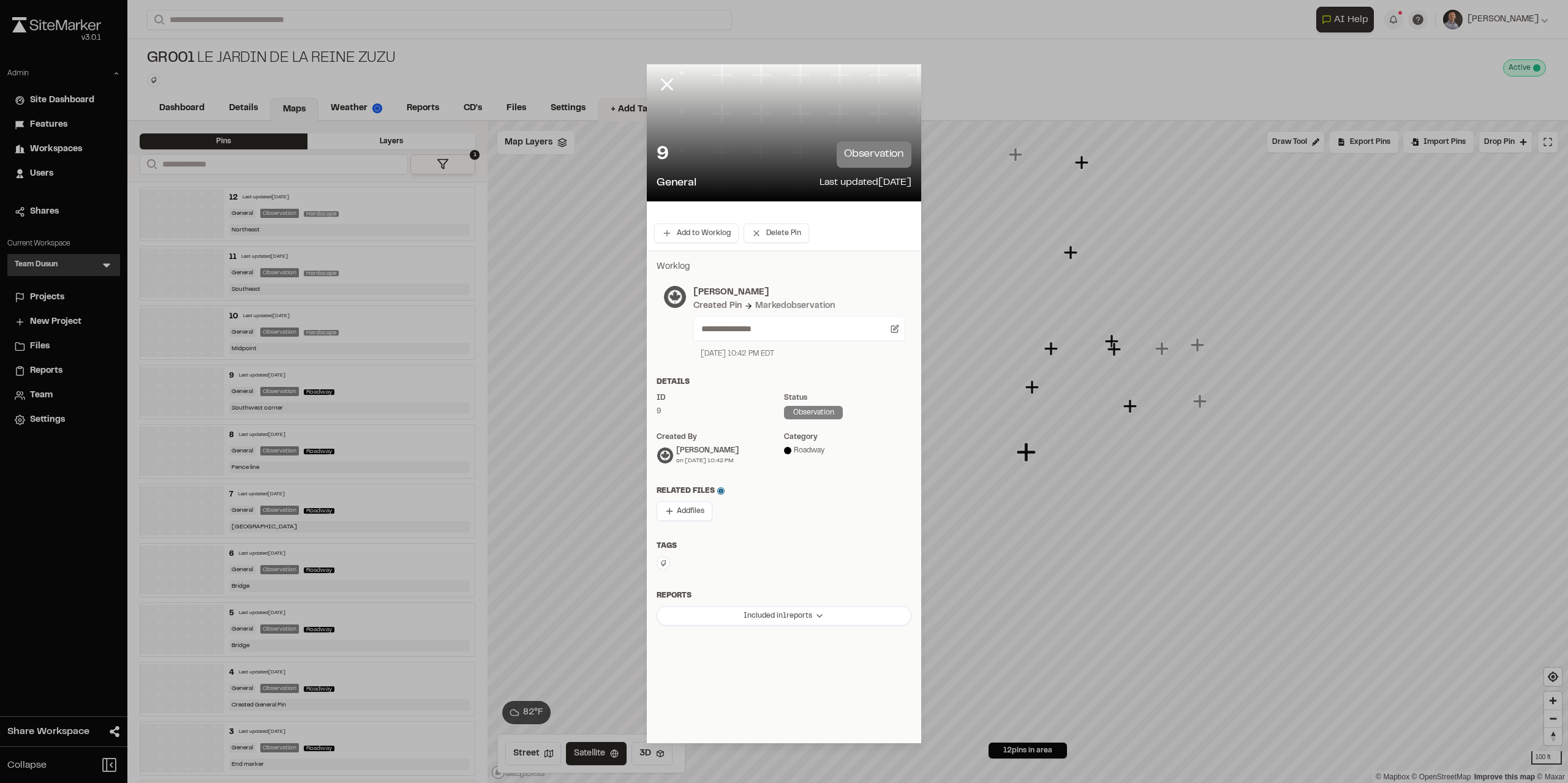
drag, startPoint x: 670, startPoint y: 86, endPoint x: 602, endPoint y: 105, distance: 70.6
click at [670, 85] on icon at bounding box center [667, 85] width 21 height 21
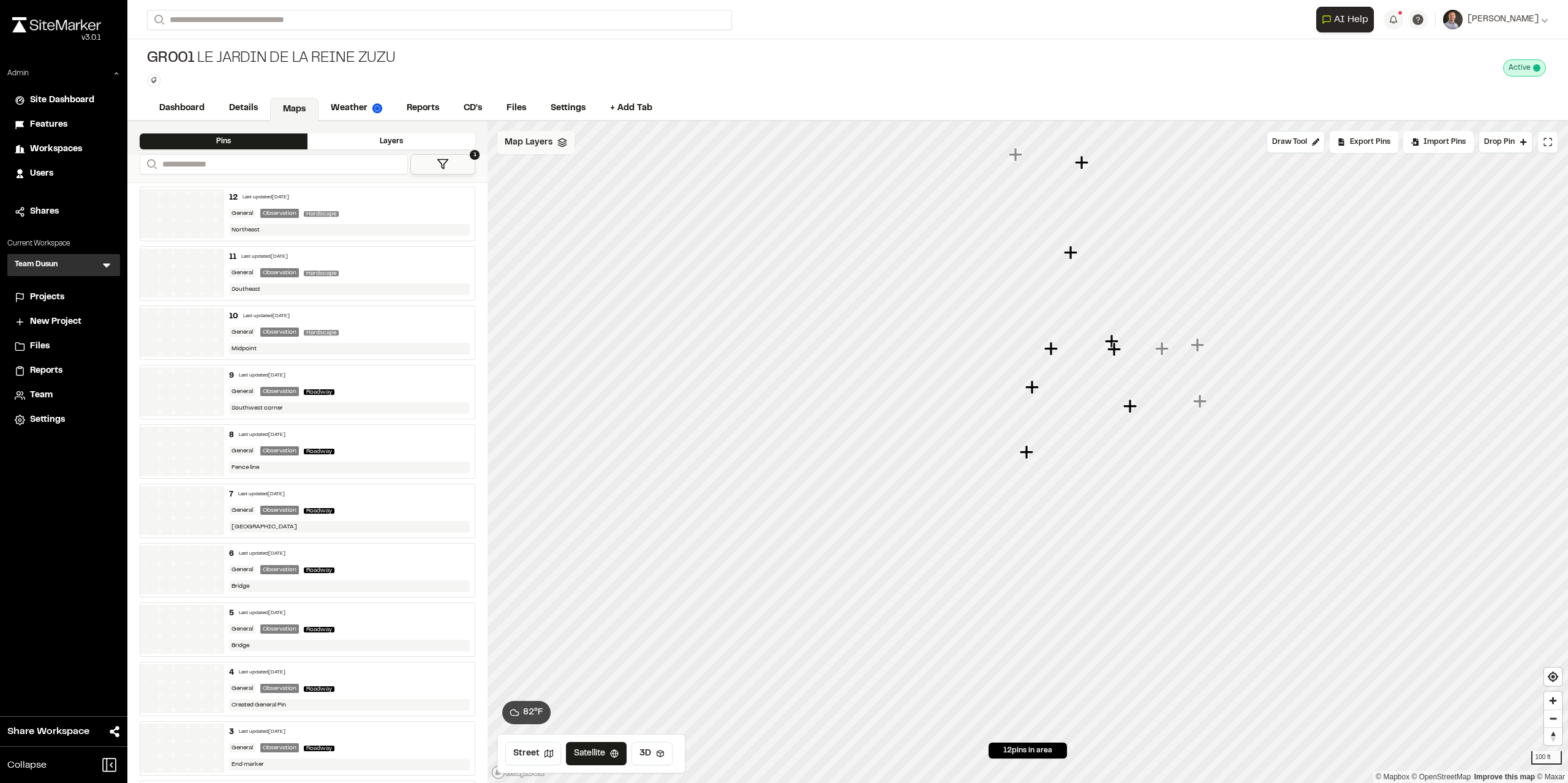
click at [533, 139] on span "Map Layers" at bounding box center [528, 143] width 48 height 13
click at [547, 192] on span "Boundary" at bounding box center [551, 194] width 46 height 14
click at [565, 137] on div "Map Layers Add" at bounding box center [569, 144] width 144 height 27
click at [526, 143] on span "Map Layers" at bounding box center [528, 143] width 48 height 13
click at [585, 192] on icon at bounding box center [584, 194] width 10 height 10
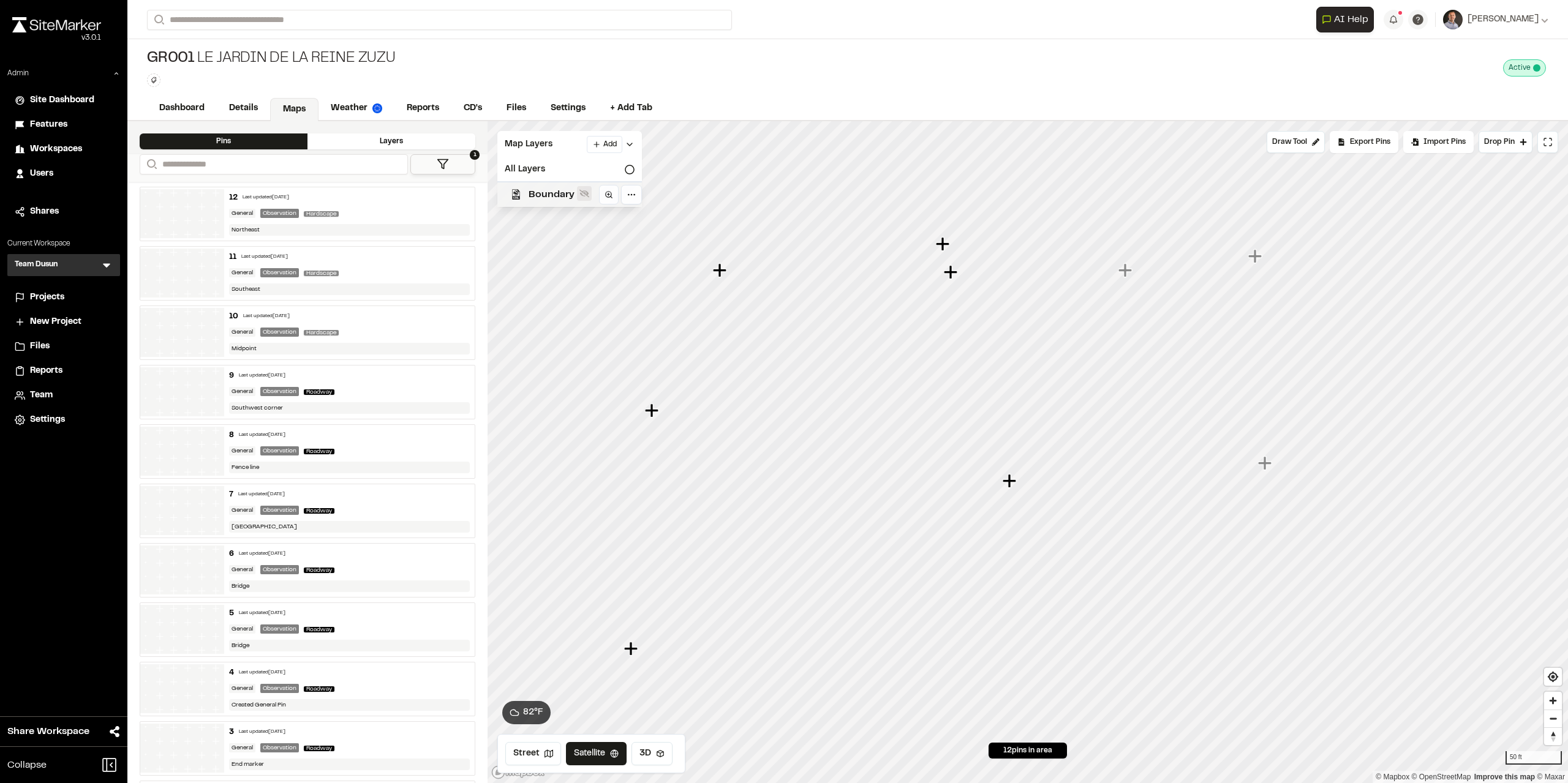
click at [585, 192] on icon at bounding box center [584, 194] width 10 height 10
click at [541, 190] on span "Boundary" at bounding box center [551, 194] width 46 height 14
click at [627, 140] on icon at bounding box center [629, 144] width 10 height 10
